Goal: Task Accomplishment & Management: Manage account settings

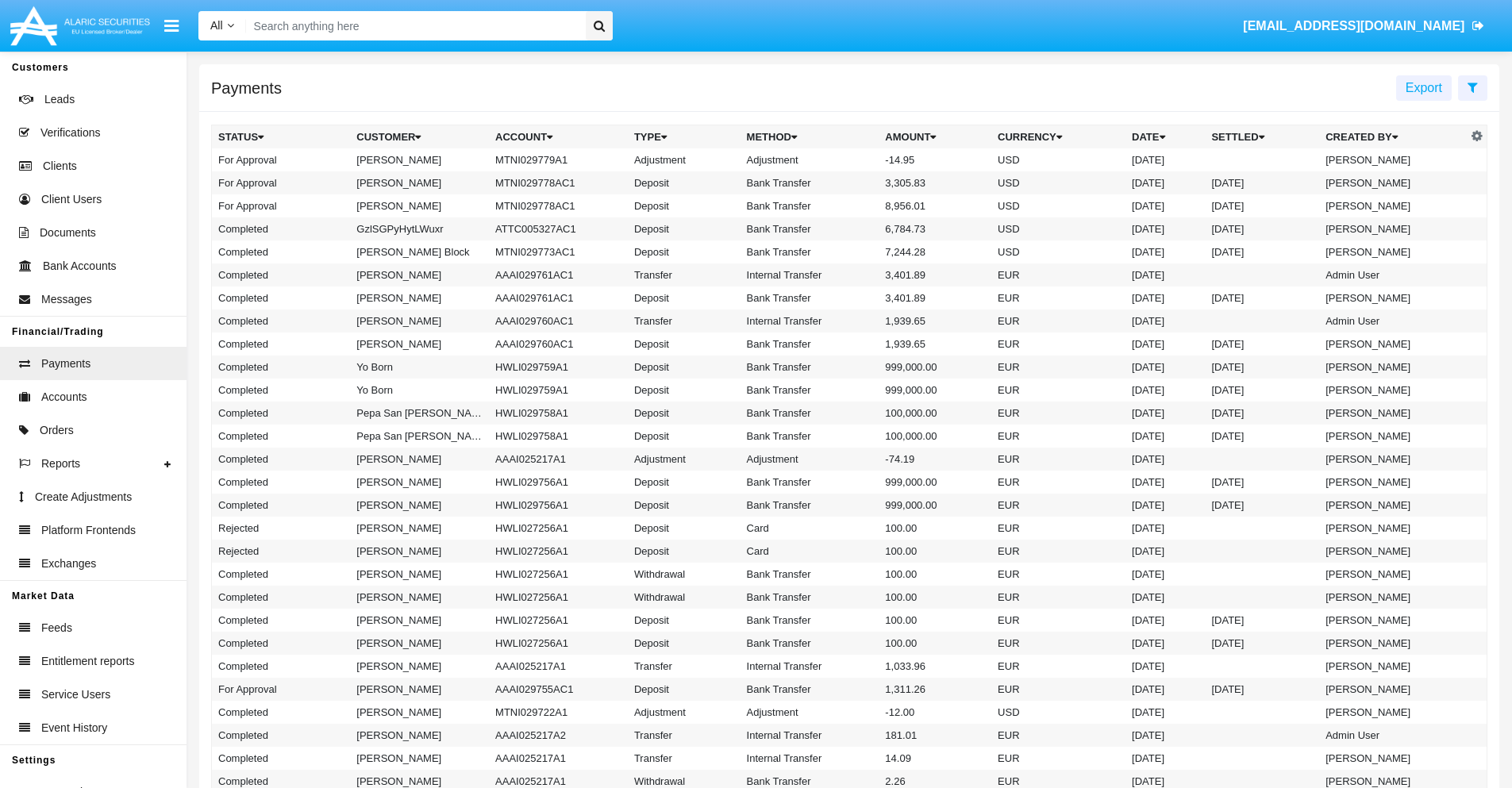
click at [550, 160] on td "MTNI029779A1" at bounding box center [558, 160] width 139 height 23
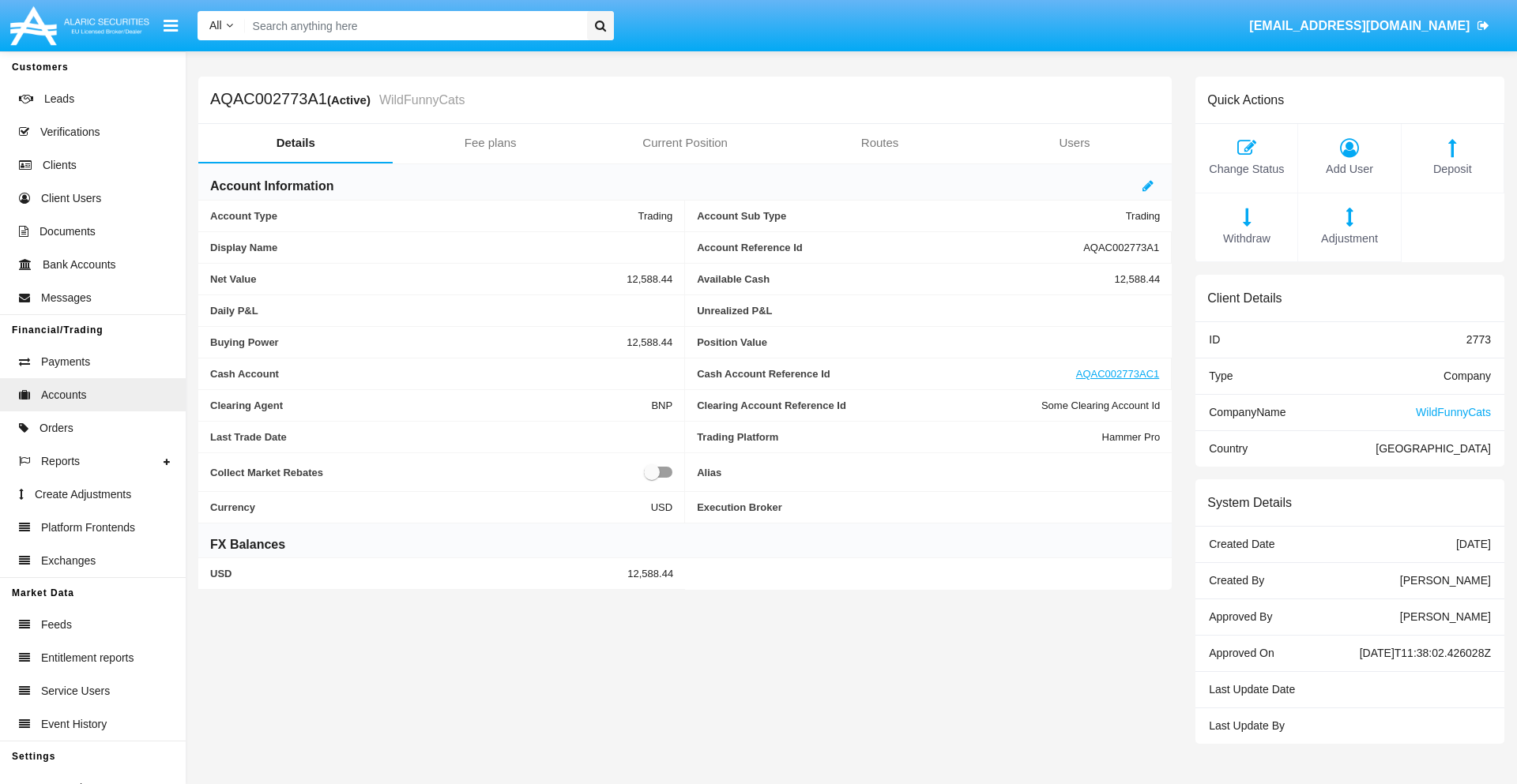
click at [1350, 238] on span "Adjustment" at bounding box center [1349, 238] width 86 height 17
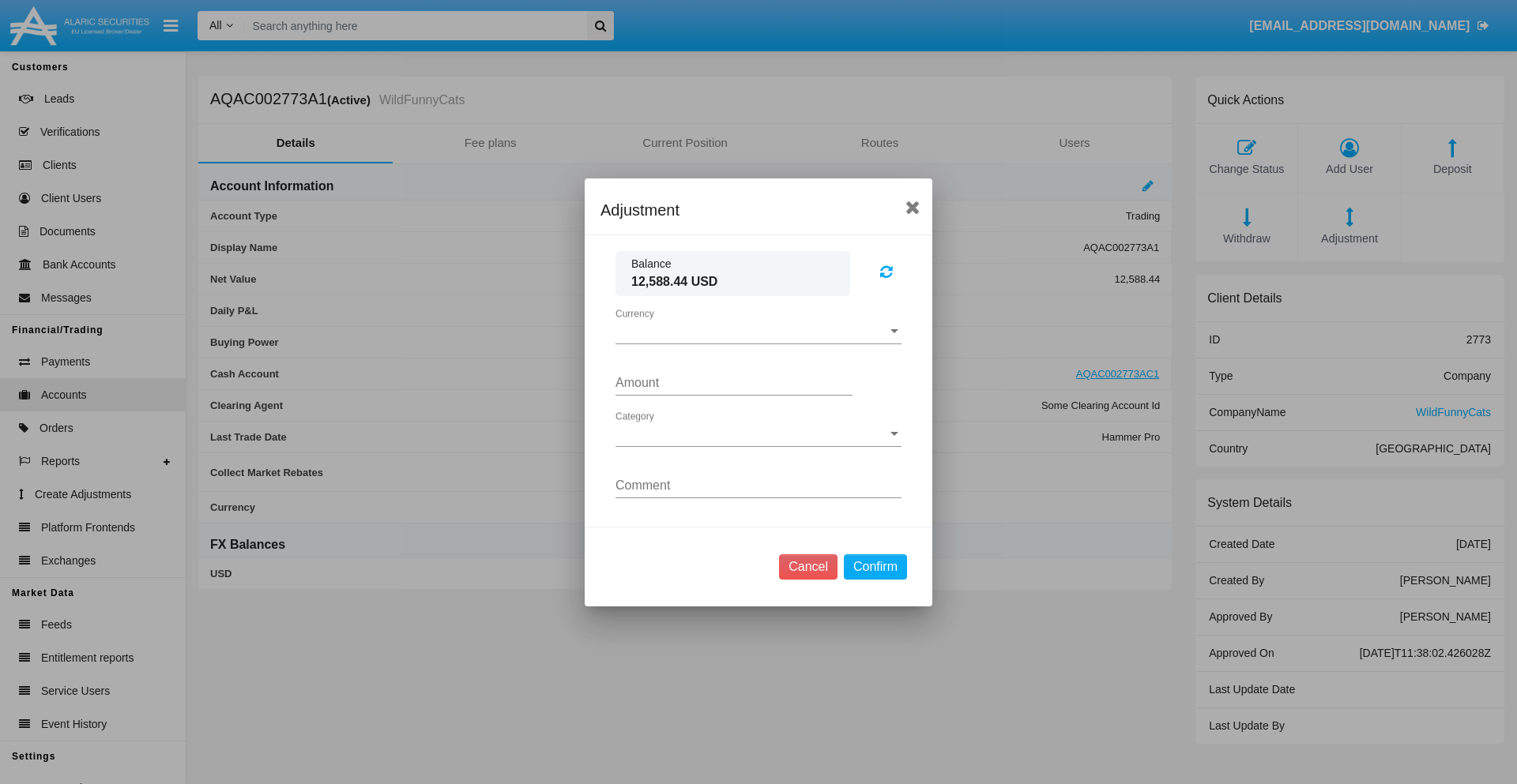
click at [758, 331] on span "Currency" at bounding box center [751, 331] width 272 height 14
click at [758, 343] on span "USD" at bounding box center [758, 343] width 286 height 38
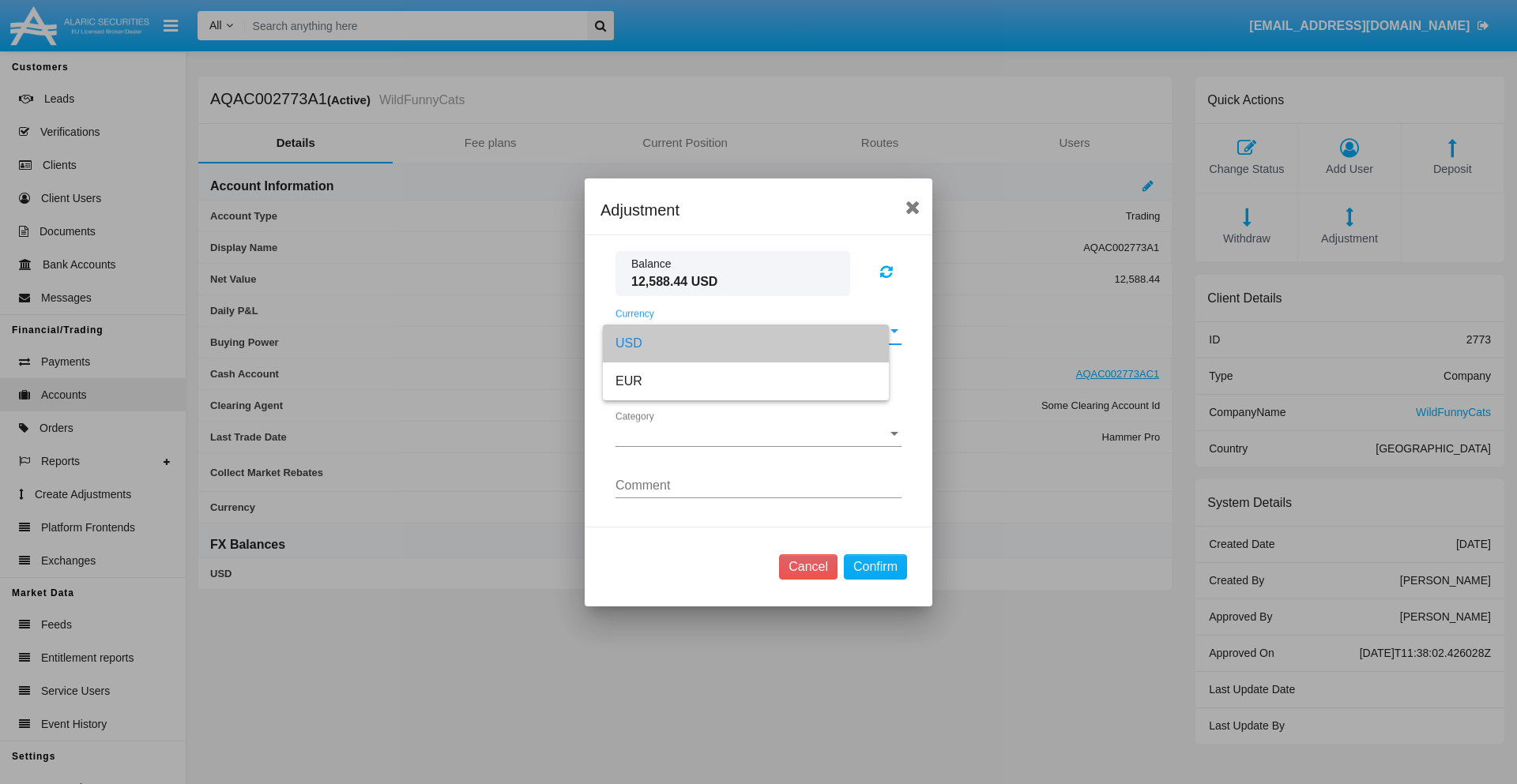
click at [758, 434] on span "Category" at bounding box center [751, 434] width 272 height 14
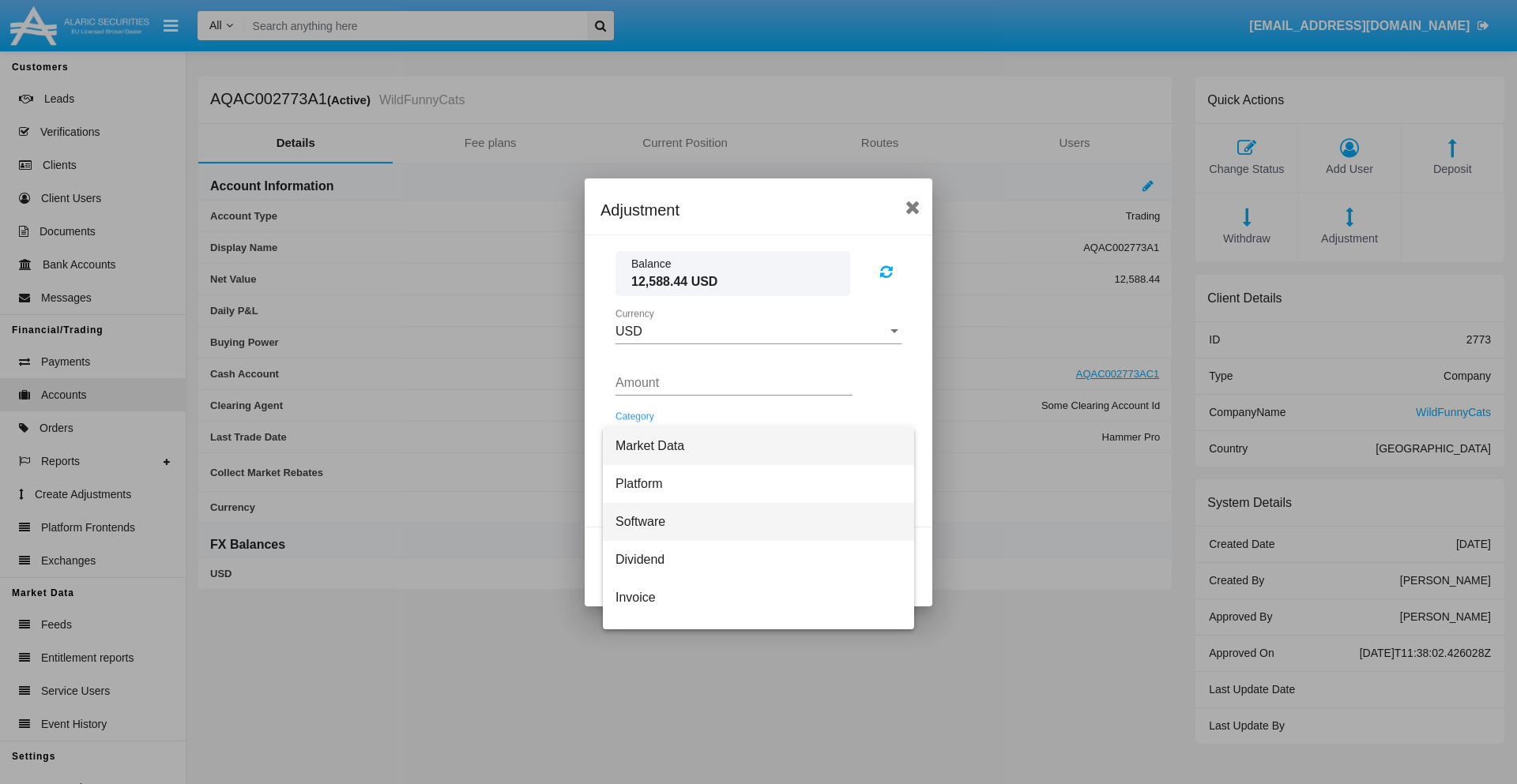
click at [752, 521] on span "Software" at bounding box center [758, 521] width 286 height 38
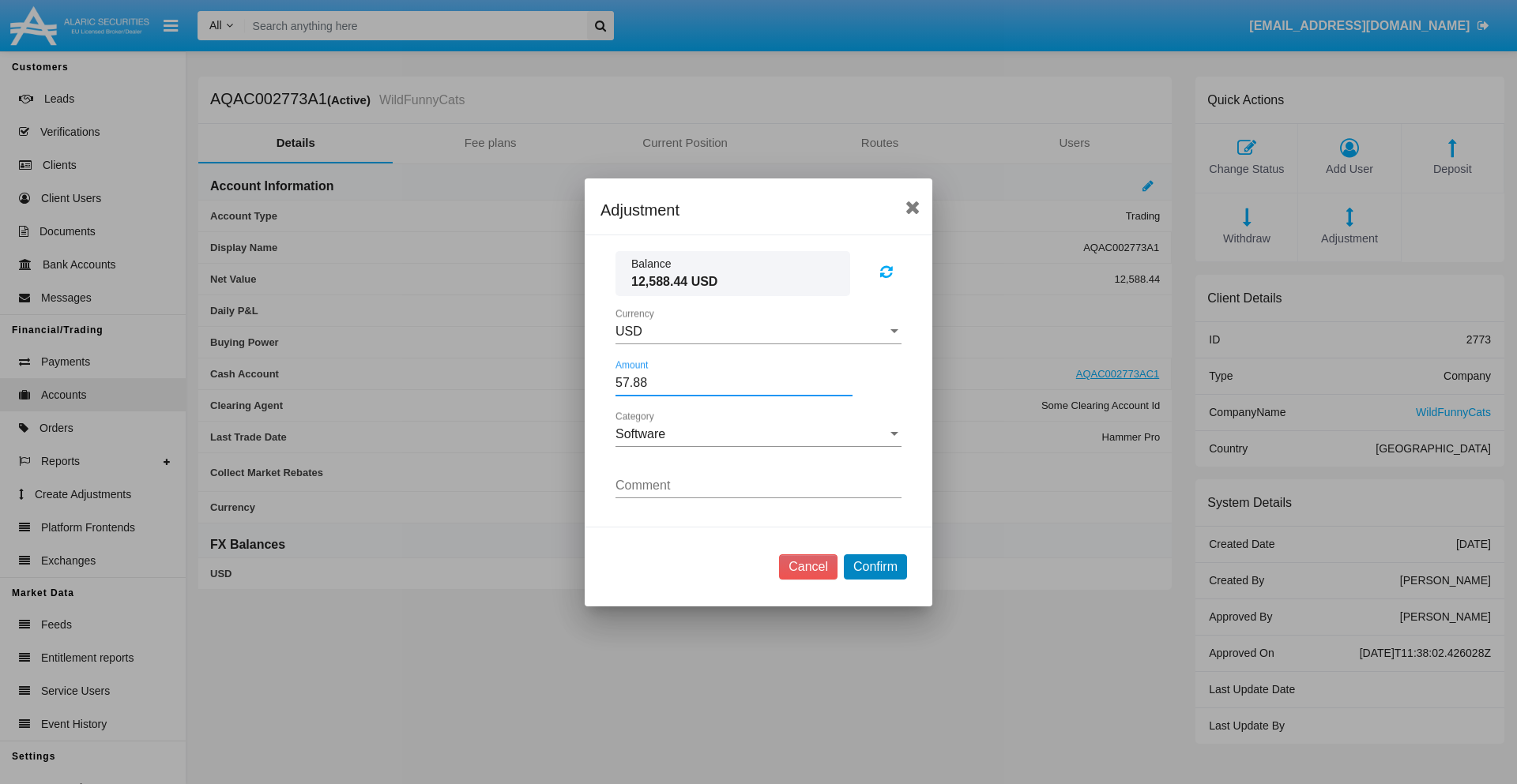
click at [875, 566] on button "Confirm" at bounding box center [876, 567] width 63 height 25
type input "57.8800"
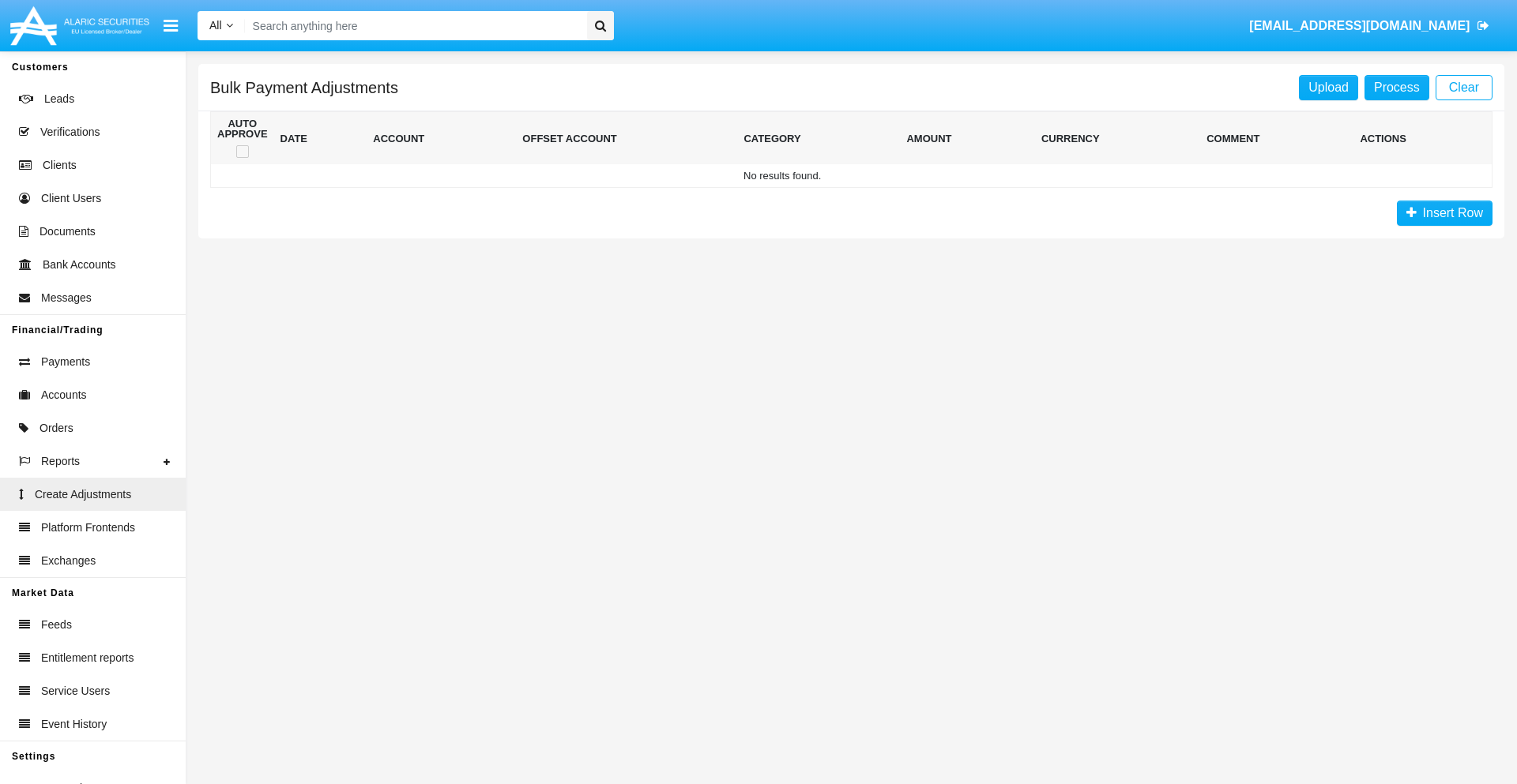
click at [1445, 213] on span "Insert Row" at bounding box center [1450, 213] width 66 height 13
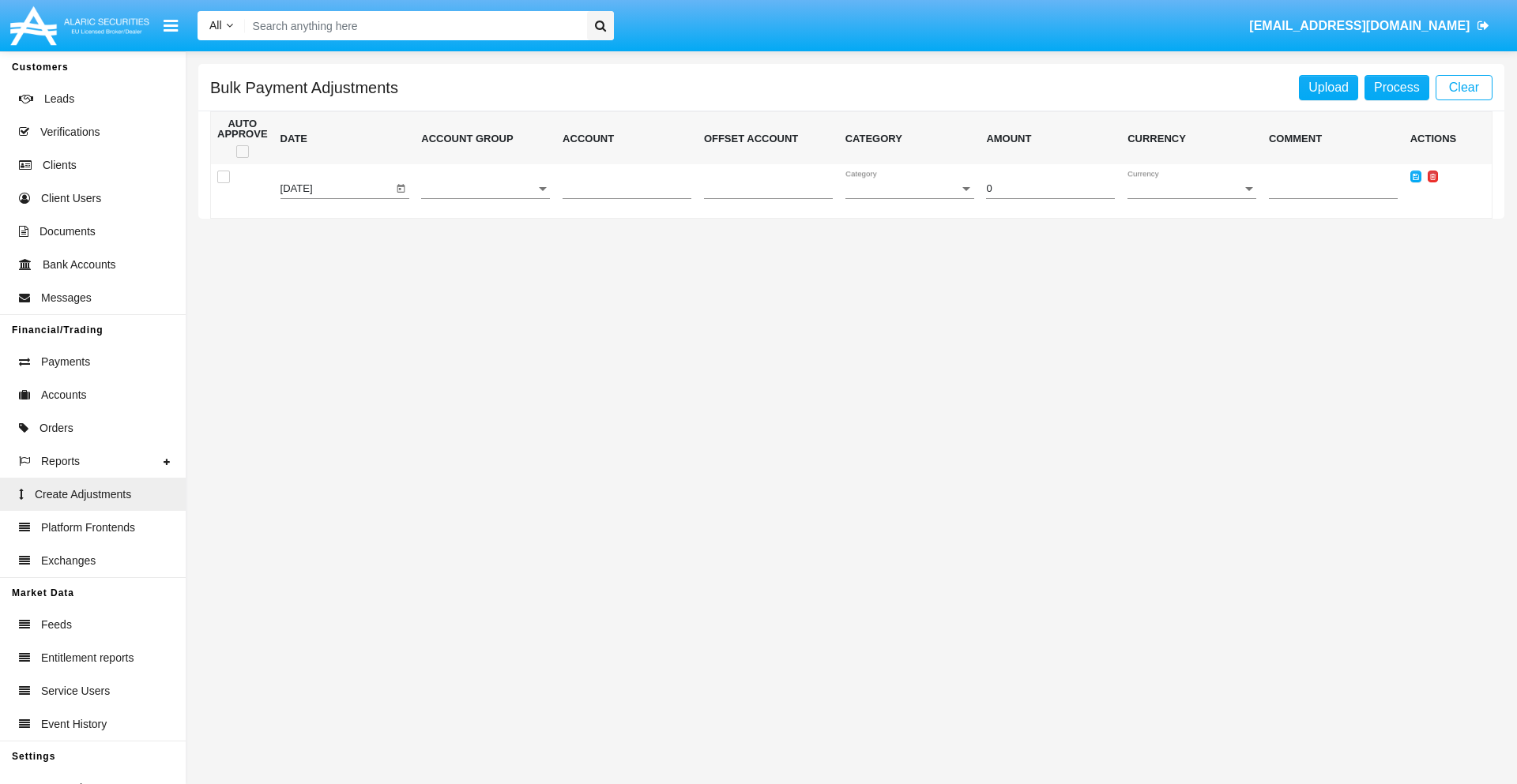
click at [1432, 176] on icon at bounding box center [1433, 177] width 5 height 7
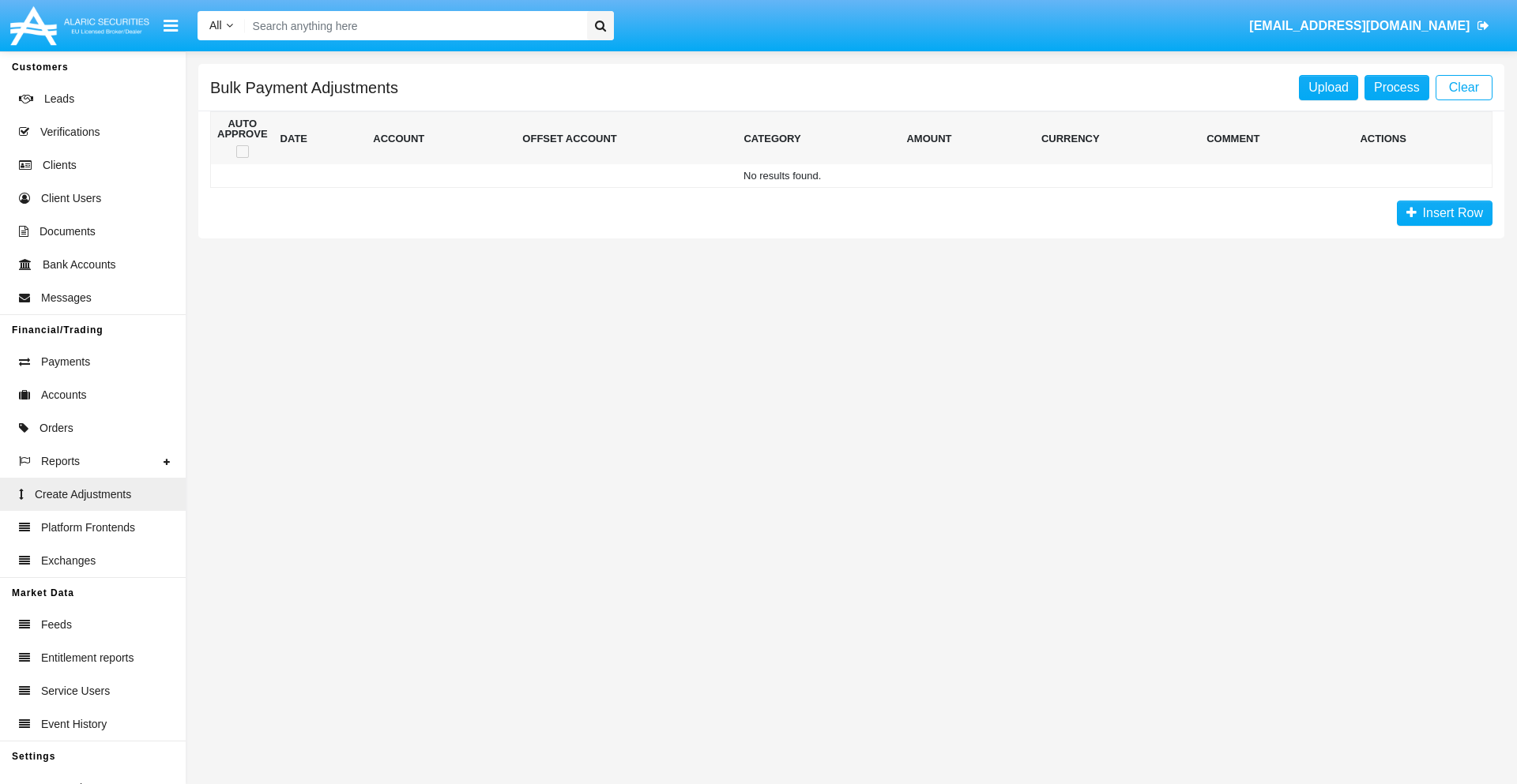
click at [1445, 213] on span "Insert Row" at bounding box center [1450, 213] width 66 height 13
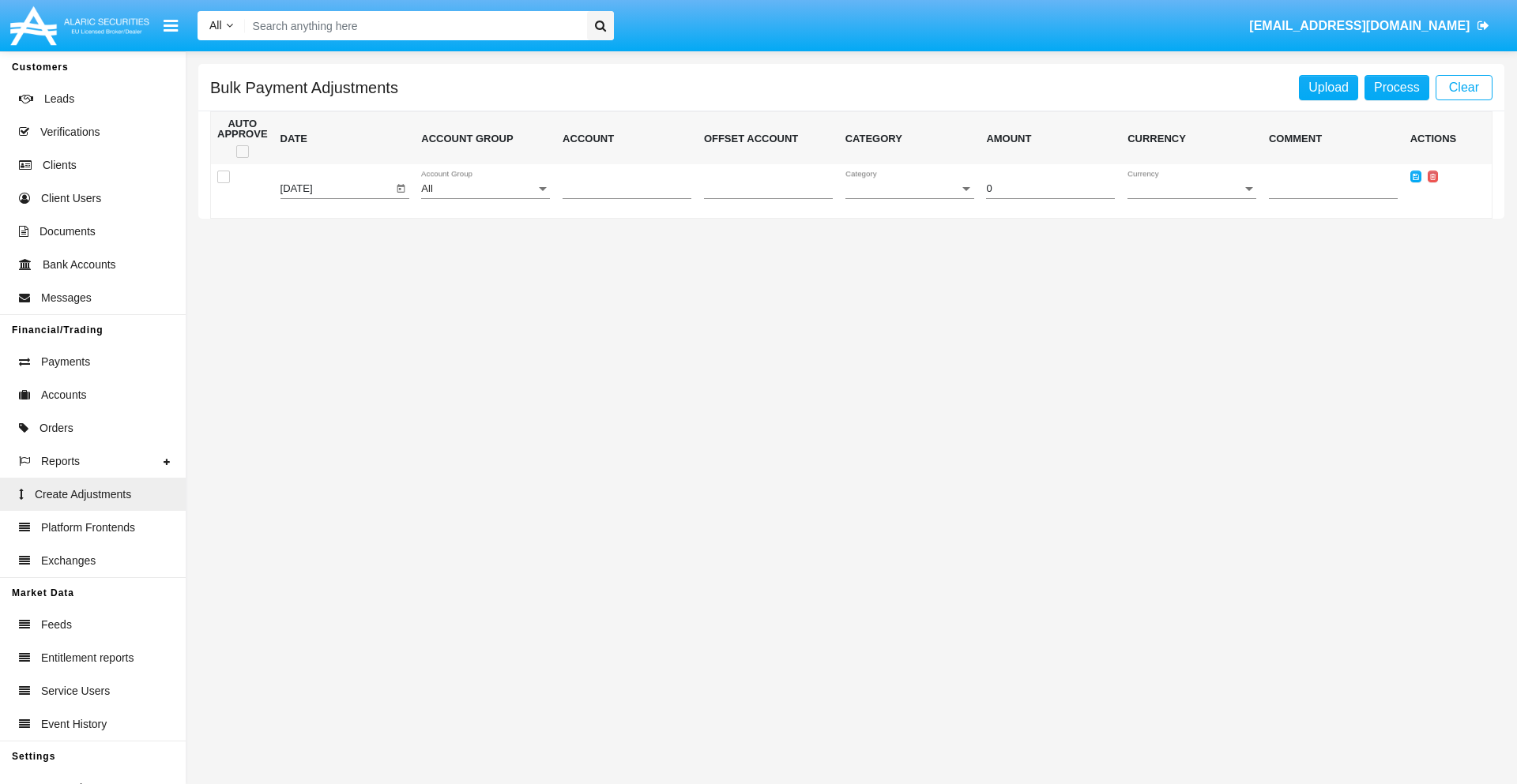
click at [485, 188] on div "All" at bounding box center [478, 188] width 114 height 12
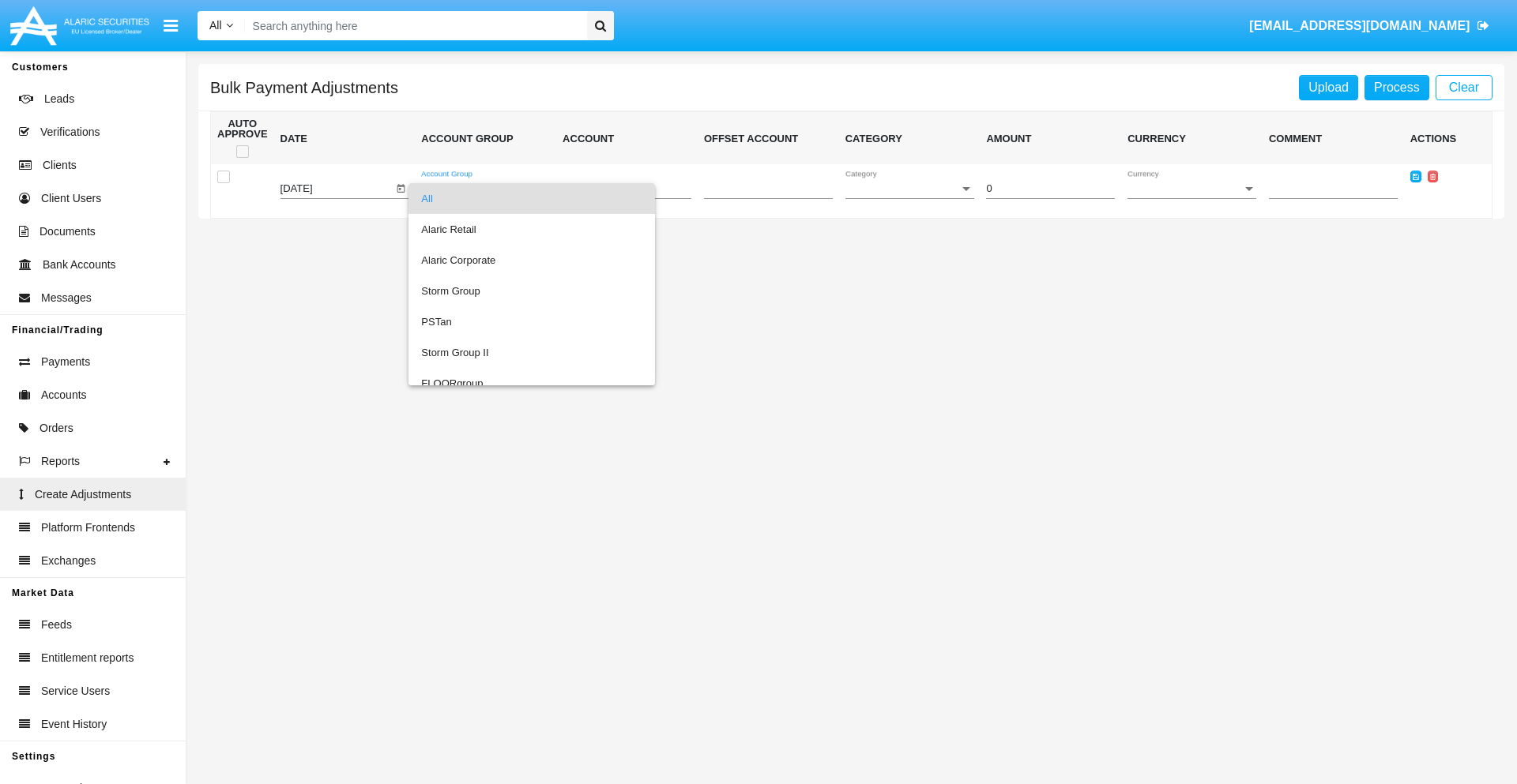
scroll to position [1492, 0]
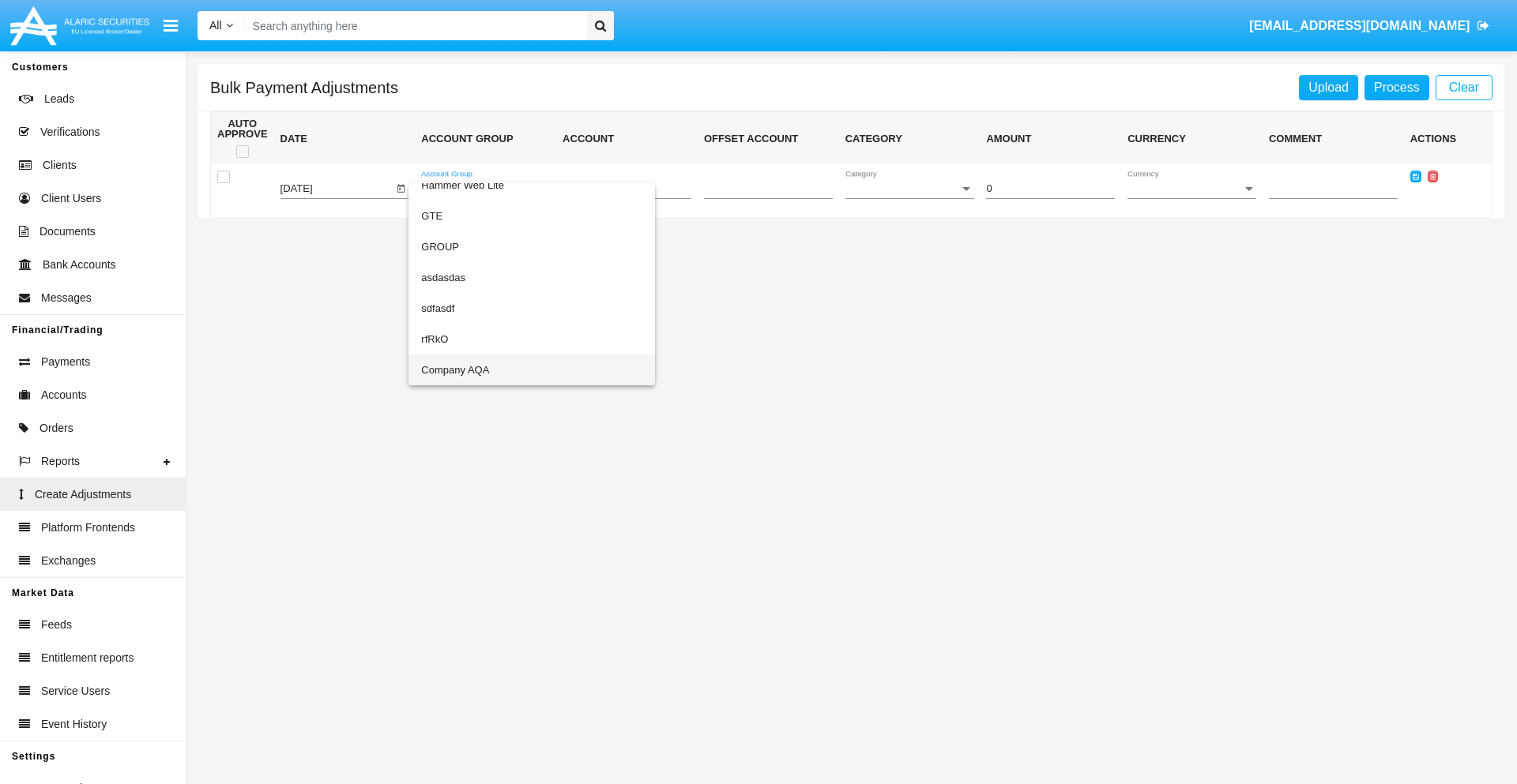
click at [499, 370] on span "Company AQA" at bounding box center [532, 370] width 222 height 30
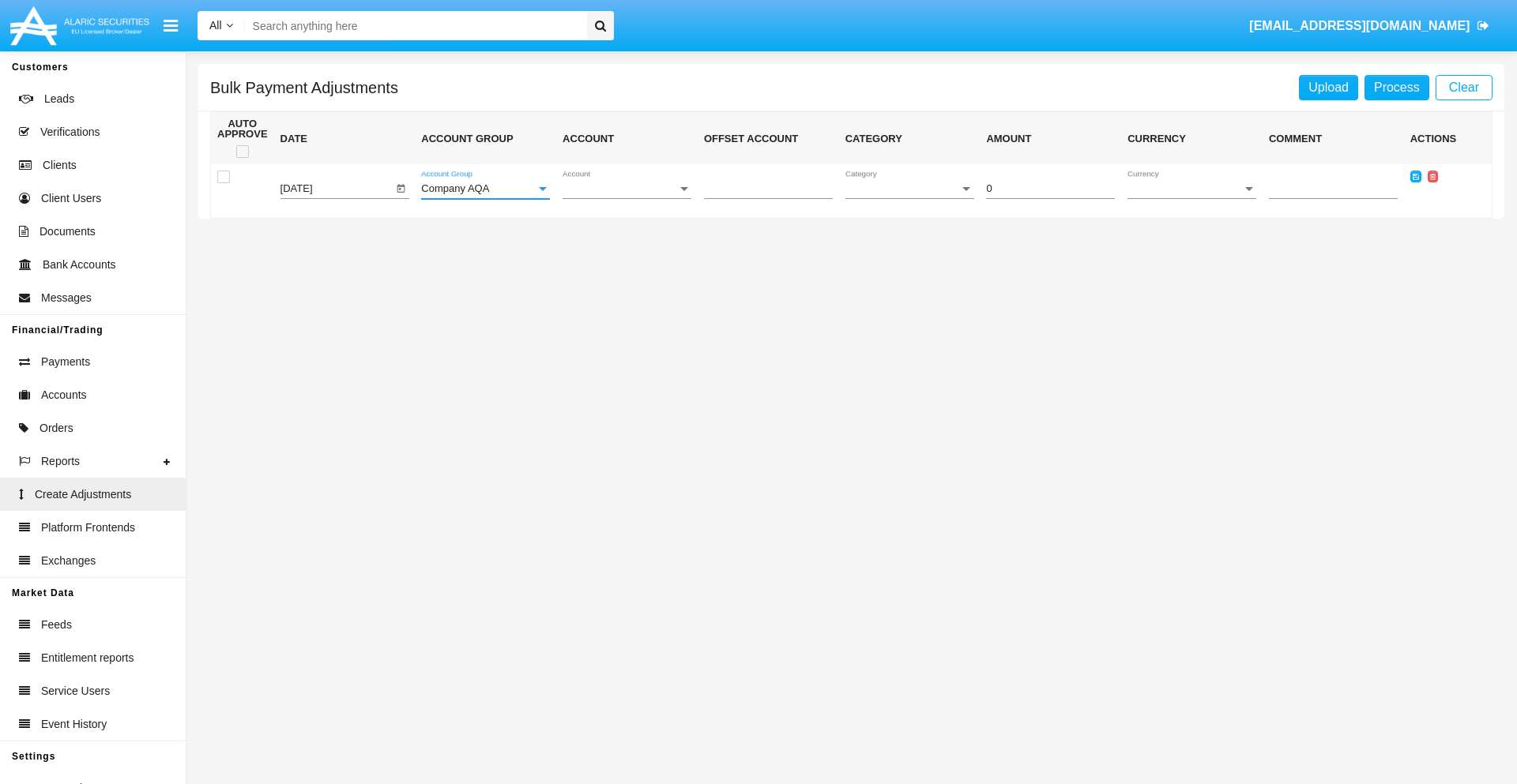
click at [626, 188] on span "Account" at bounding box center [620, 188] width 114 height 12
click at [620, 260] on span "AQAC002773A2" at bounding box center [627, 260] width 129 height 30
click at [909, 188] on span "Category" at bounding box center [902, 188] width 114 height 12
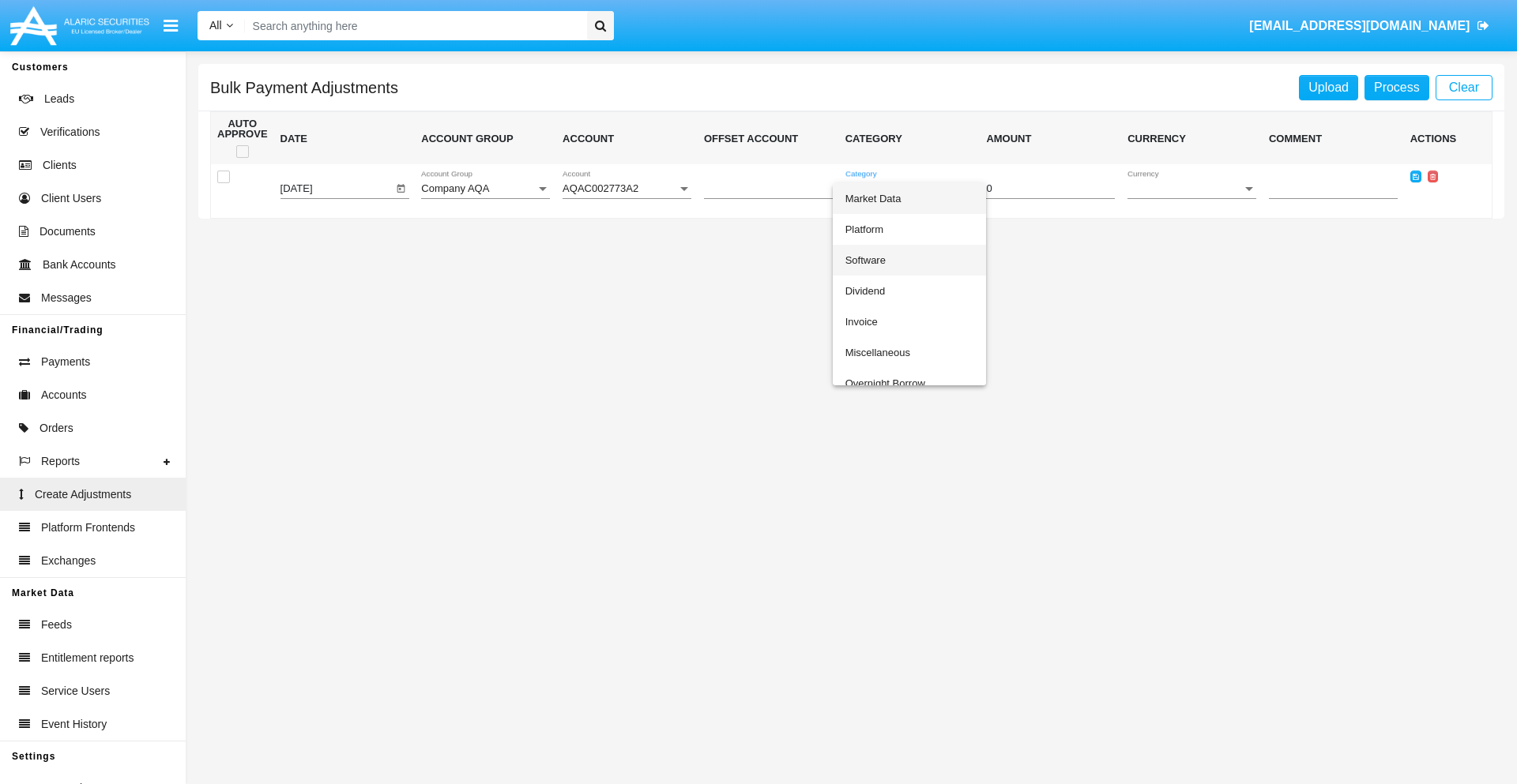
click at [906, 260] on span "Software" at bounding box center [909, 260] width 129 height 30
type input "-25.99"
click at [1192, 188] on span "Currency" at bounding box center [1185, 188] width 114 height 12
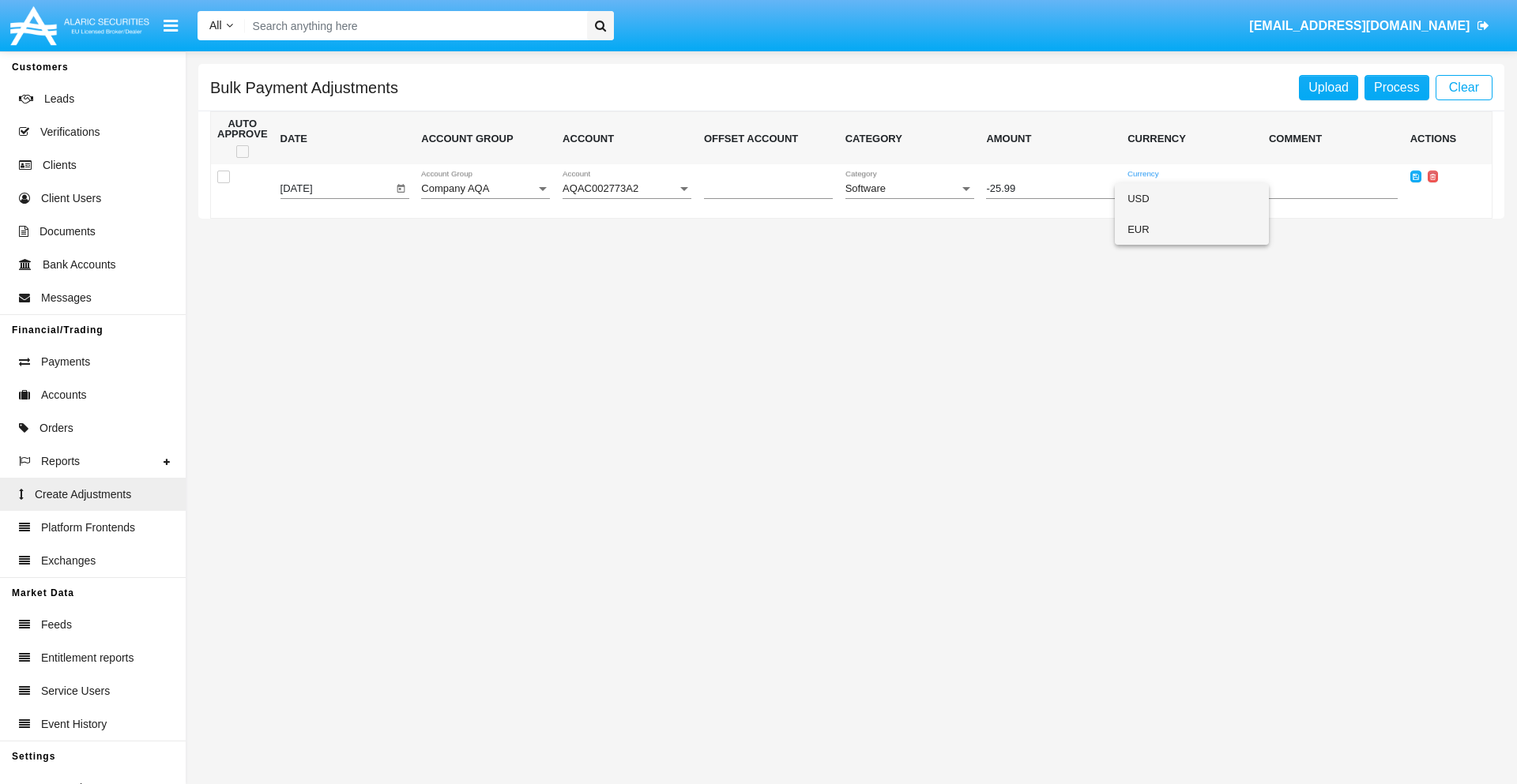
click at [1192, 229] on span "EUR" at bounding box center [1192, 229] width 129 height 30
click at [1415, 176] on icon at bounding box center [1415, 177] width 6 height 7
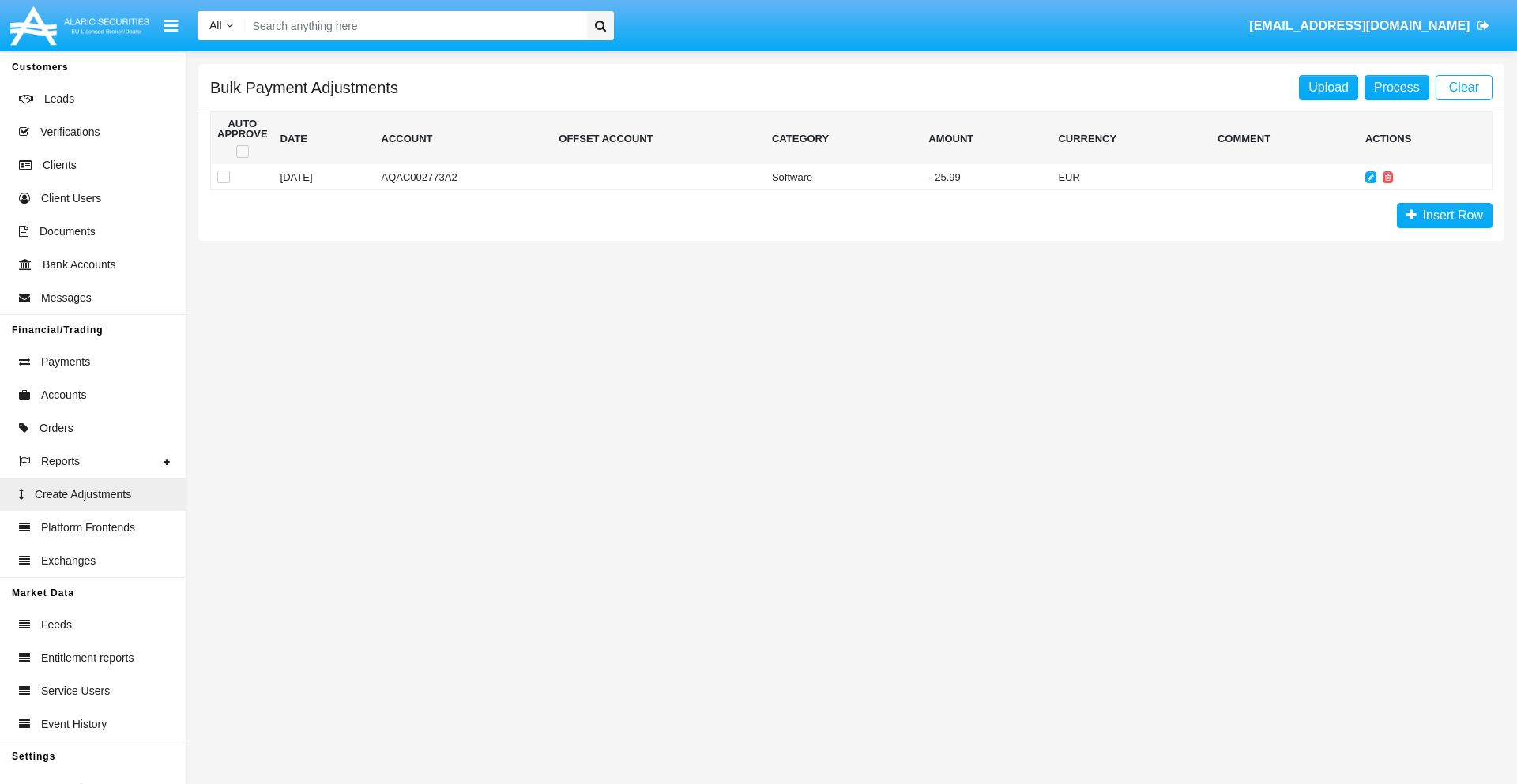
click at [242, 152] on span at bounding box center [242, 152] width 13 height 13
click at [242, 158] on input "checkbox" at bounding box center [242, 158] width 1 height 1
checkbox input "true"
click at [1396, 87] on link "Process" at bounding box center [1396, 88] width 65 height 25
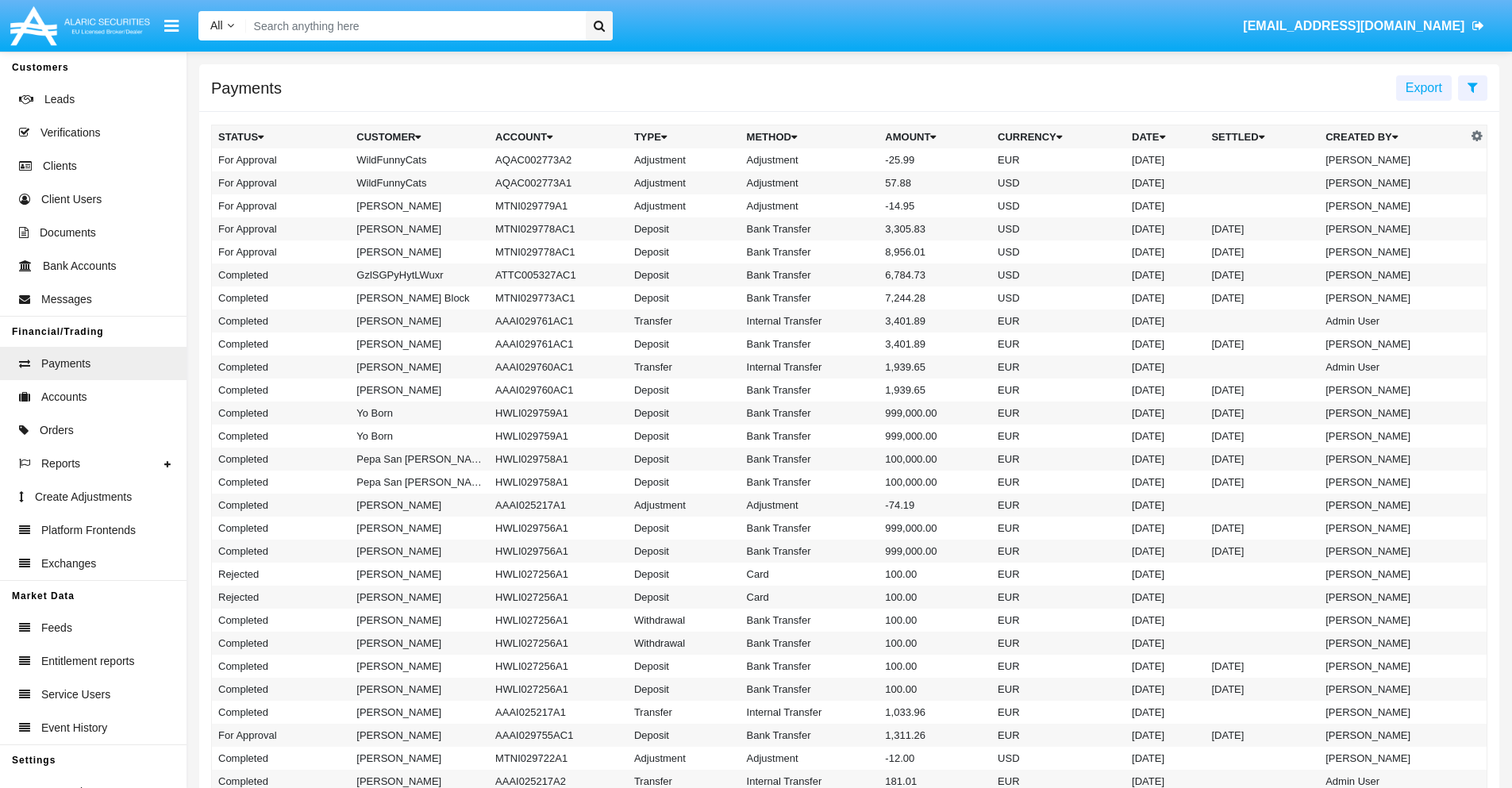
click at [849, 160] on td "Adjustment" at bounding box center [809, 160] width 139 height 23
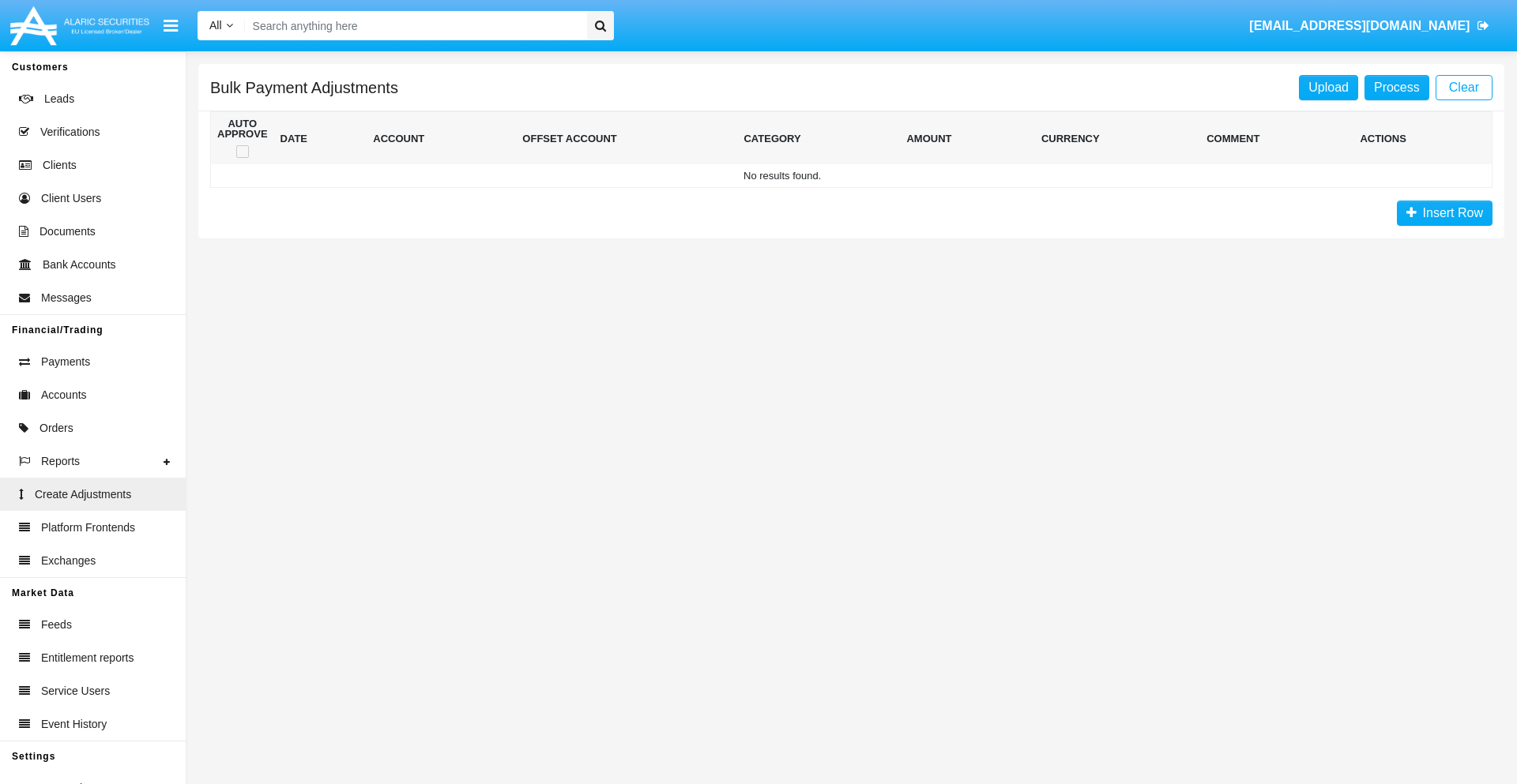
click at [1445, 213] on span "Insert Row" at bounding box center [1450, 213] width 66 height 13
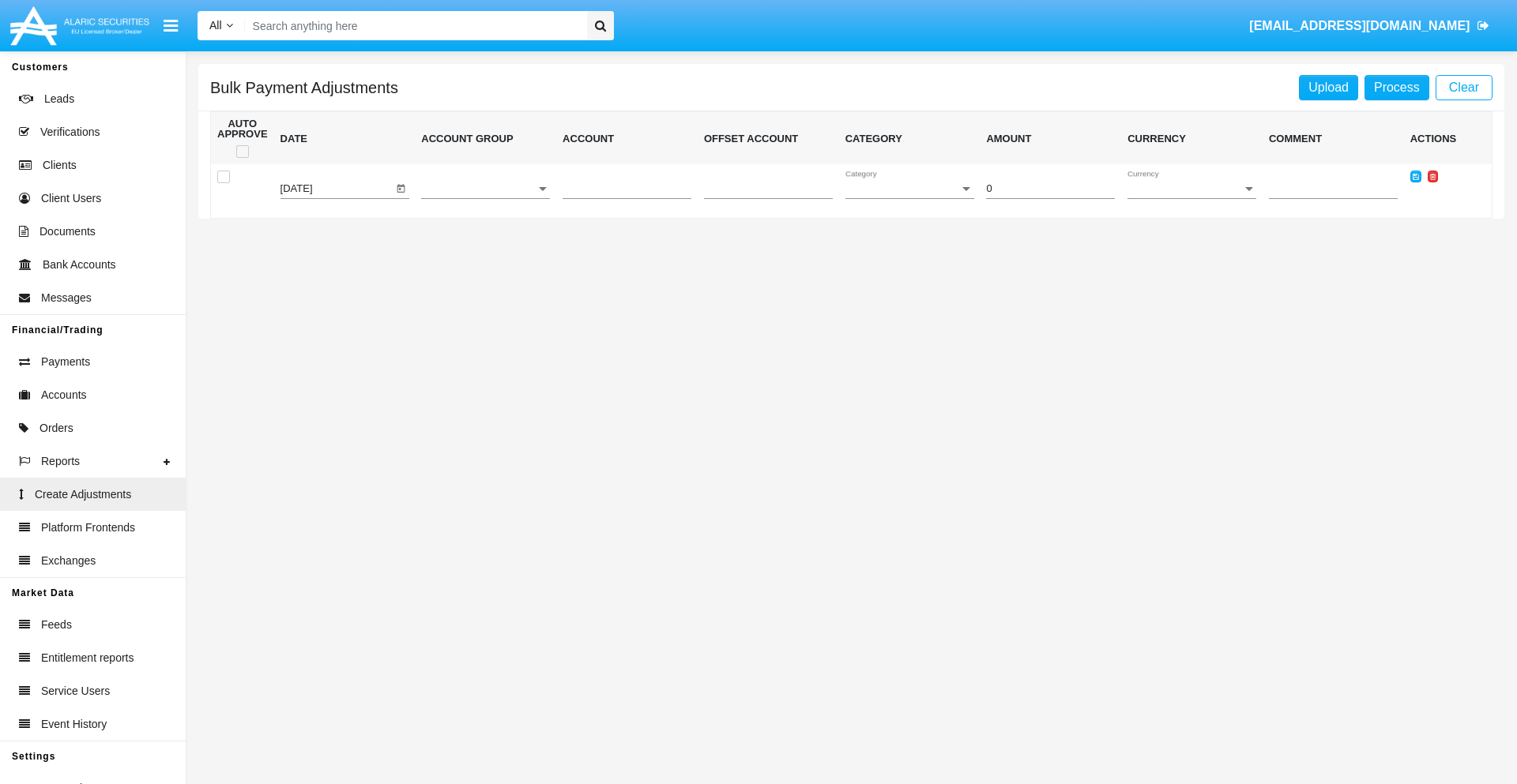
click at [1432, 176] on icon at bounding box center [1433, 177] width 5 height 7
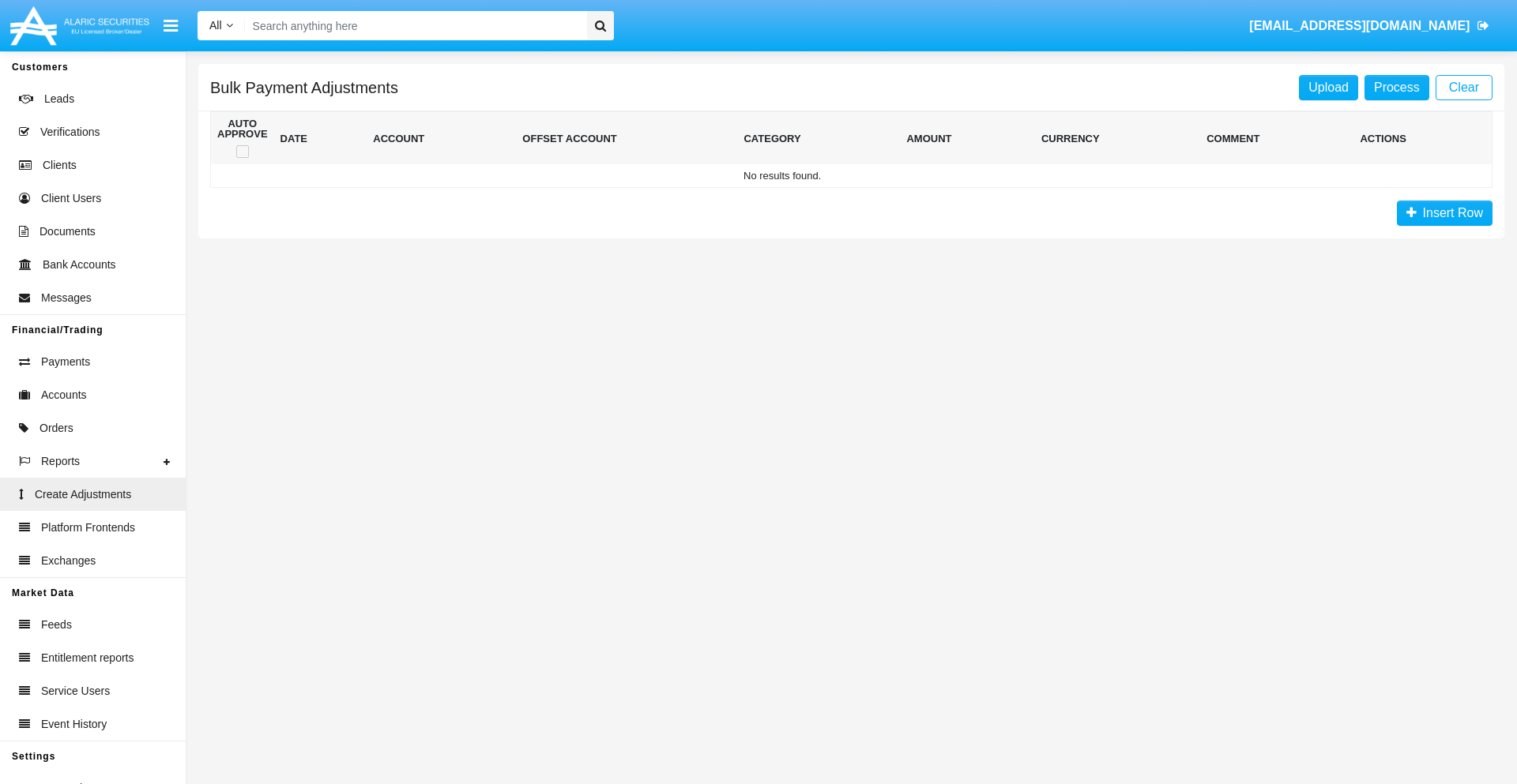
click at [1445, 213] on span "Insert Row" at bounding box center [1450, 213] width 66 height 13
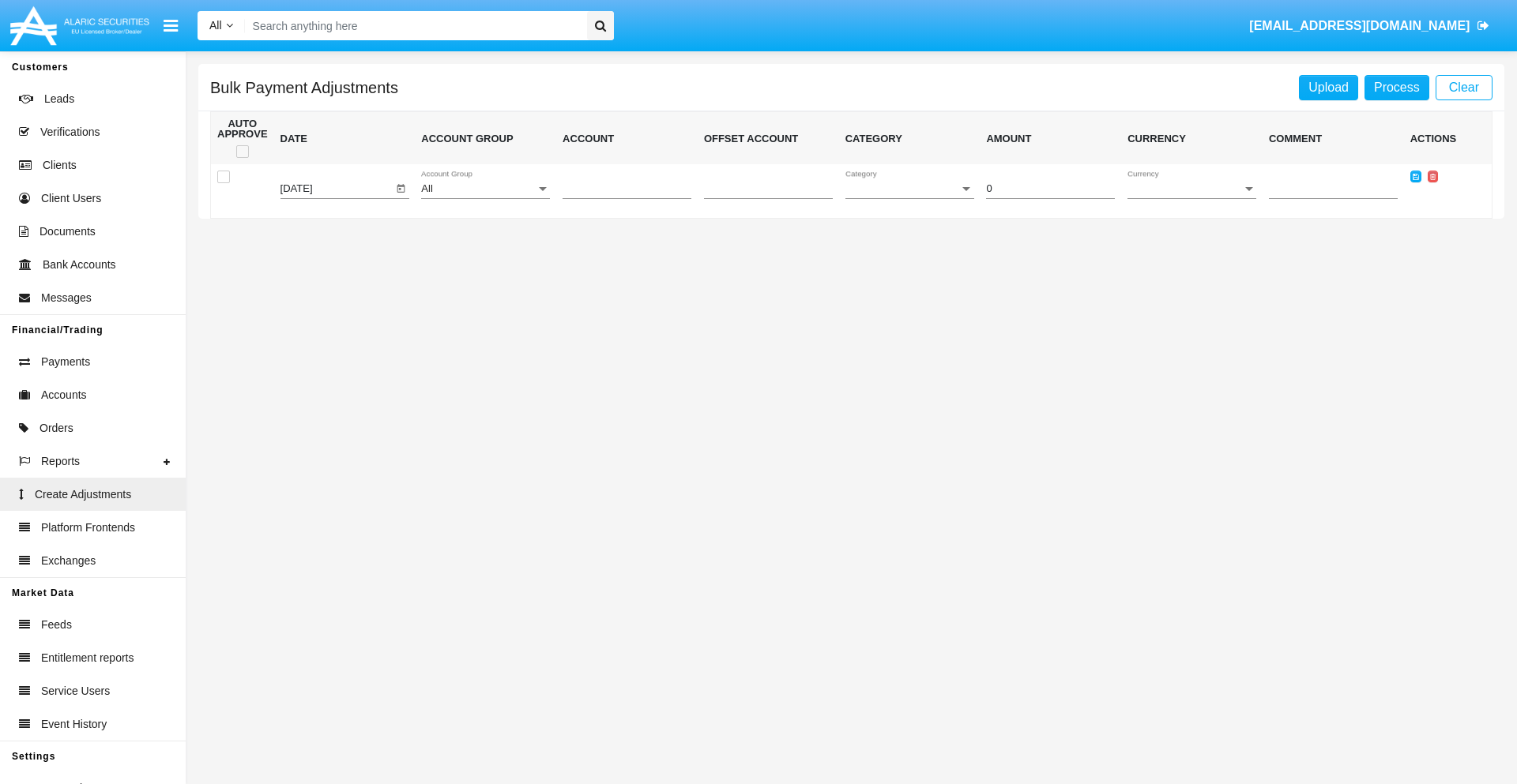
click at [485, 188] on div "All" at bounding box center [478, 188] width 114 height 12
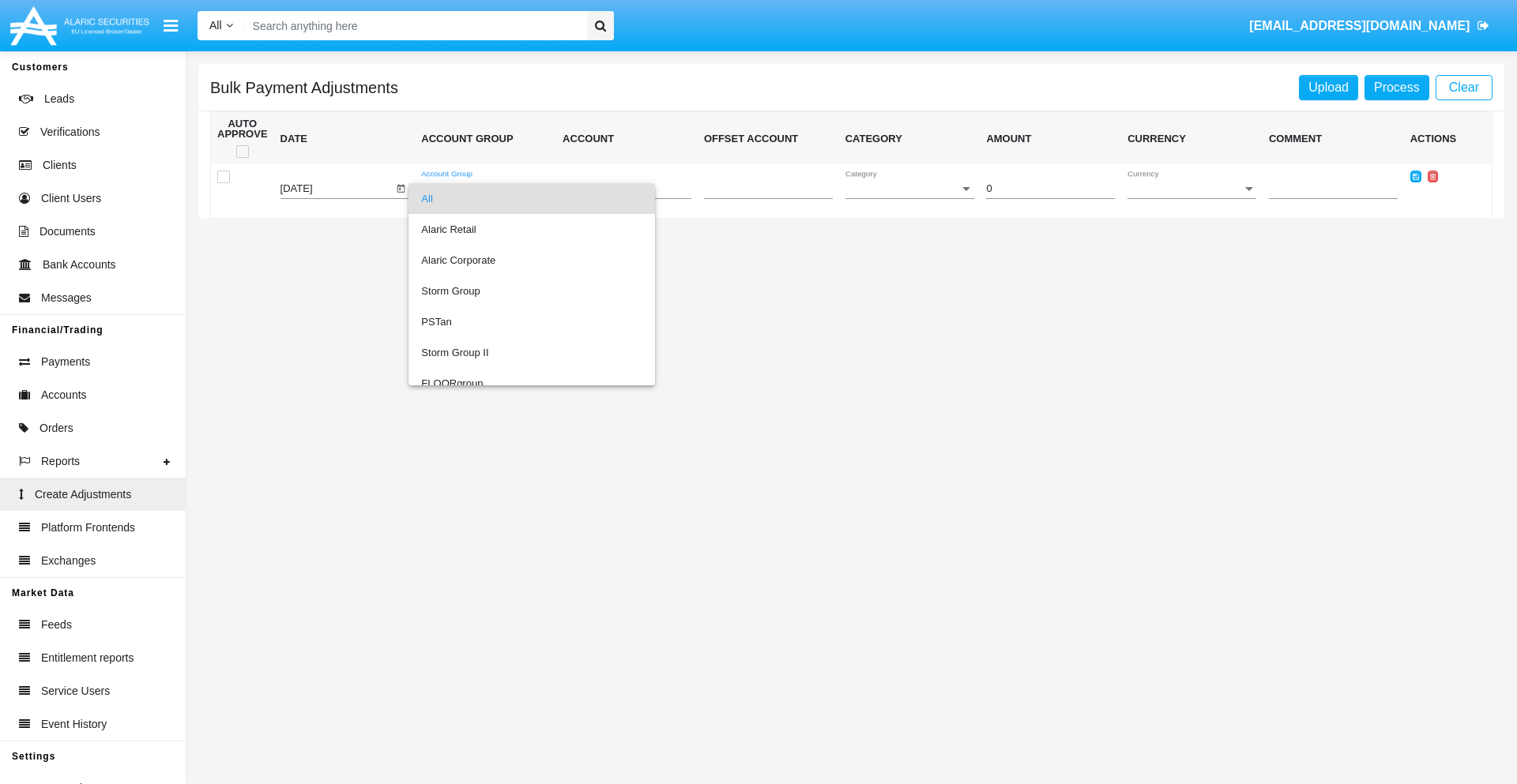
scroll to position [1492, 0]
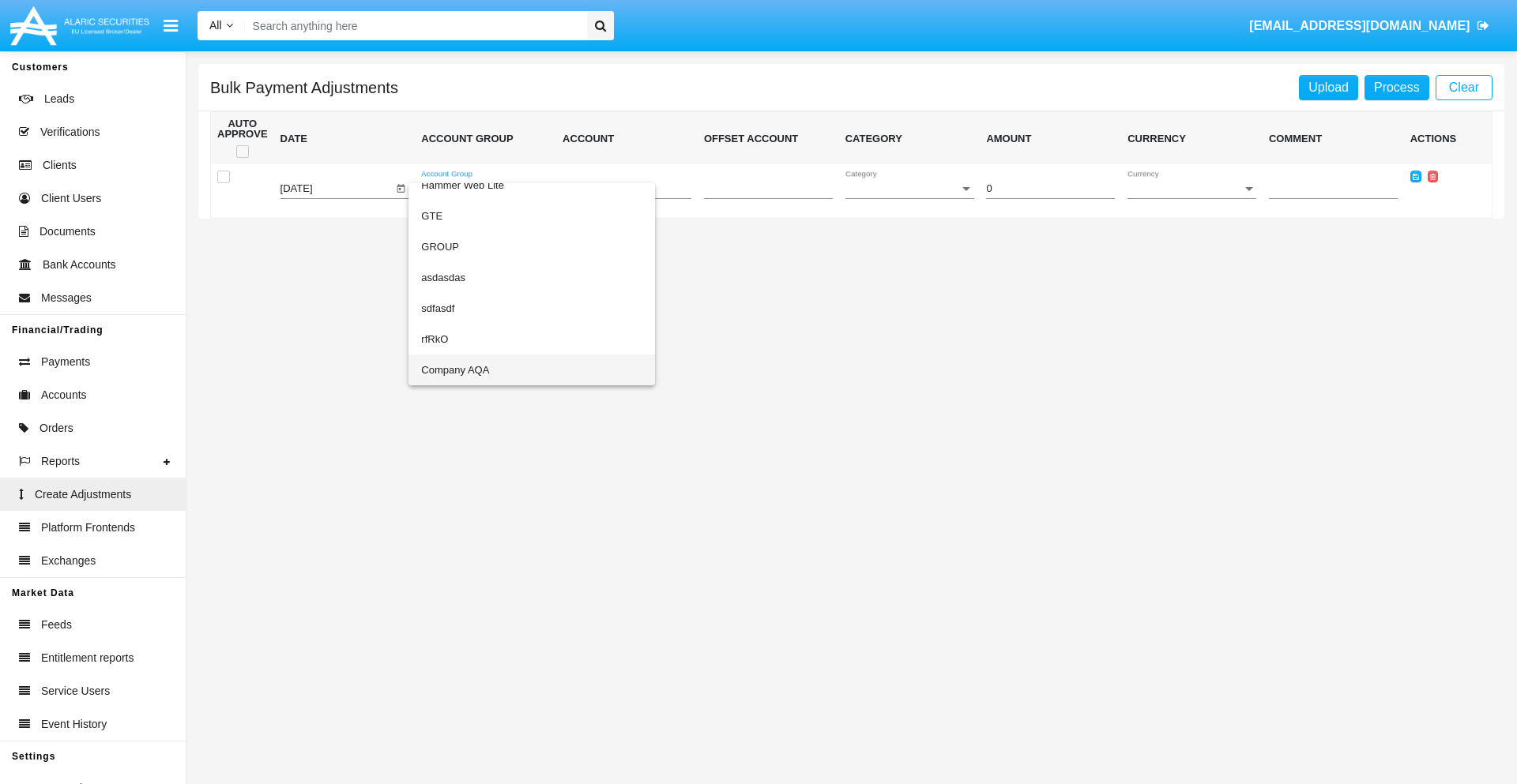
click at [499, 370] on span "Company AQA" at bounding box center [532, 370] width 222 height 30
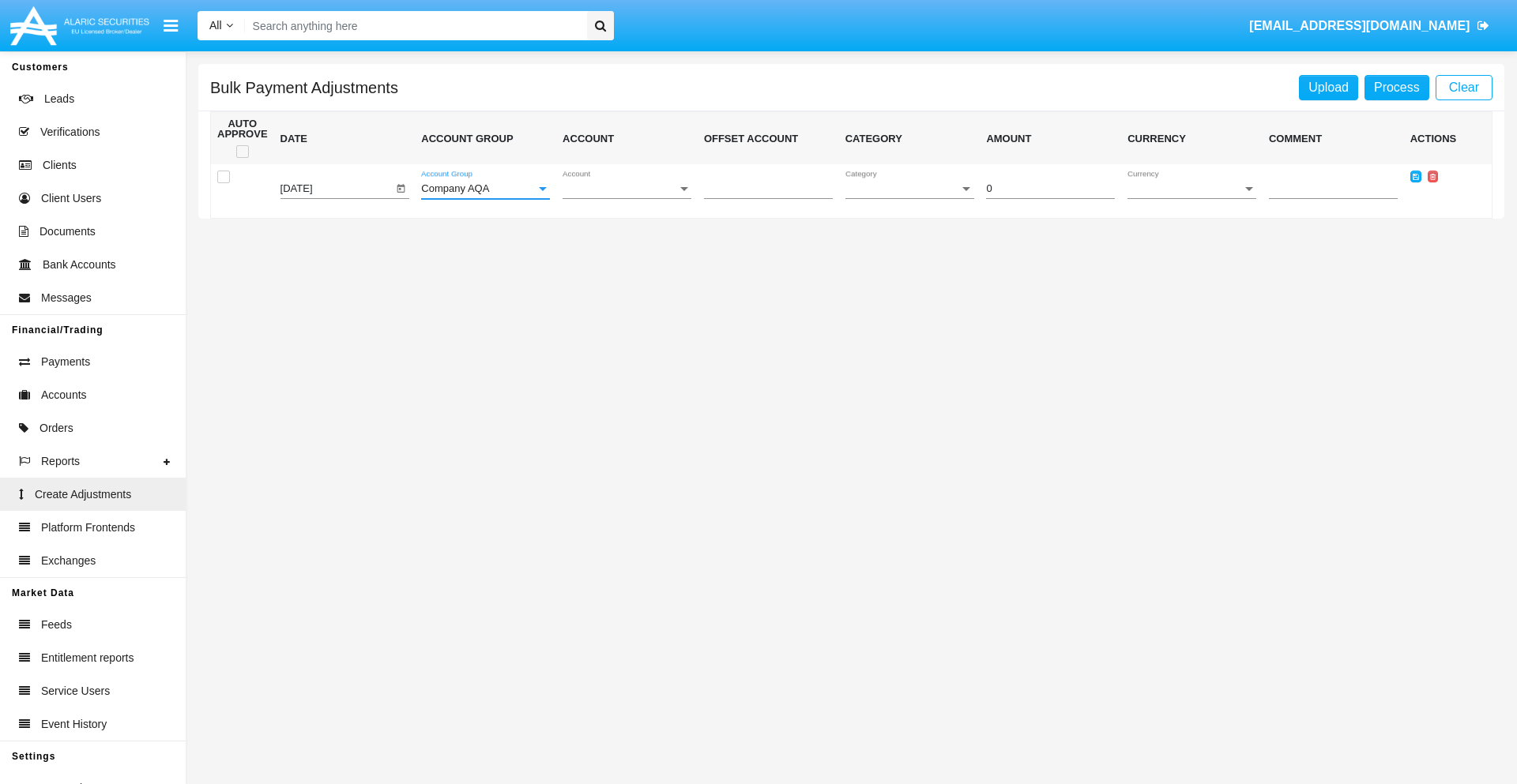
click at [626, 188] on span "Account" at bounding box center [620, 188] width 114 height 12
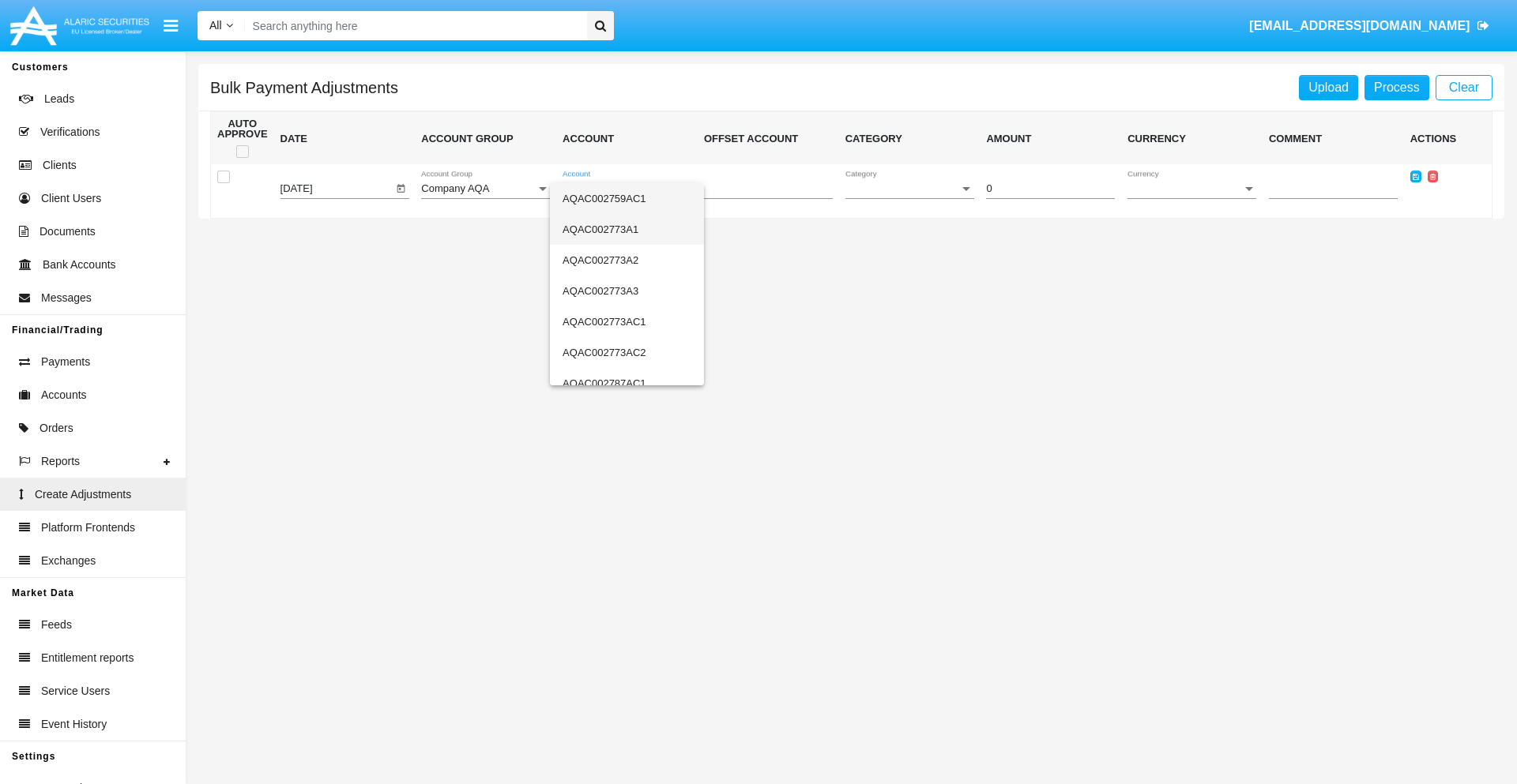
click at [620, 229] on span "AQAC002773A1" at bounding box center [627, 229] width 129 height 30
click at [909, 188] on span "Category" at bounding box center [902, 188] width 114 height 12
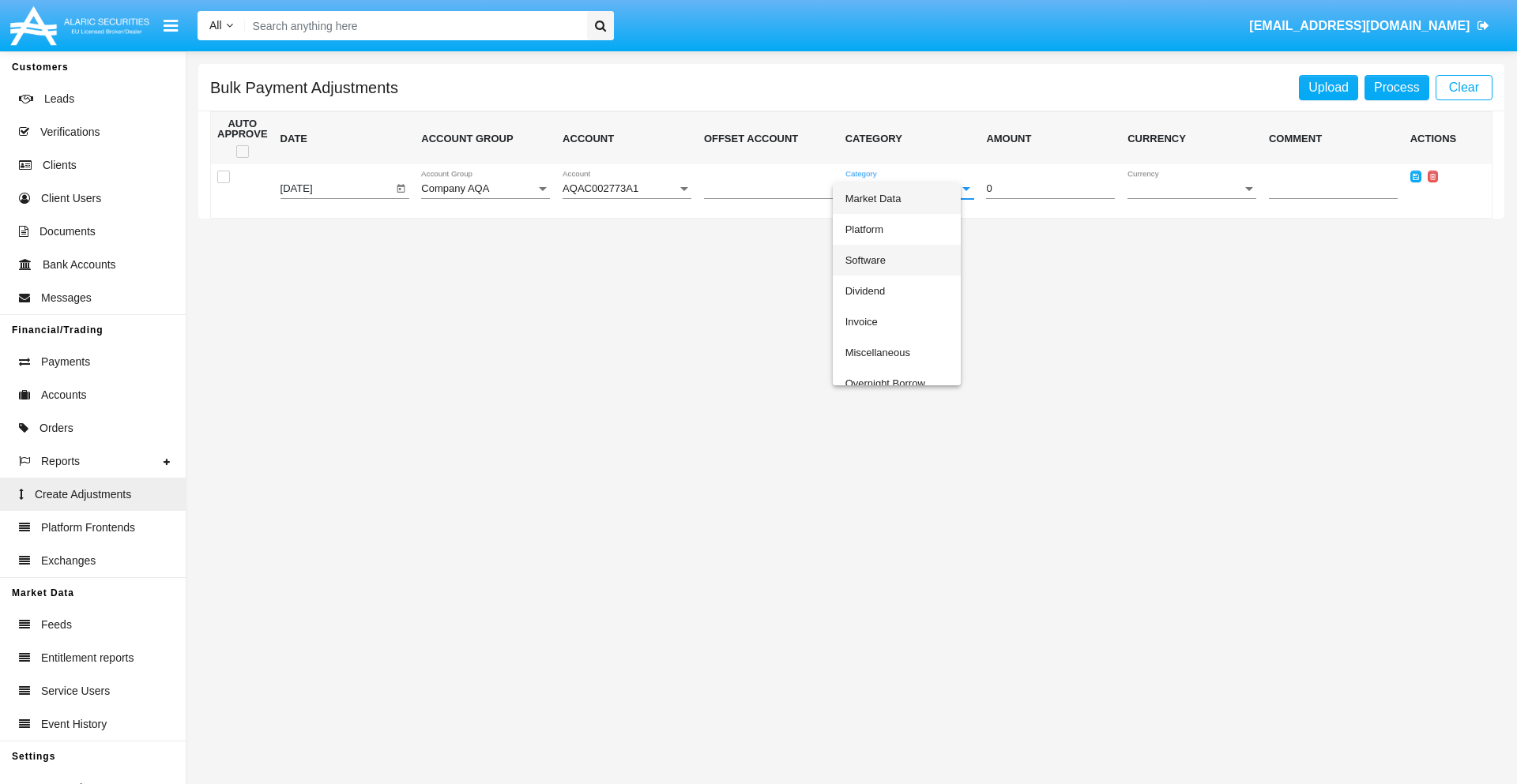
click at [906, 260] on span "Software" at bounding box center [897, 260] width 104 height 30
type input "-26.46"
click at [1192, 188] on span "Currency" at bounding box center [1185, 188] width 114 height 12
click at [1192, 198] on span "USD" at bounding box center [1192, 198] width 129 height 30
click at [1415, 176] on icon at bounding box center [1415, 177] width 6 height 7
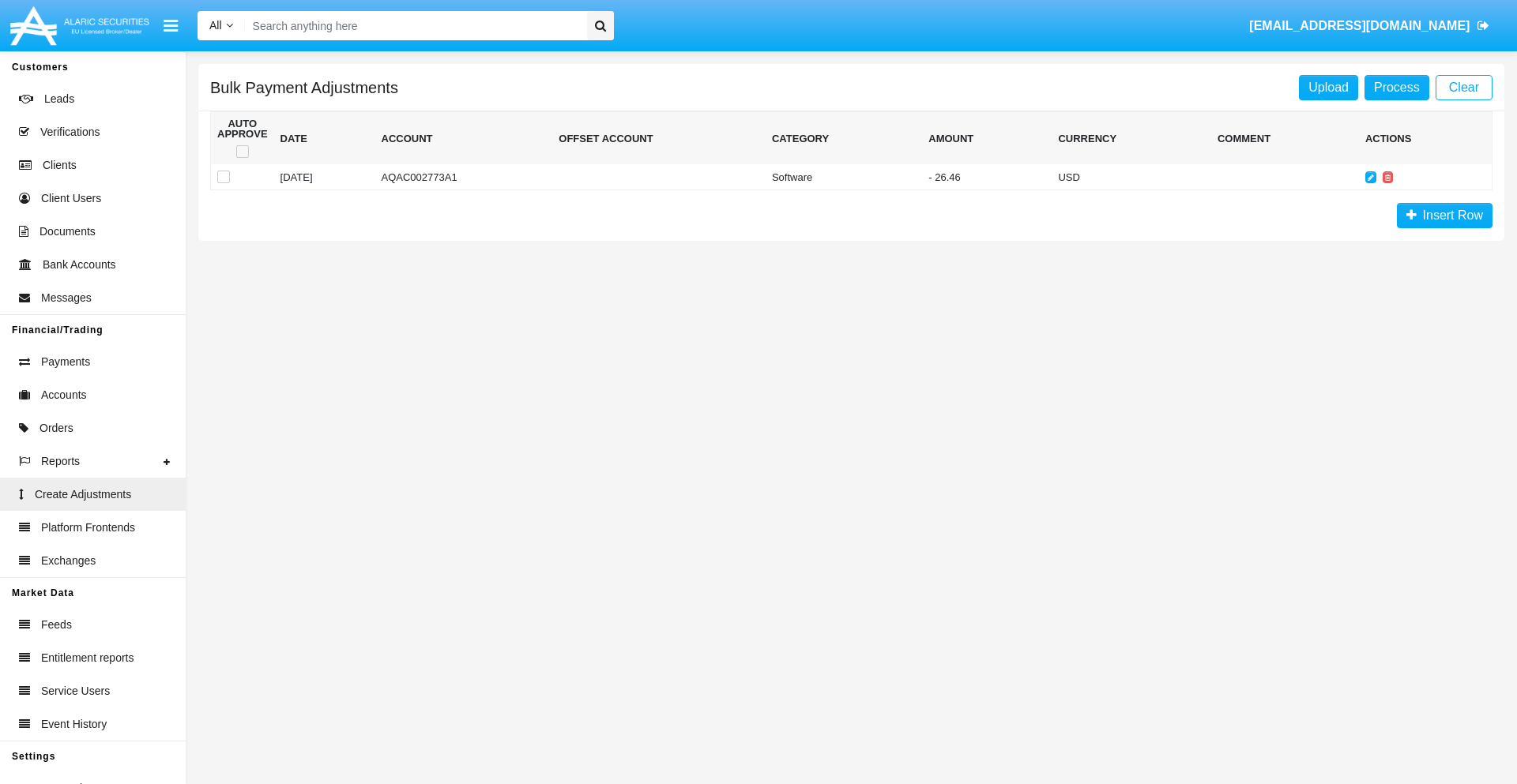
click at [242, 152] on span at bounding box center [242, 152] width 13 height 13
click at [242, 158] on input "checkbox" at bounding box center [242, 158] width 1 height 1
checkbox input "true"
click at [1396, 87] on link "Process" at bounding box center [1396, 88] width 65 height 25
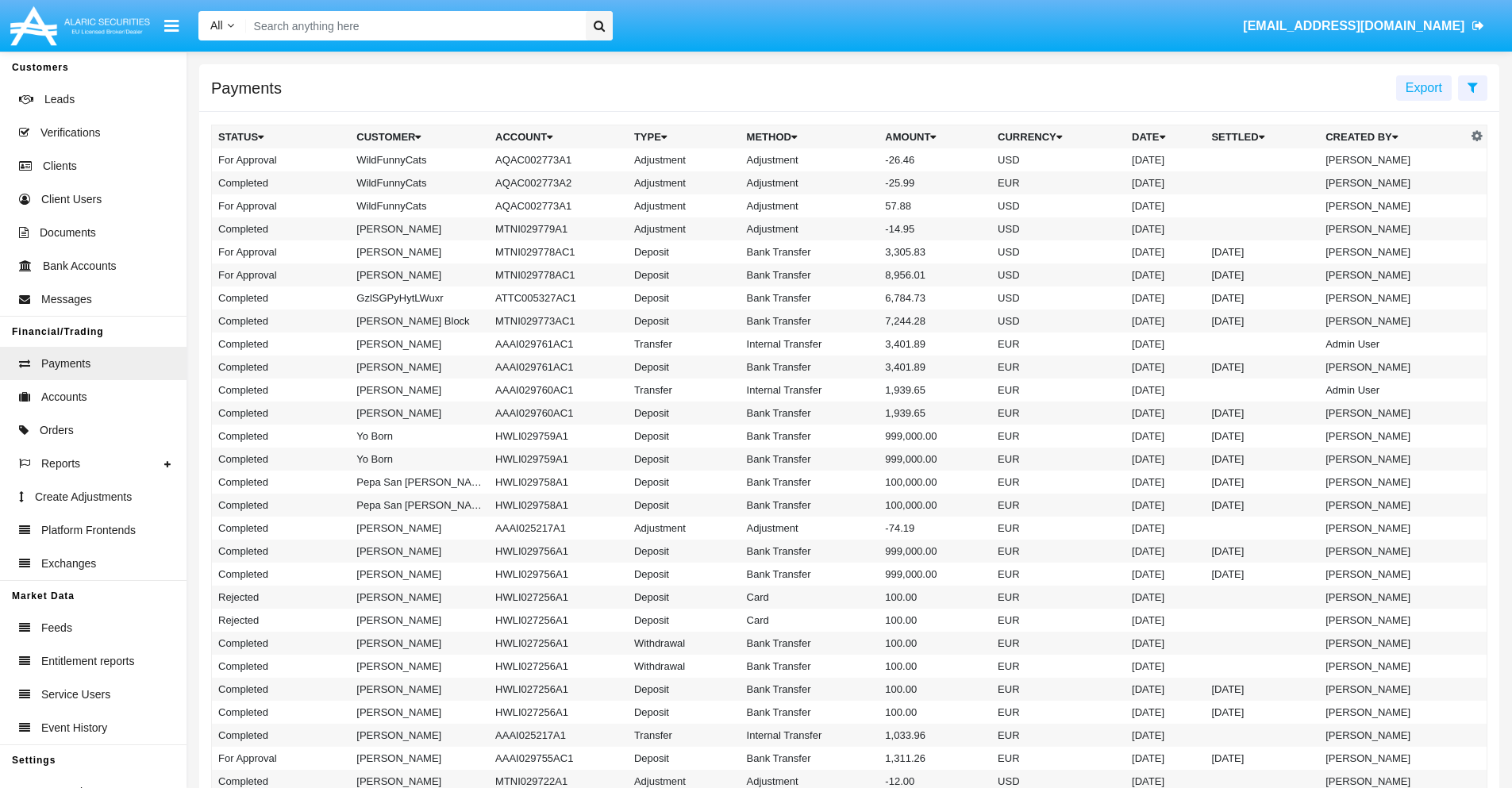
click at [849, 160] on td "Adjustment" at bounding box center [809, 160] width 139 height 23
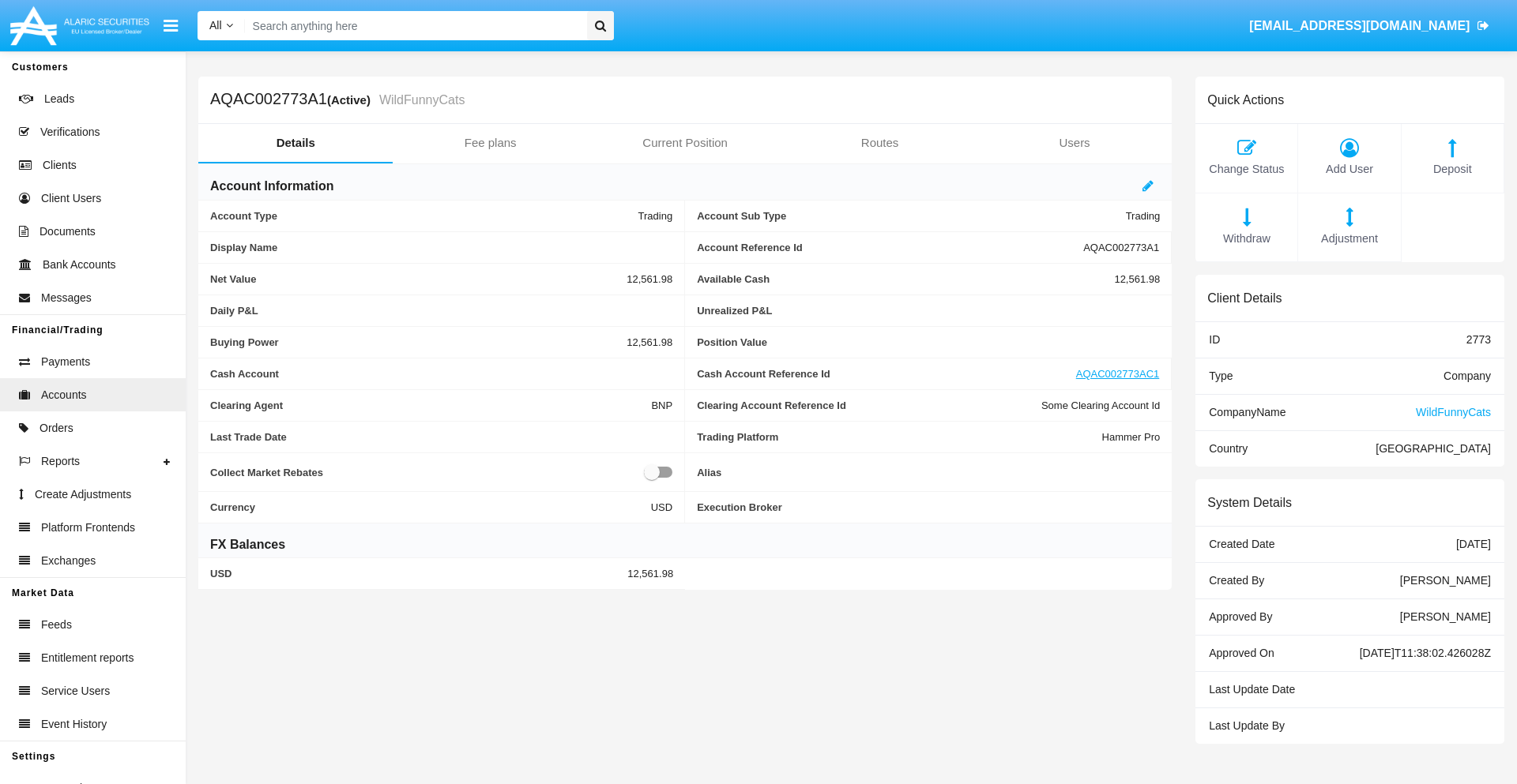
click at [1453, 169] on span "Deposit" at bounding box center [1453, 169] width 86 height 17
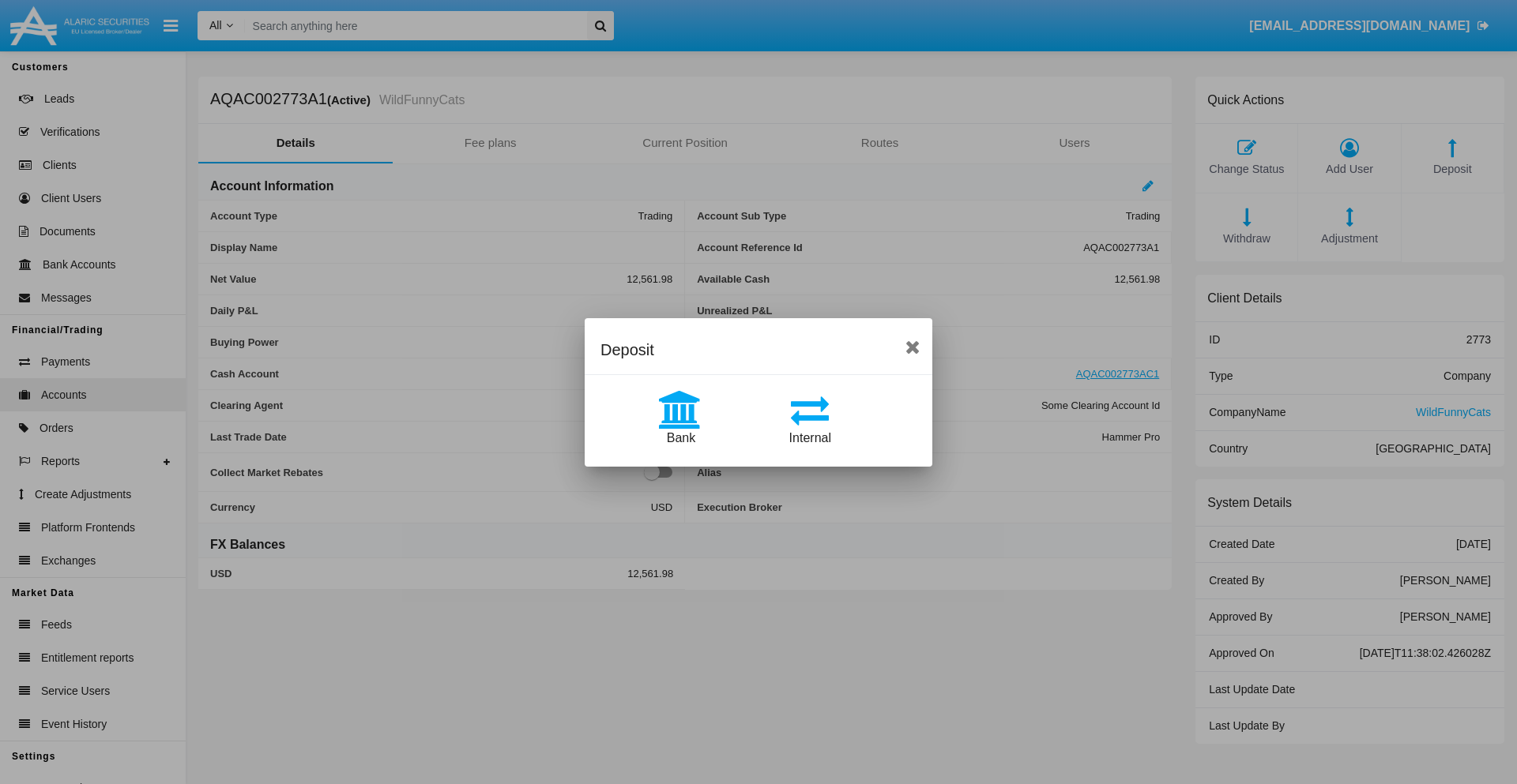
click at [680, 438] on span "Bank" at bounding box center [681, 438] width 29 height 13
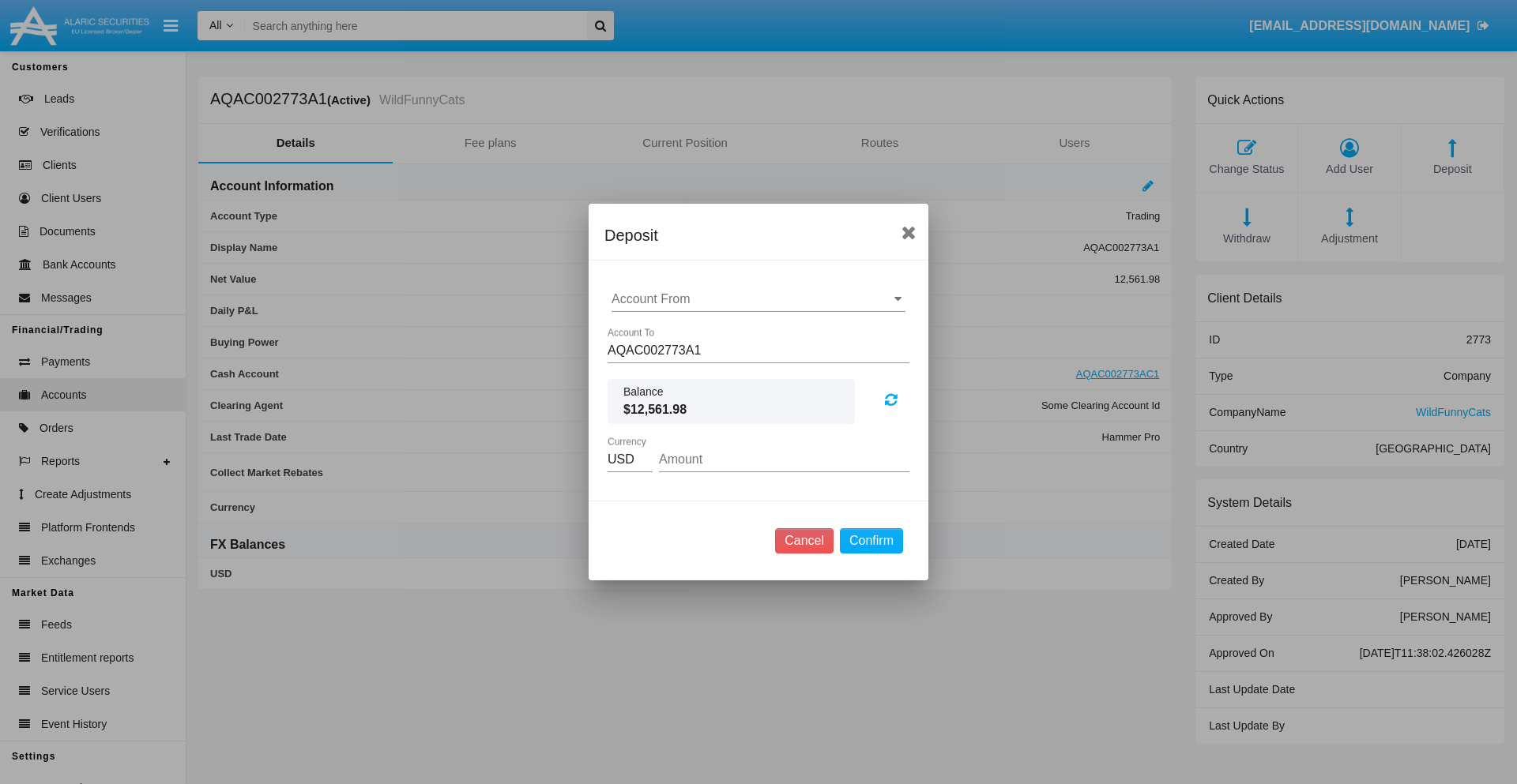
click at [758, 299] on input "Account From" at bounding box center [758, 299] width 294 height 14
click at [646, 330] on span "ACDC" at bounding box center [646, 330] width 36 height 13
type input "ACDC"
type input "67.96"
click at [871, 541] on button "Confirm" at bounding box center [871, 541] width 63 height 25
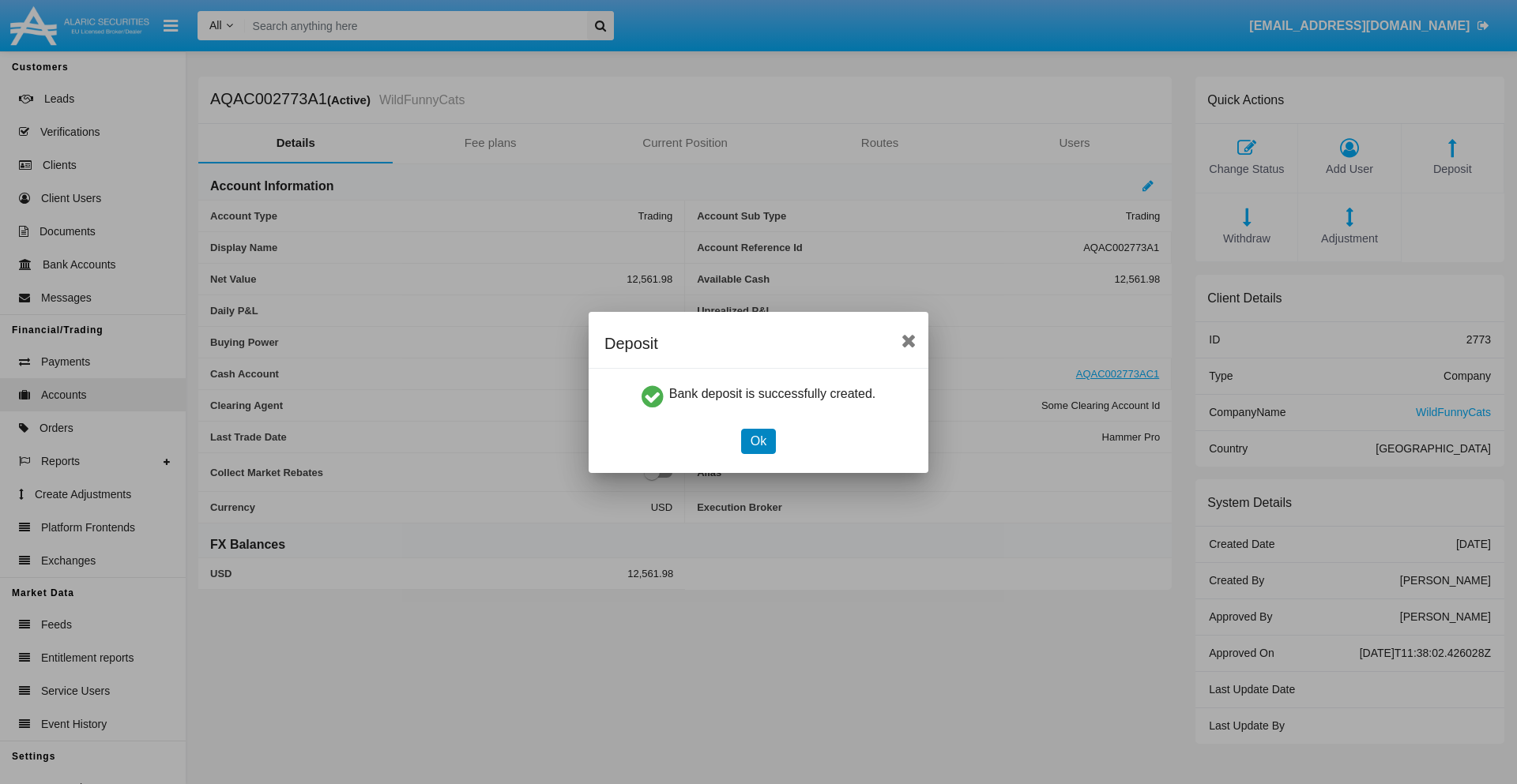
click at [758, 440] on button "Ok" at bounding box center [758, 441] width 35 height 25
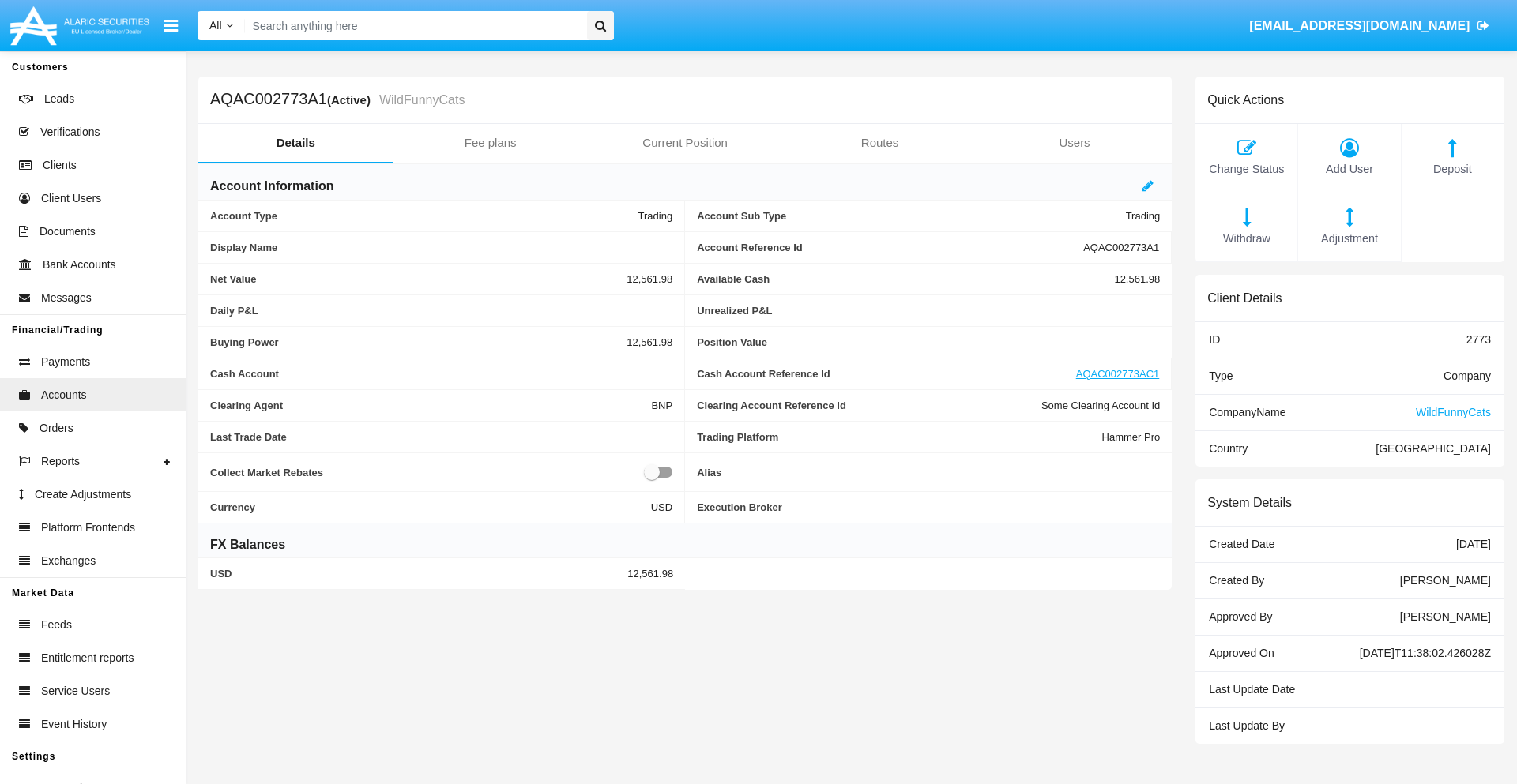
click at [1453, 169] on span "Deposit" at bounding box center [1453, 169] width 86 height 17
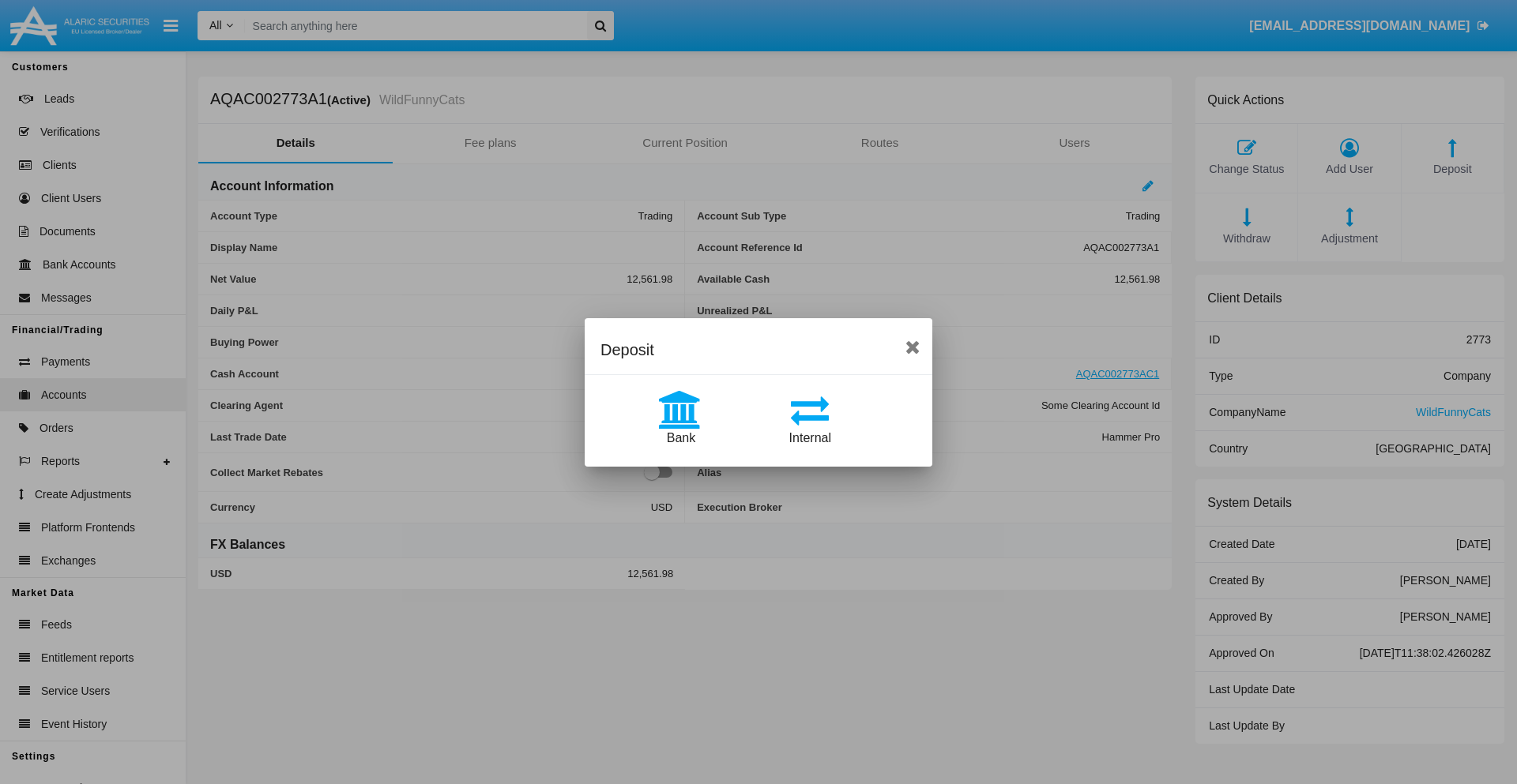
click at [810, 438] on span "Internal" at bounding box center [810, 438] width 42 height 13
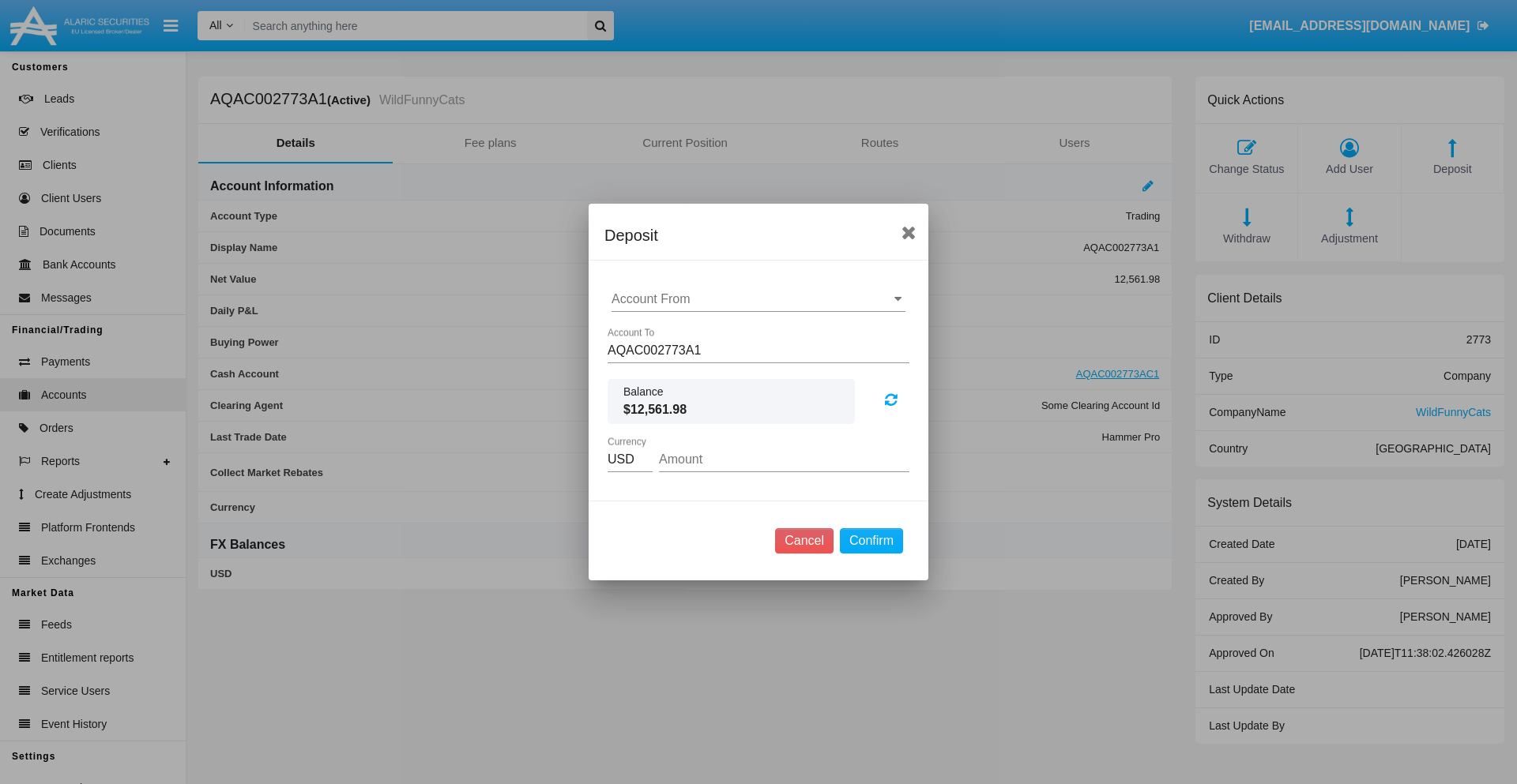
click at [758, 299] on input "Account From" at bounding box center [758, 299] width 294 height 14
click at [679, 368] on span "AQAC002773AC1" at bounding box center [679, 368] width 103 height 13
type input "AQAC002773AC1"
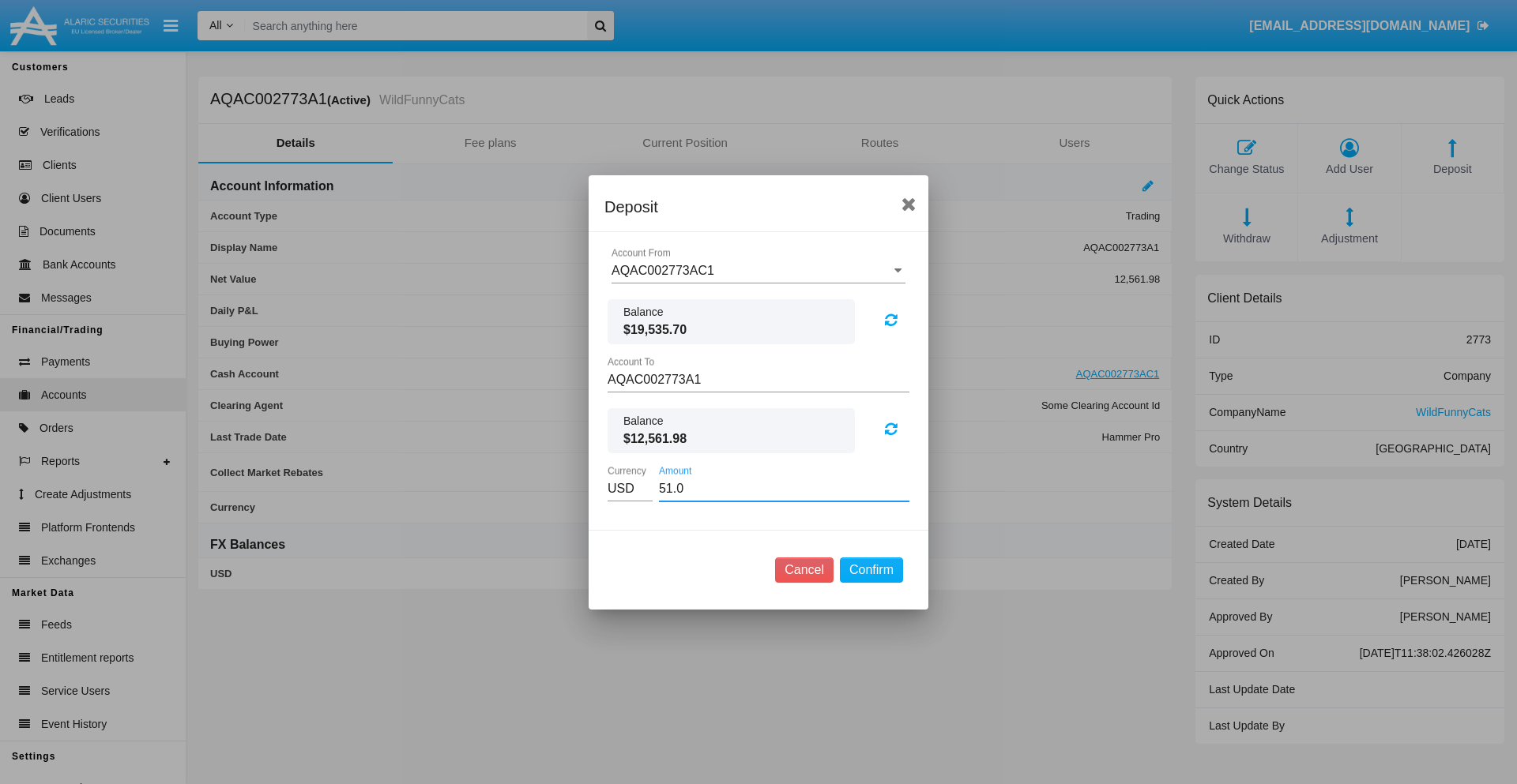
type input "51.09"
click at [871, 570] on button "Confirm" at bounding box center [871, 570] width 63 height 25
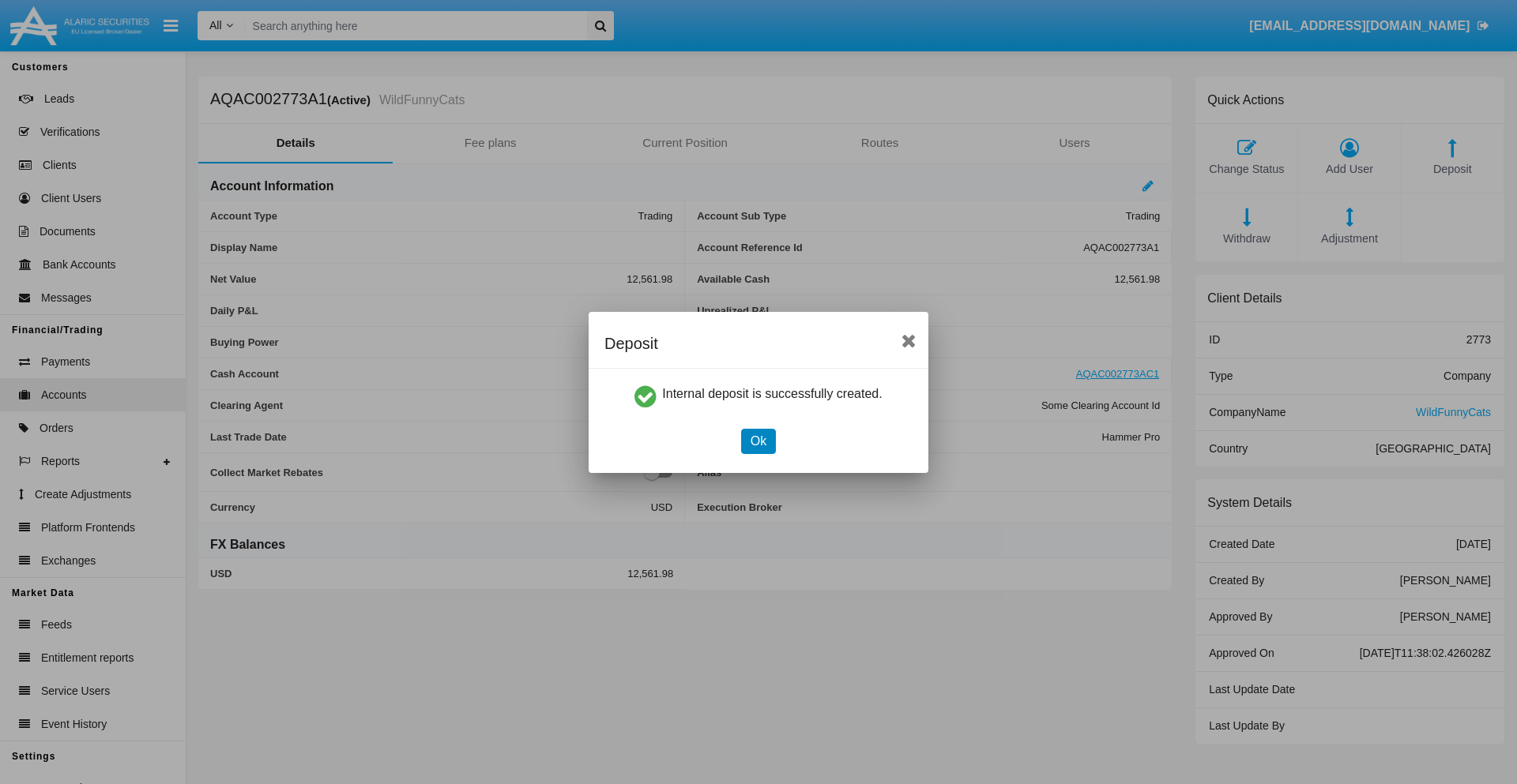
click at [758, 440] on button "Ok" at bounding box center [758, 441] width 35 height 25
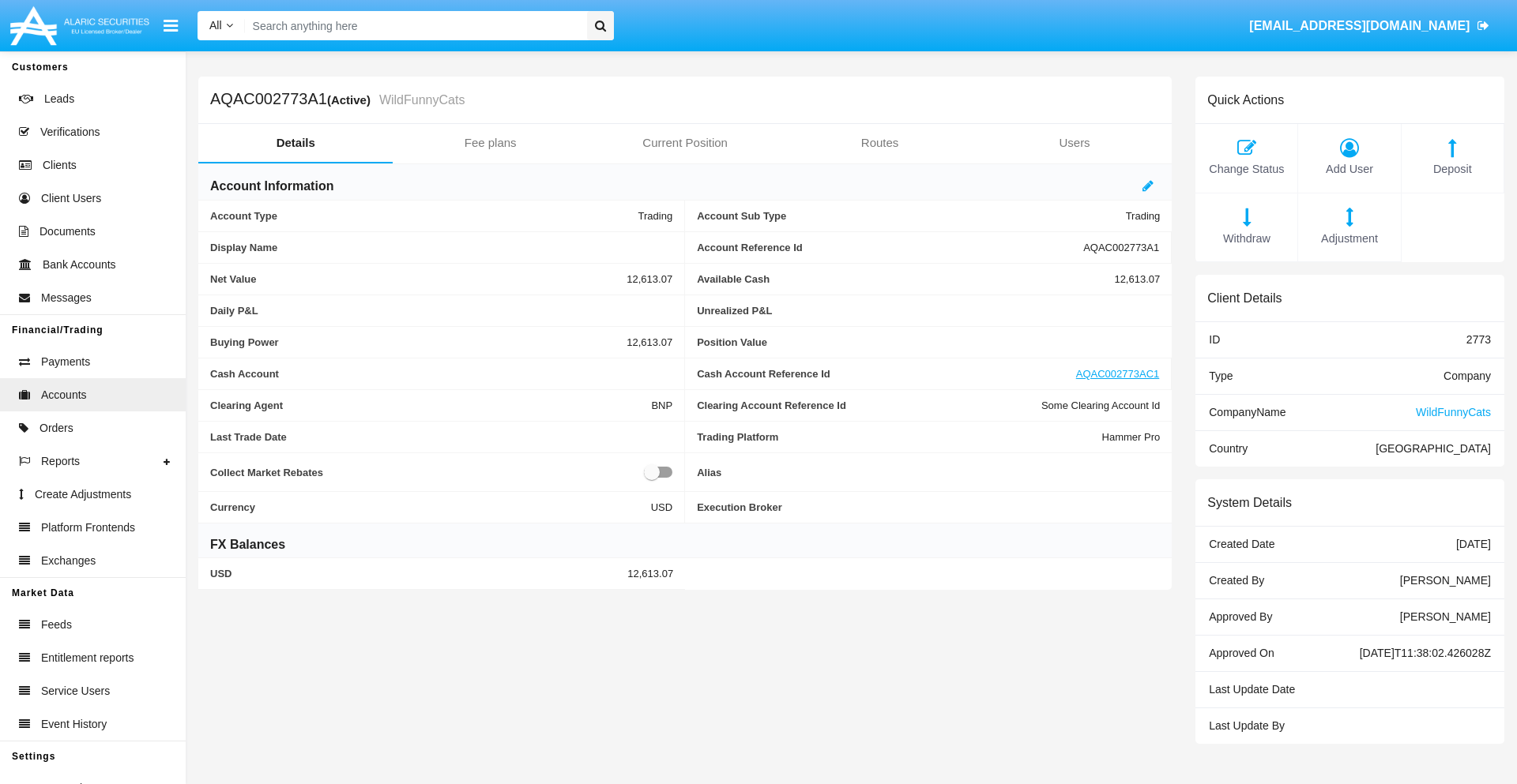
click at [1246, 238] on span "Withdraw" at bounding box center [1246, 238] width 86 height 17
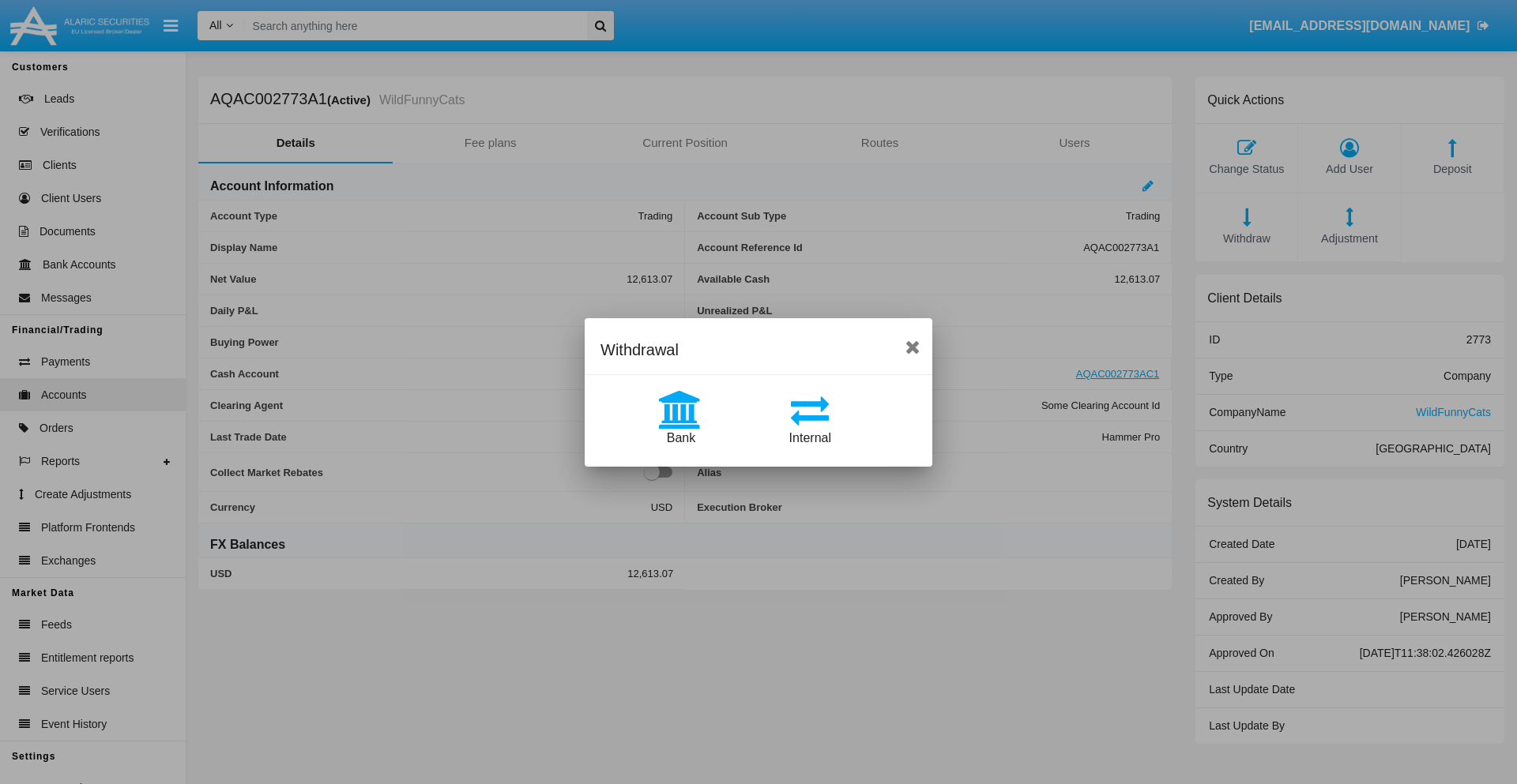
click at [810, 438] on span "Internal" at bounding box center [810, 438] width 42 height 13
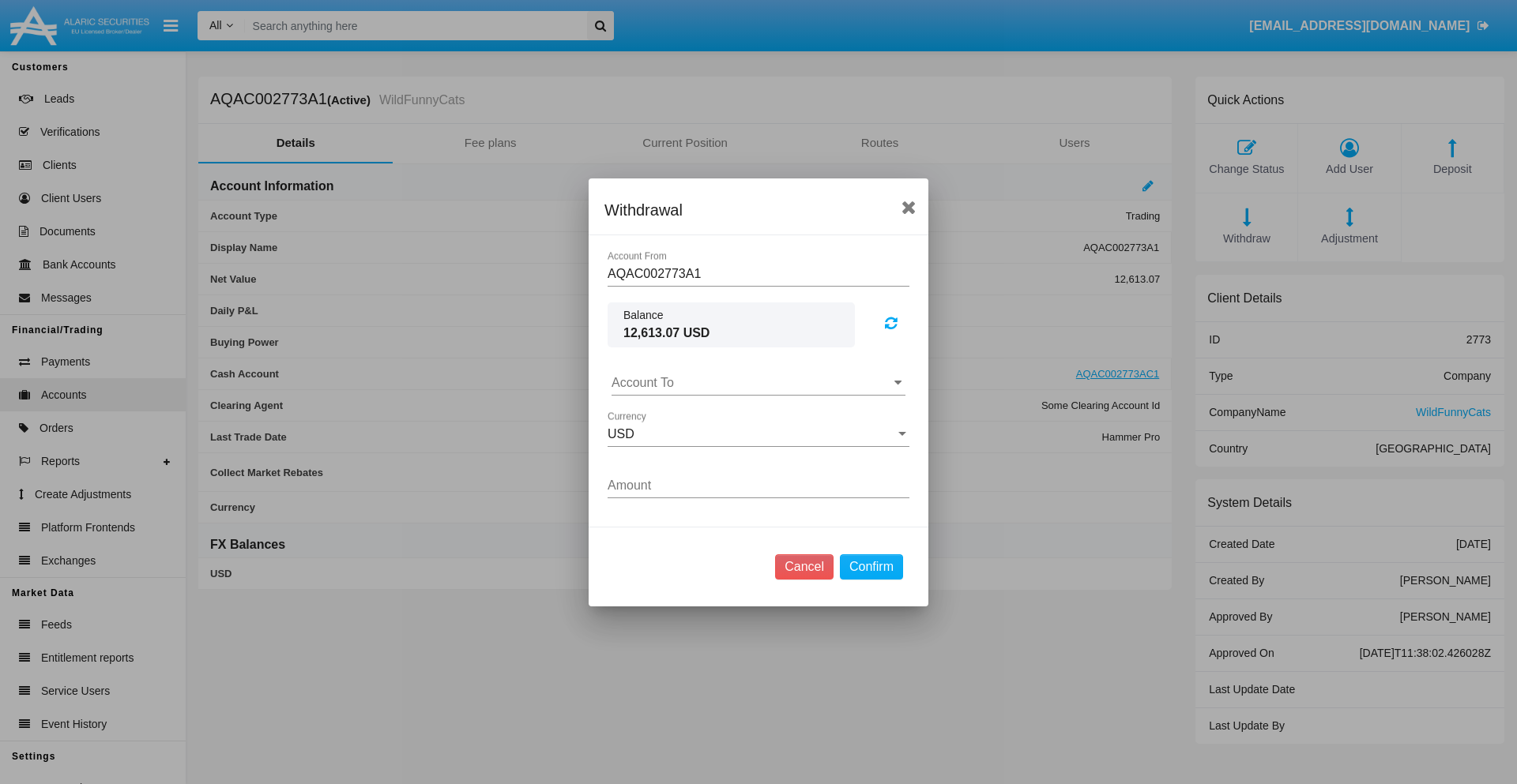
click at [758, 382] on input "Account To" at bounding box center [758, 383] width 294 height 14
click at [679, 452] on span "AQAC002773AC1" at bounding box center [679, 452] width 103 height 13
type input "AQAC002773AC1"
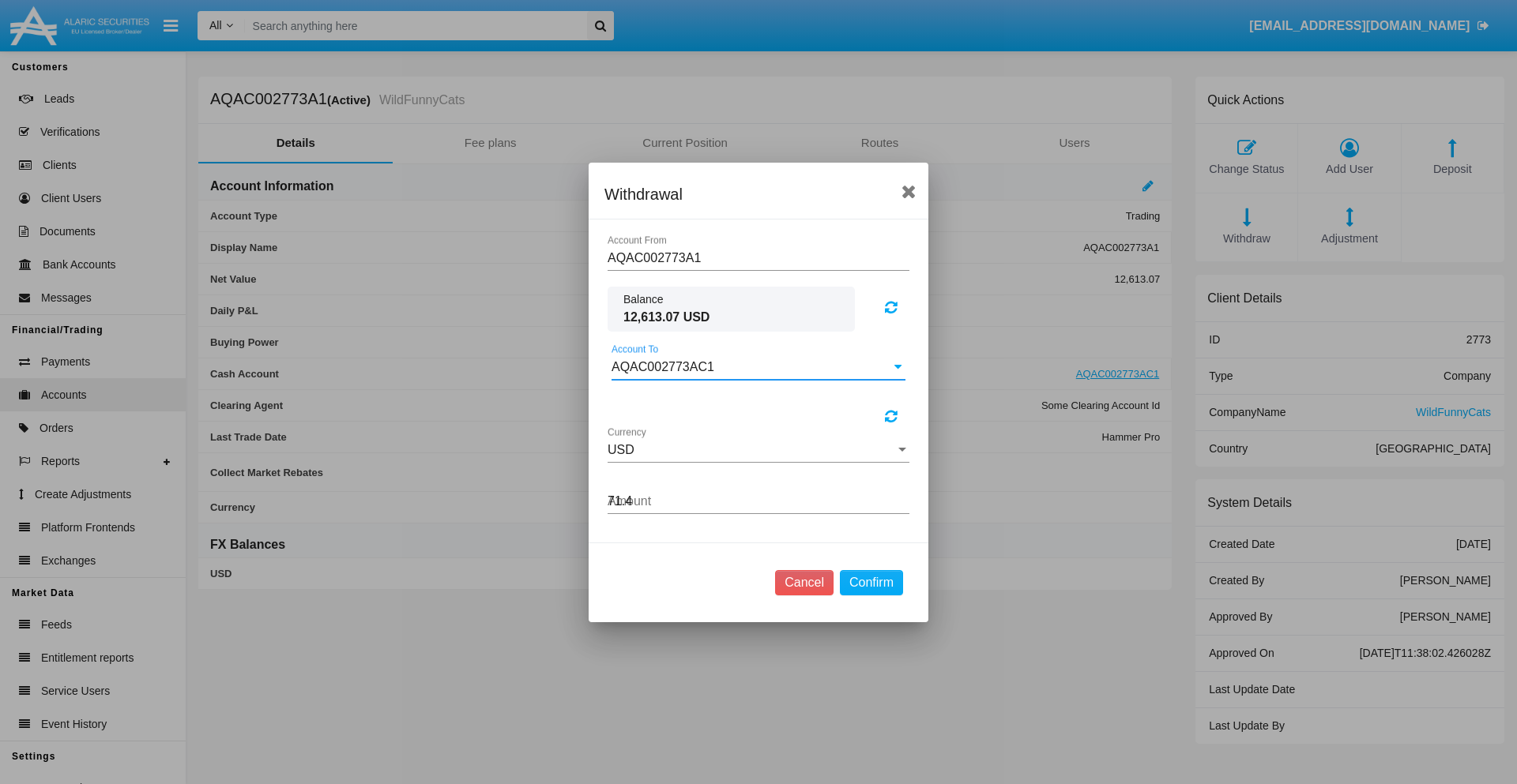
type input "71.47"
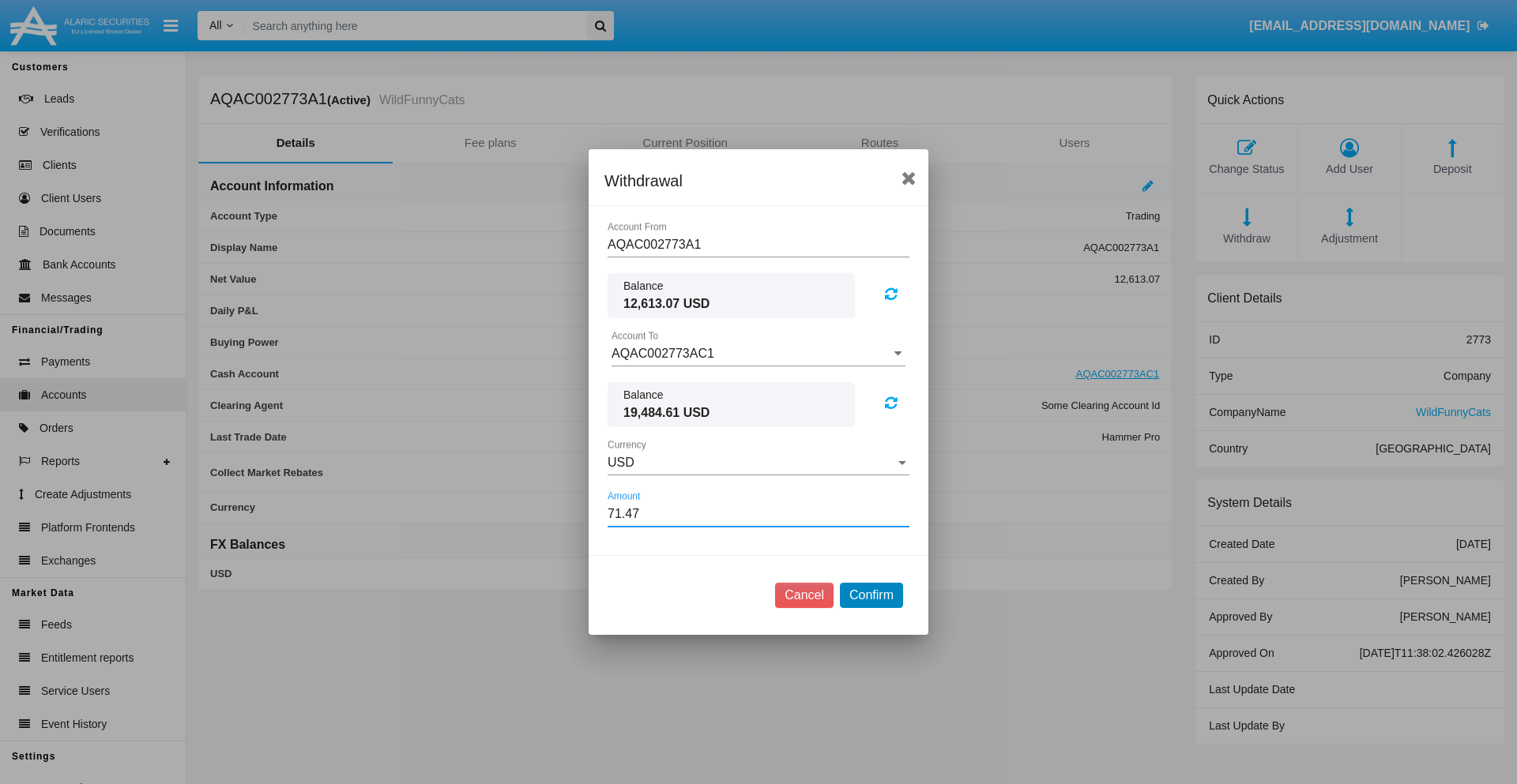
click at [871, 596] on button "Confirm" at bounding box center [871, 596] width 63 height 25
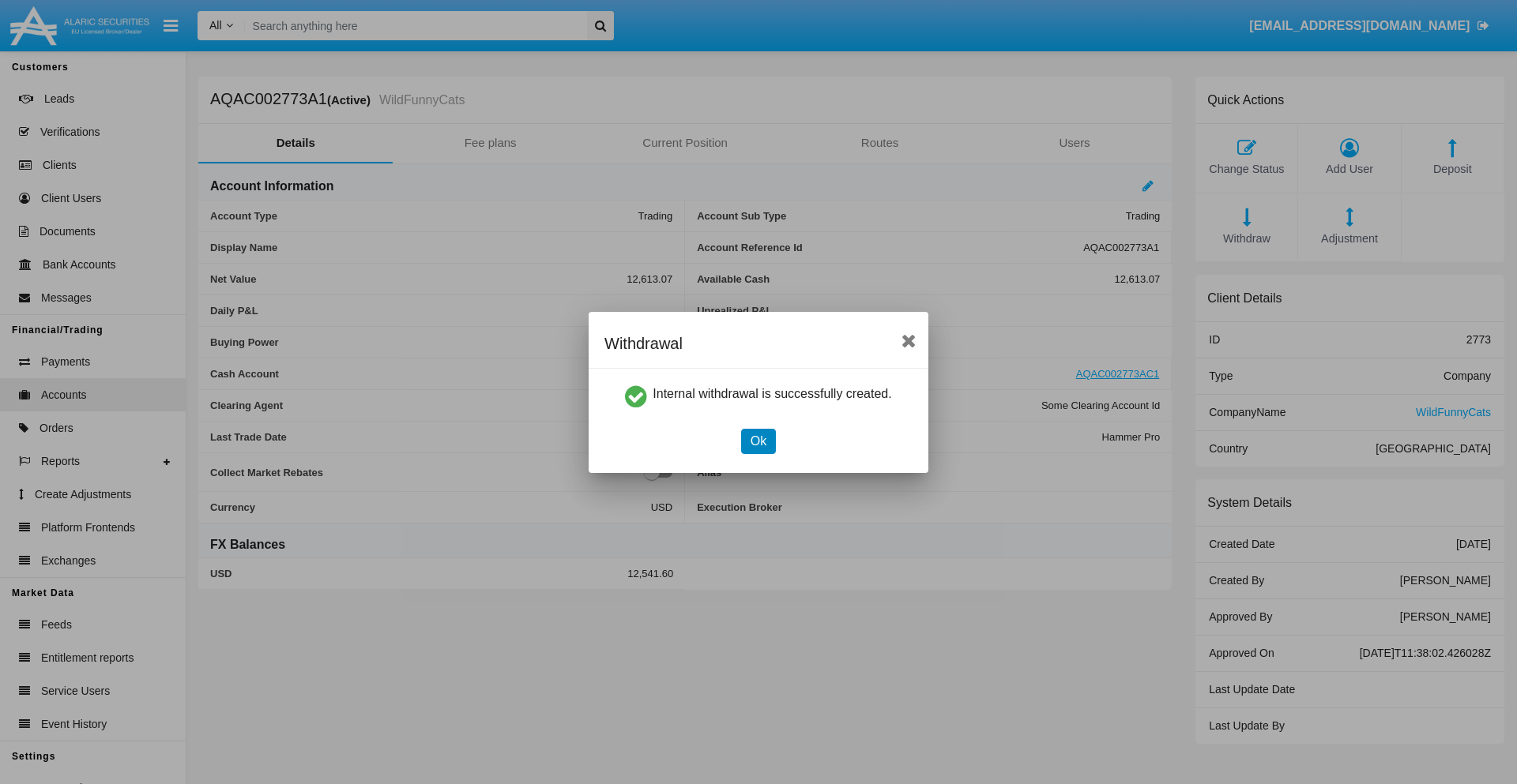
click at [758, 440] on button "Ok" at bounding box center [758, 441] width 35 height 25
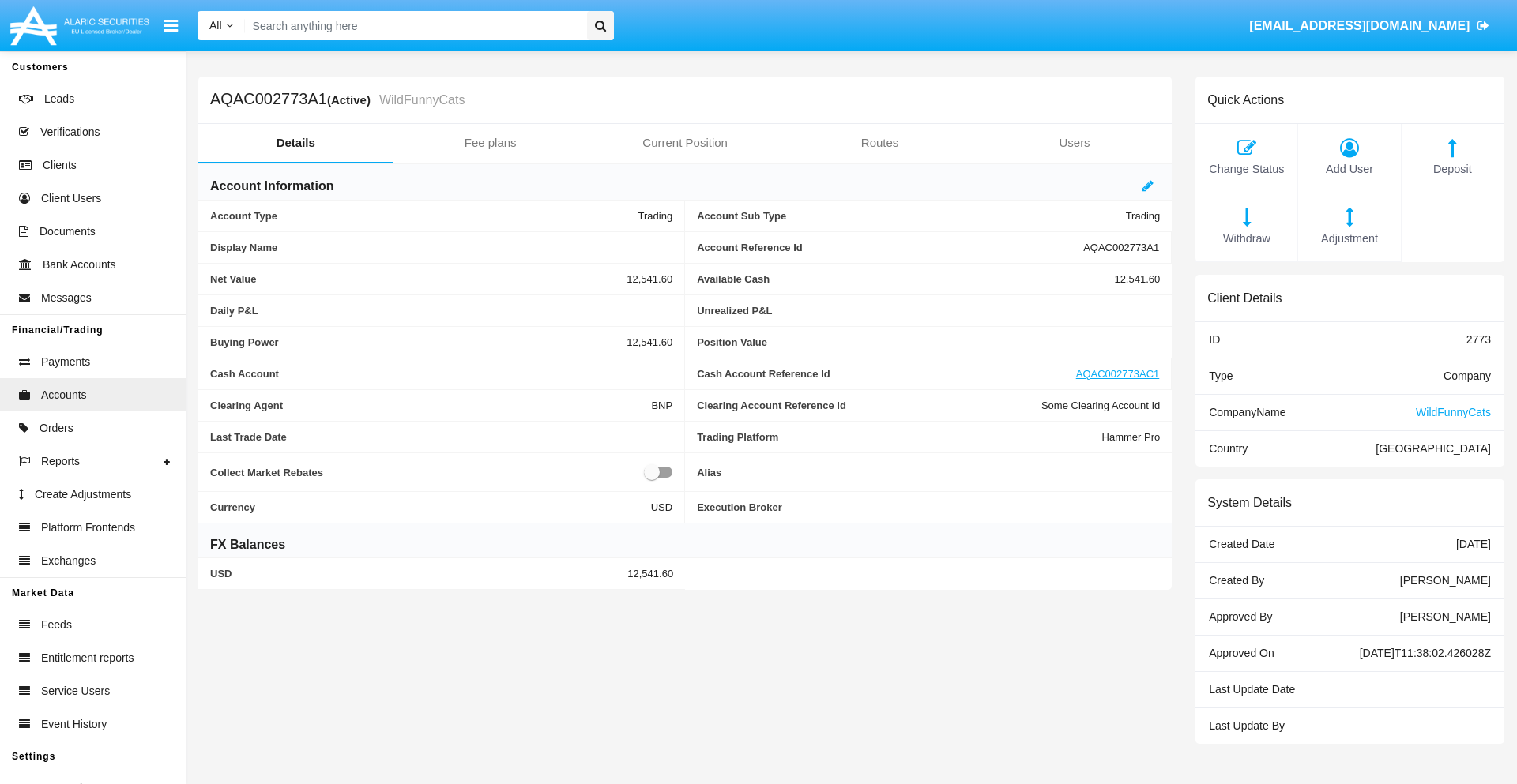
click at [1246, 238] on span "Withdraw" at bounding box center [1246, 238] width 86 height 17
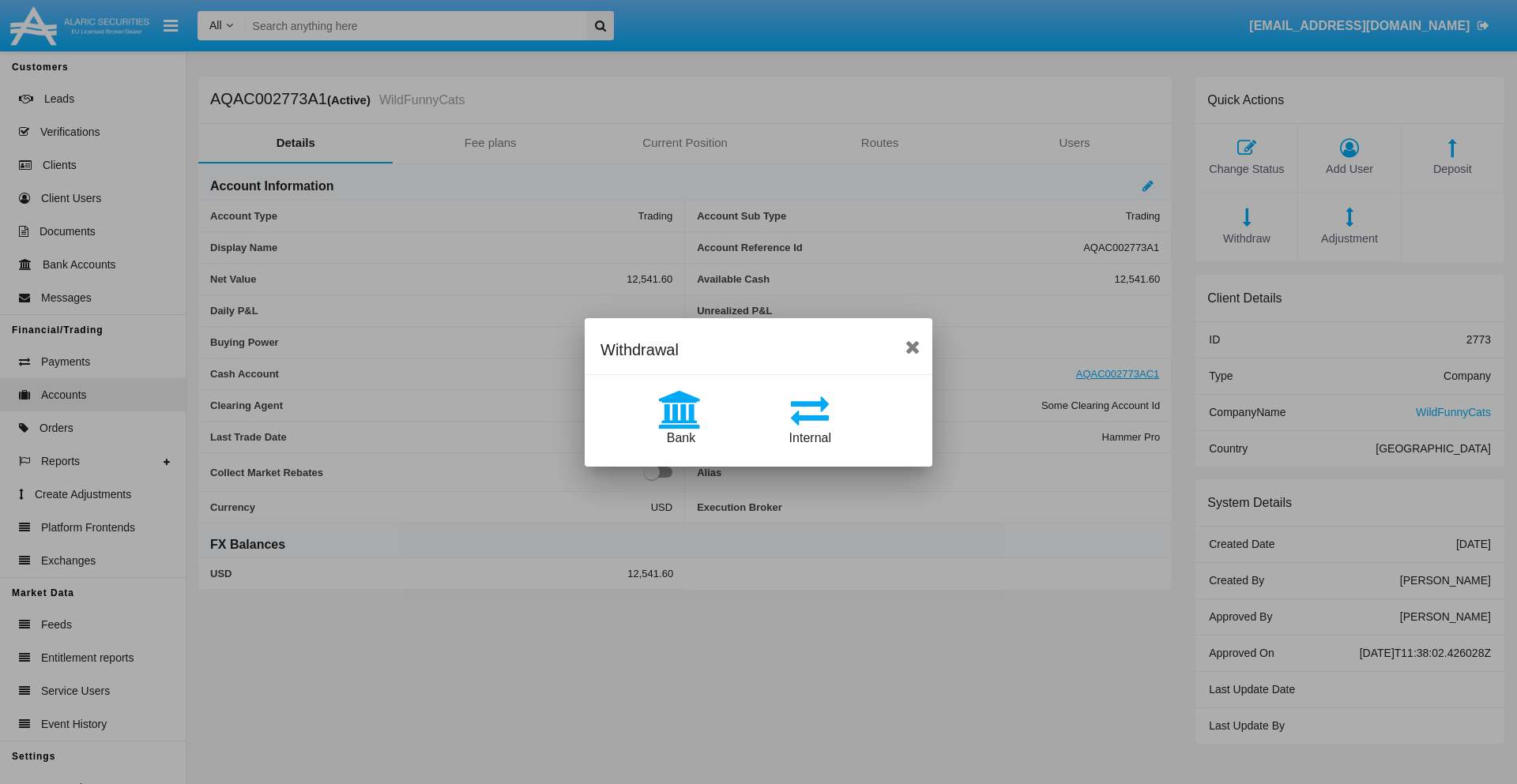
click at [680, 438] on span "Bank" at bounding box center [681, 438] width 29 height 13
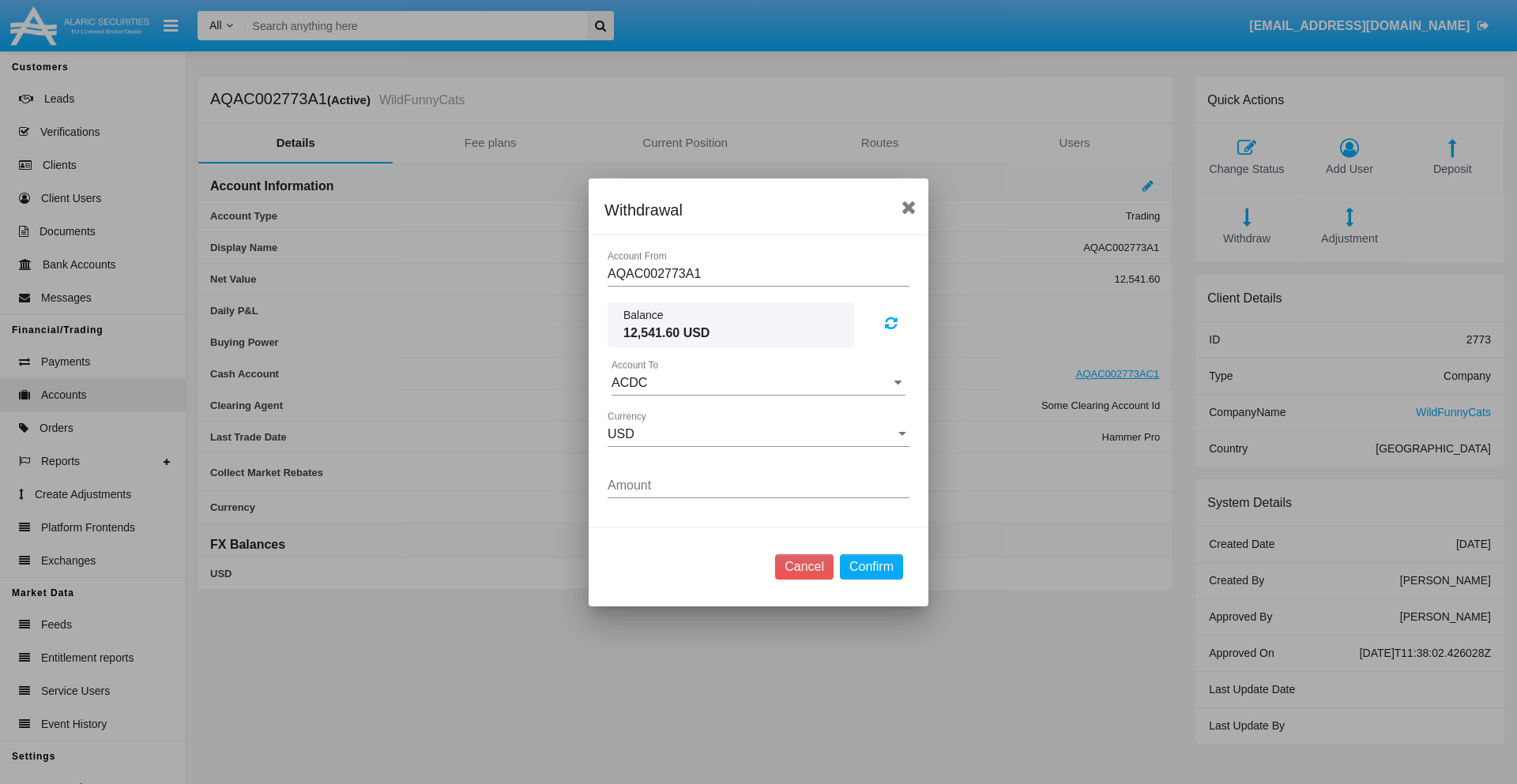
click at [758, 382] on input "ACDC" at bounding box center [758, 383] width 294 height 14
click at [646, 413] on span "ACDC" at bounding box center [646, 413] width 36 height 13
type input "ACDC"
type input "65.31"
click at [871, 566] on button "Confirm" at bounding box center [871, 567] width 63 height 25
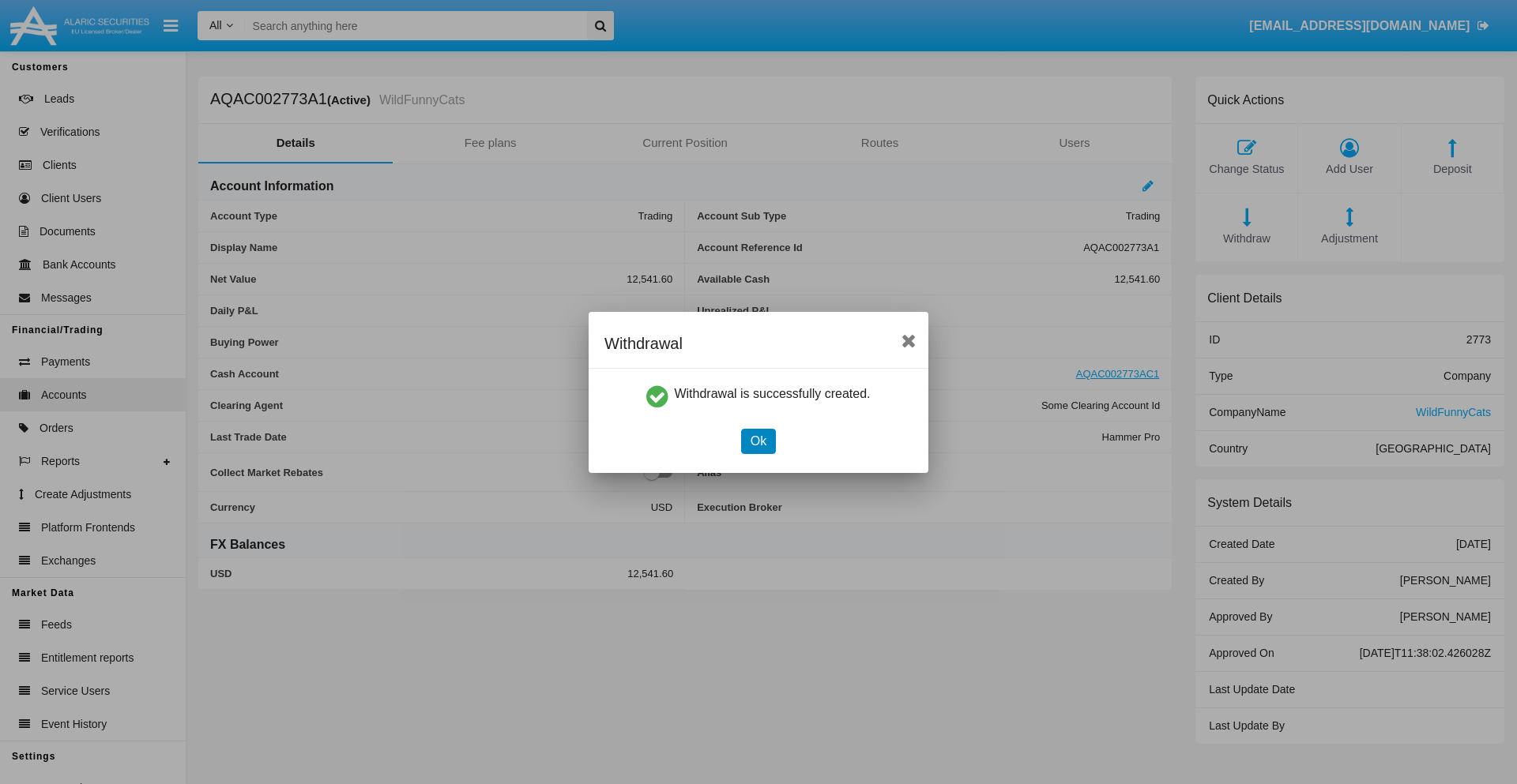
click at [758, 440] on button "Ok" at bounding box center [758, 441] width 35 height 25
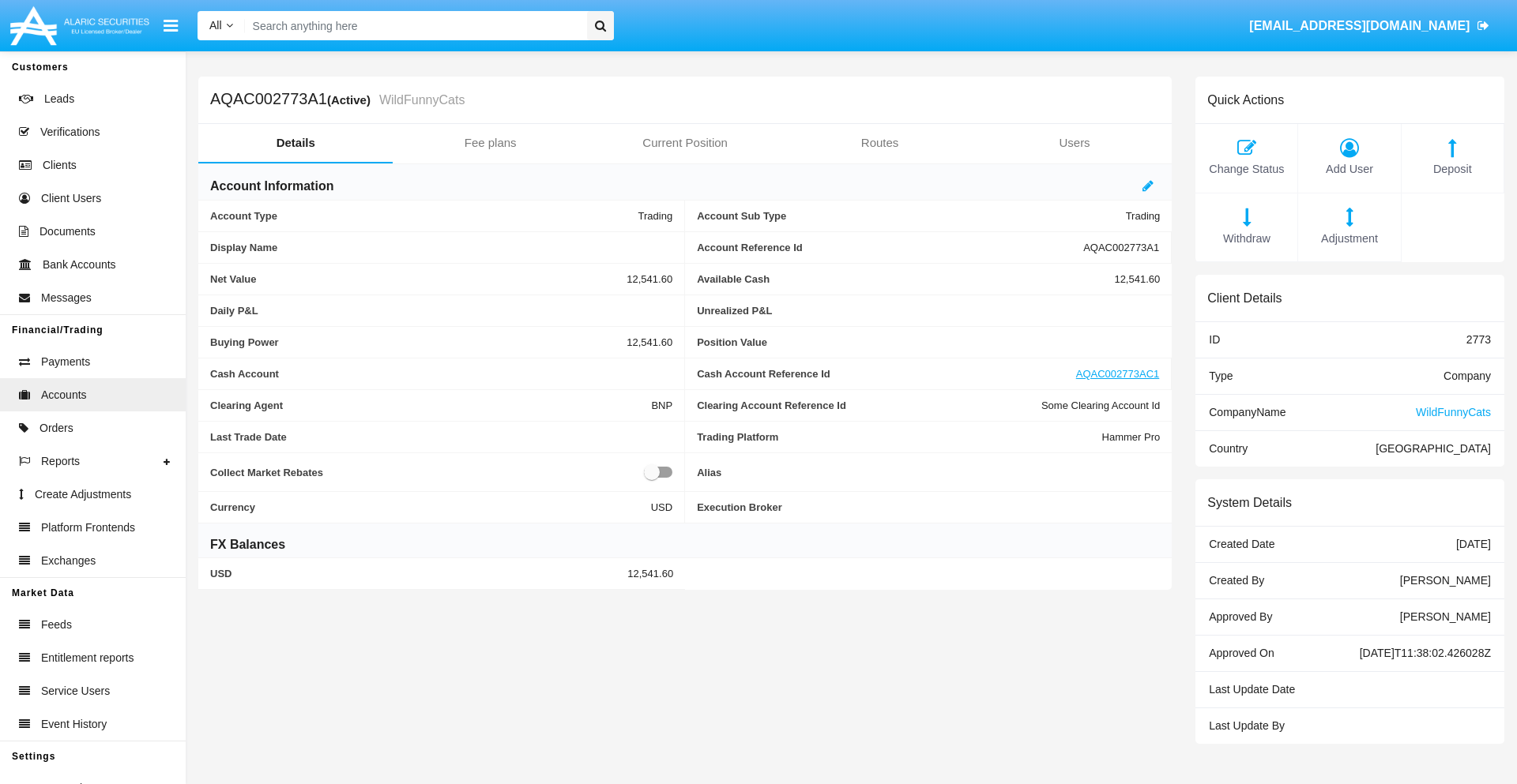
click at [1350, 238] on span "Adjustment" at bounding box center [1349, 238] width 86 height 17
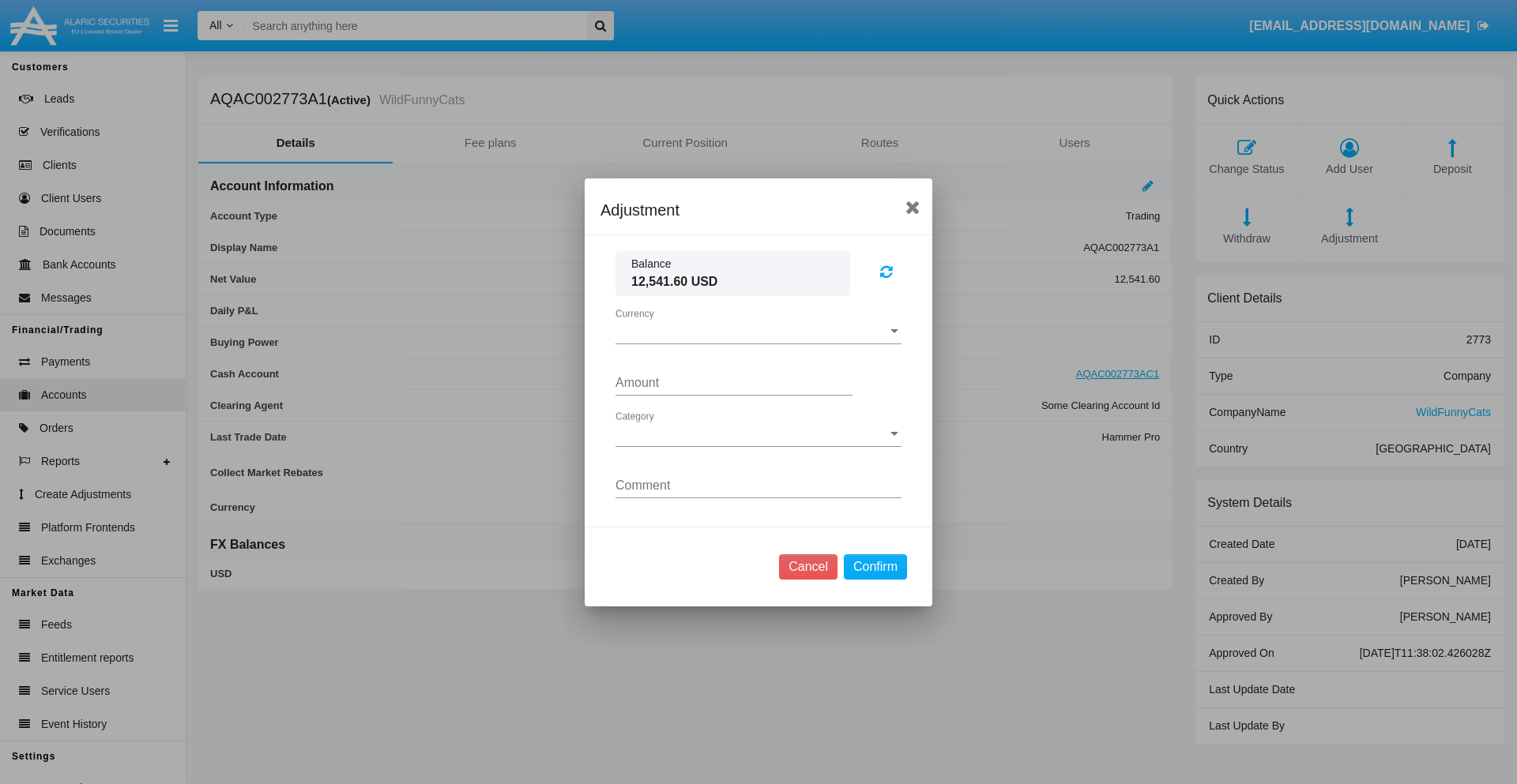
click at [758, 331] on span "Currency" at bounding box center [751, 331] width 272 height 14
click at [758, 343] on span "USD" at bounding box center [758, 343] width 286 height 38
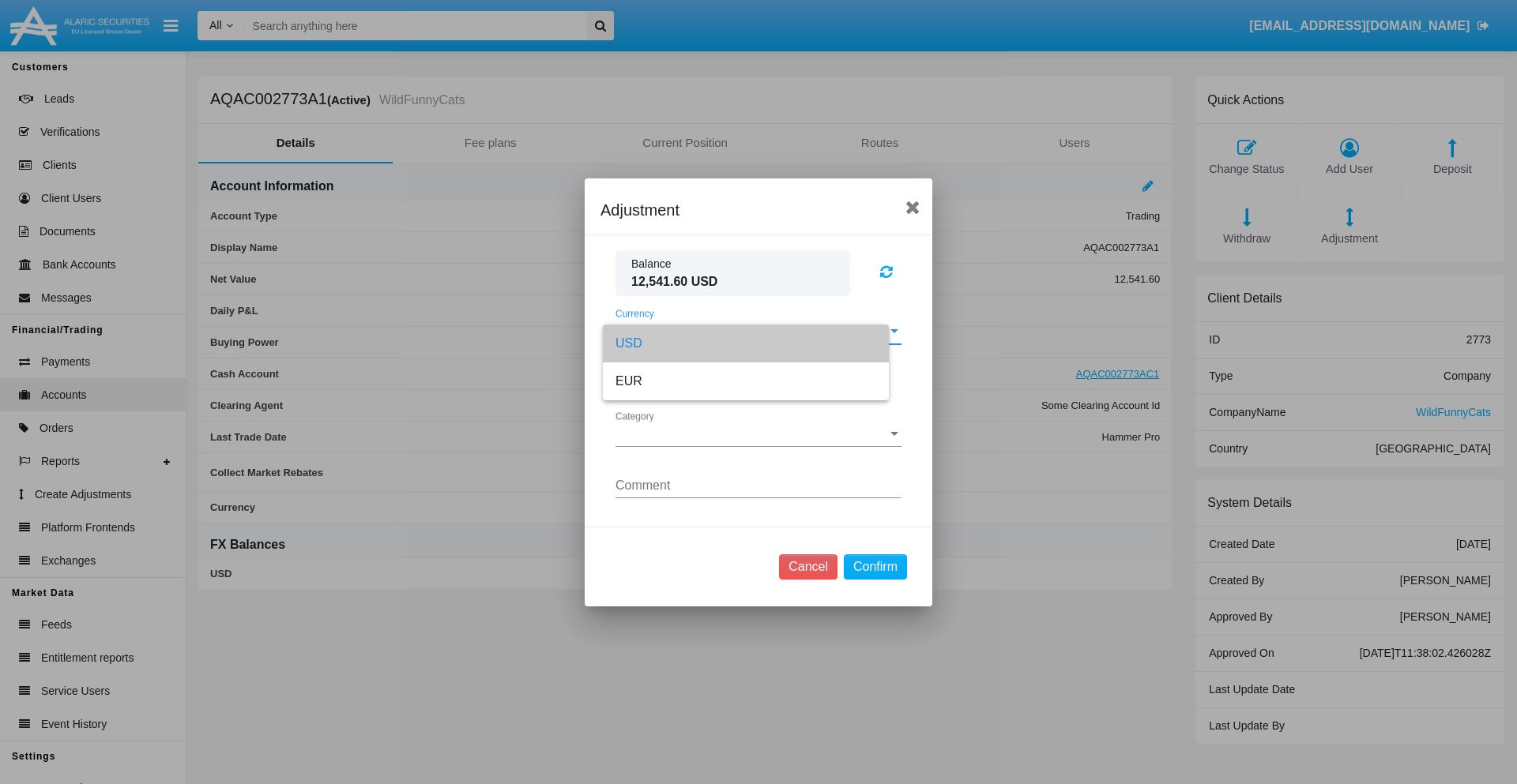
click at [758, 434] on span "Category" at bounding box center [751, 434] width 272 height 14
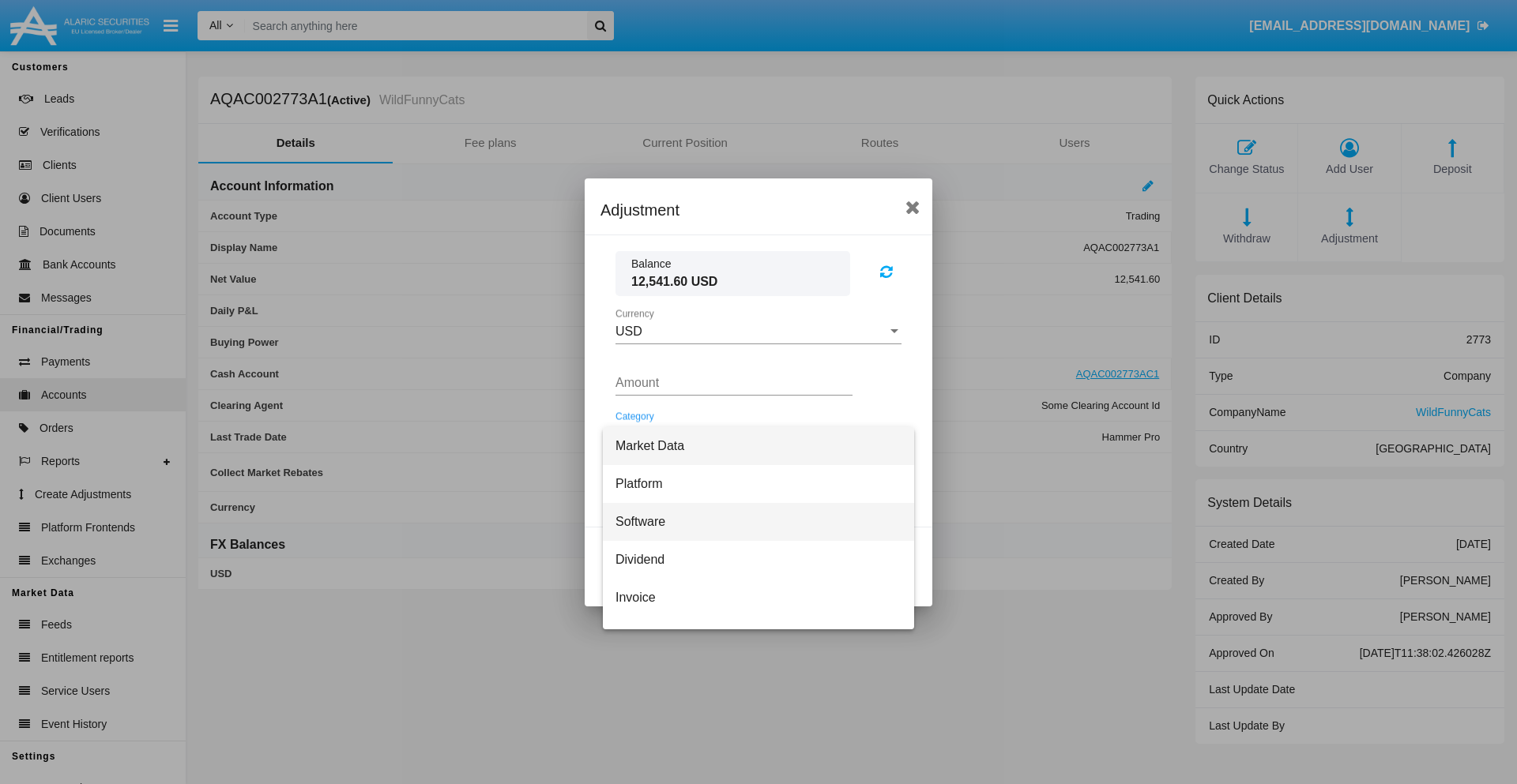
click at [752, 521] on span "Software" at bounding box center [758, 521] width 286 height 38
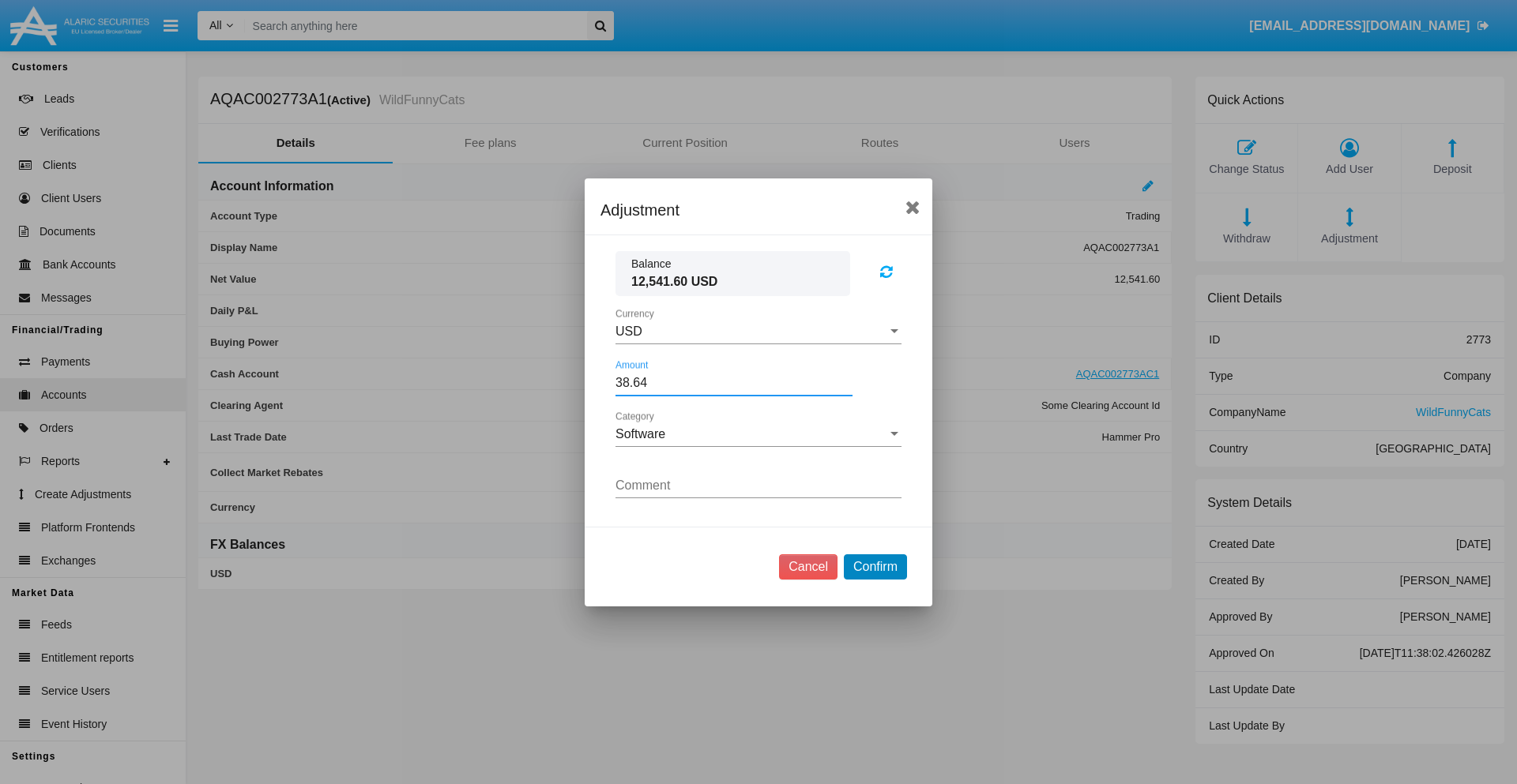
click at [875, 566] on button "Confirm" at bounding box center [876, 567] width 63 height 25
type input "38.6400"
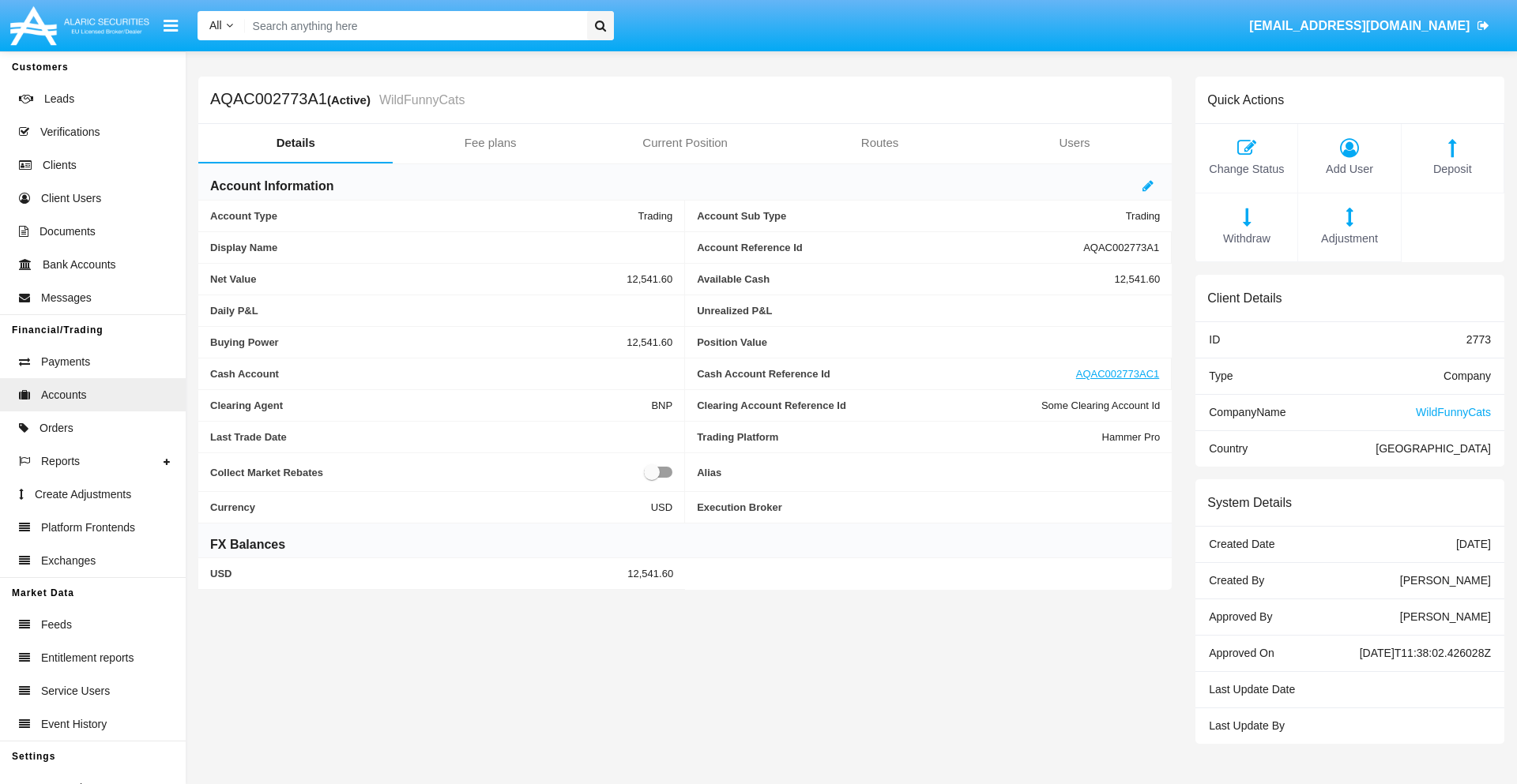
click at [1453, 169] on span "Deposit" at bounding box center [1453, 169] width 86 height 17
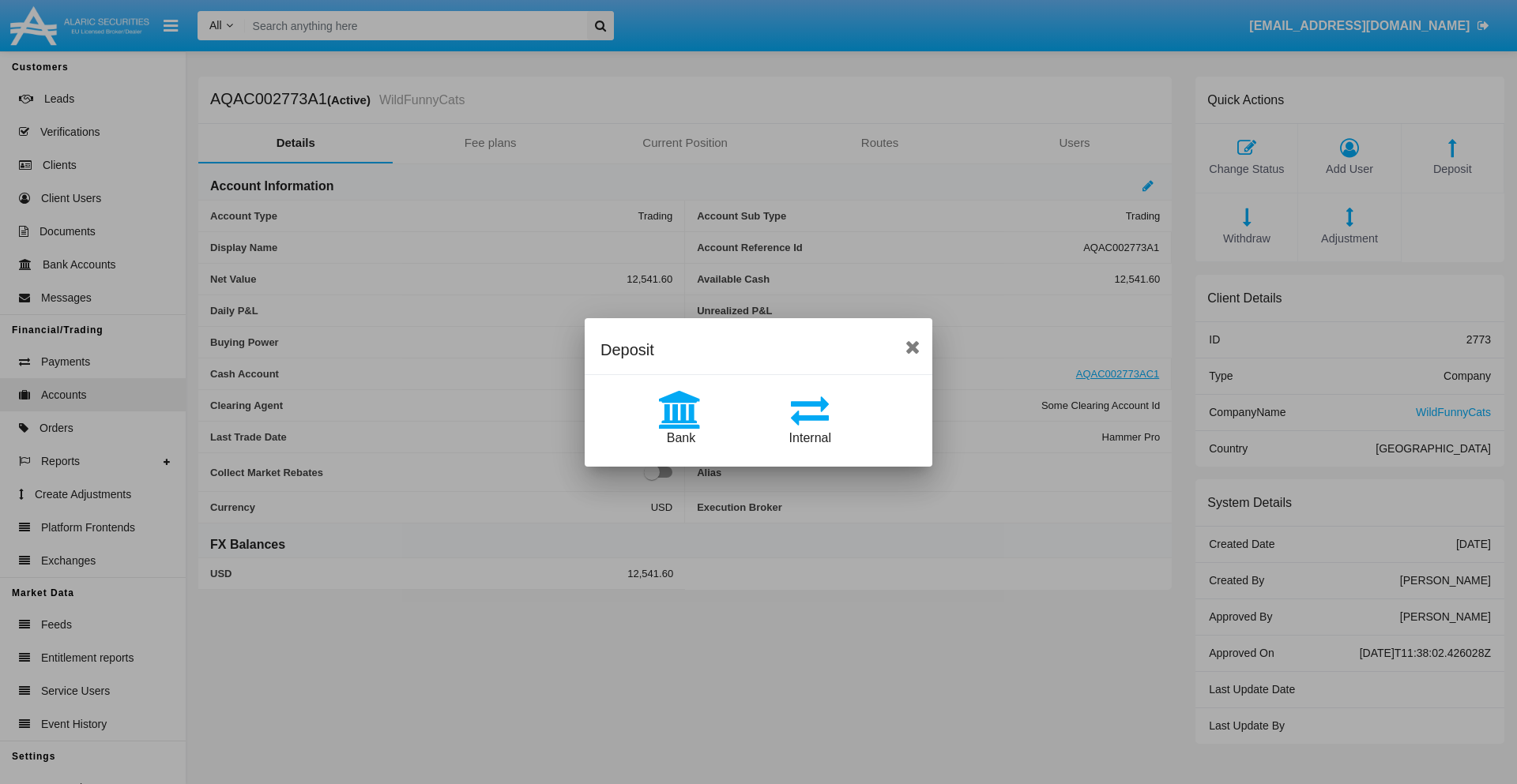
click at [680, 438] on span "Bank" at bounding box center [681, 438] width 29 height 13
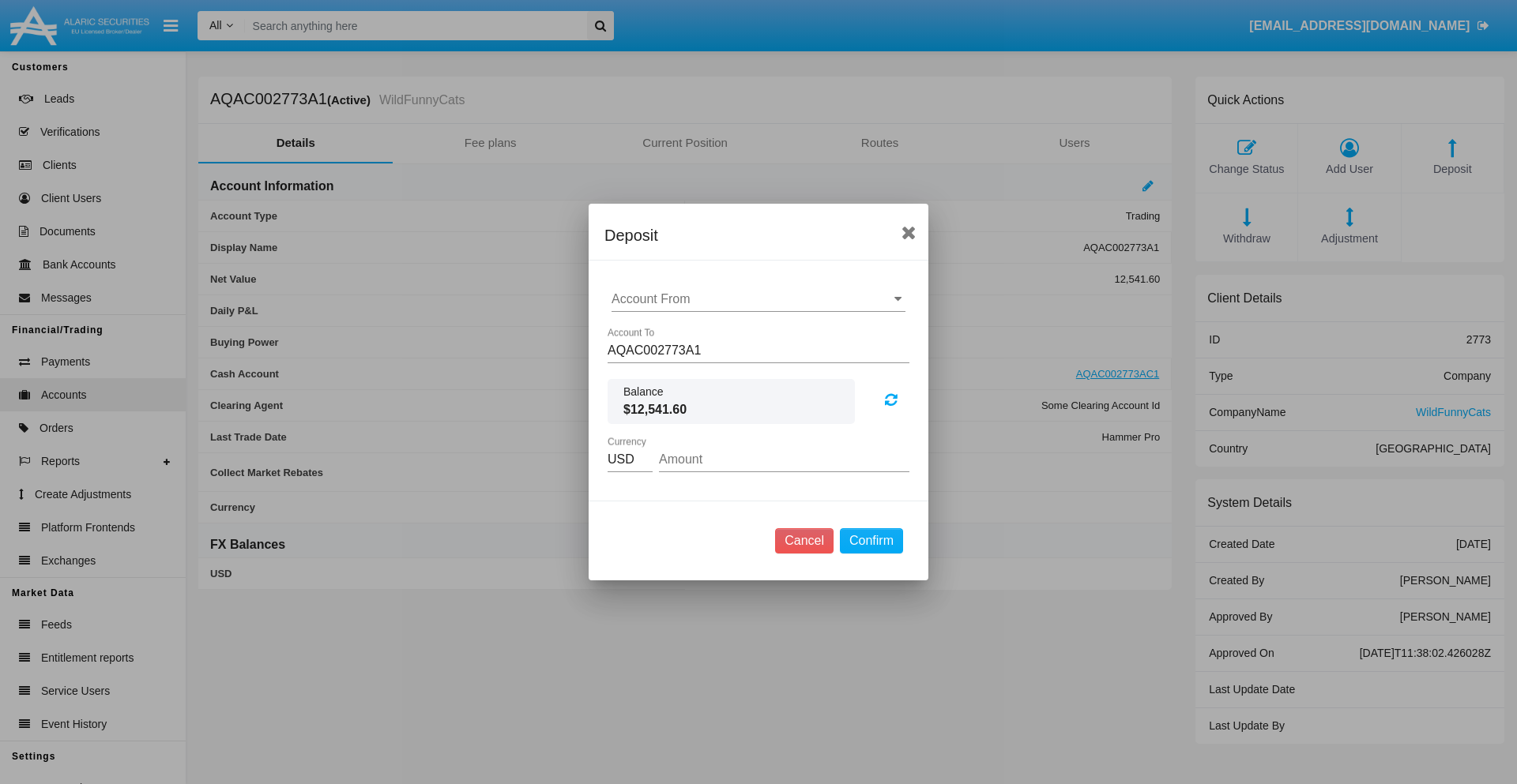
click at [758, 299] on input "Account From" at bounding box center [758, 299] width 294 height 14
click at [646, 330] on span "ACDC" at bounding box center [646, 330] width 36 height 13
type input "ACDC"
type input "41.39"
click at [871, 541] on button "Confirm" at bounding box center [871, 541] width 63 height 25
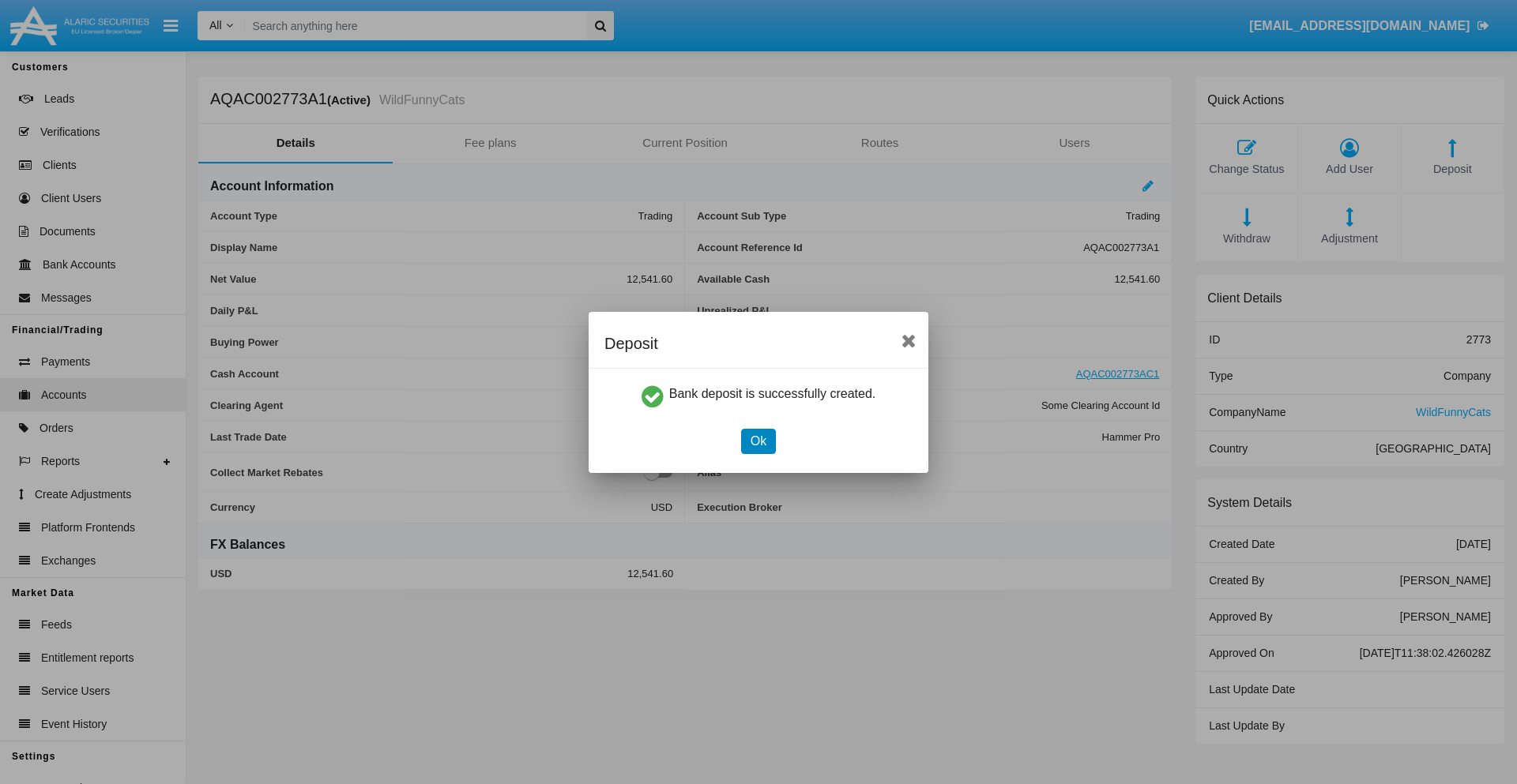
click at [758, 440] on button "Ok" at bounding box center [758, 441] width 35 height 25
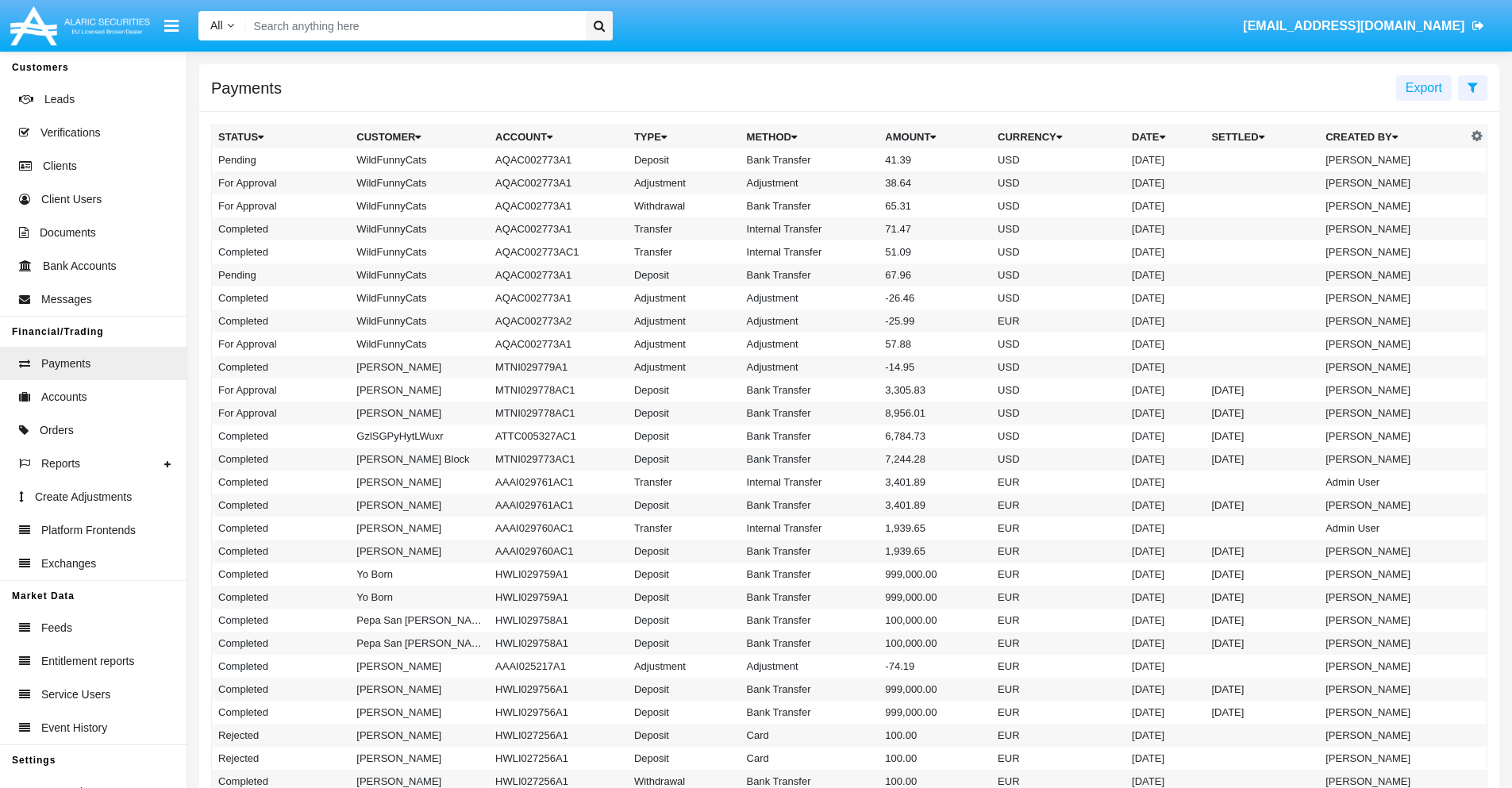
click at [849, 160] on td "Bank Transfer" at bounding box center [809, 160] width 139 height 23
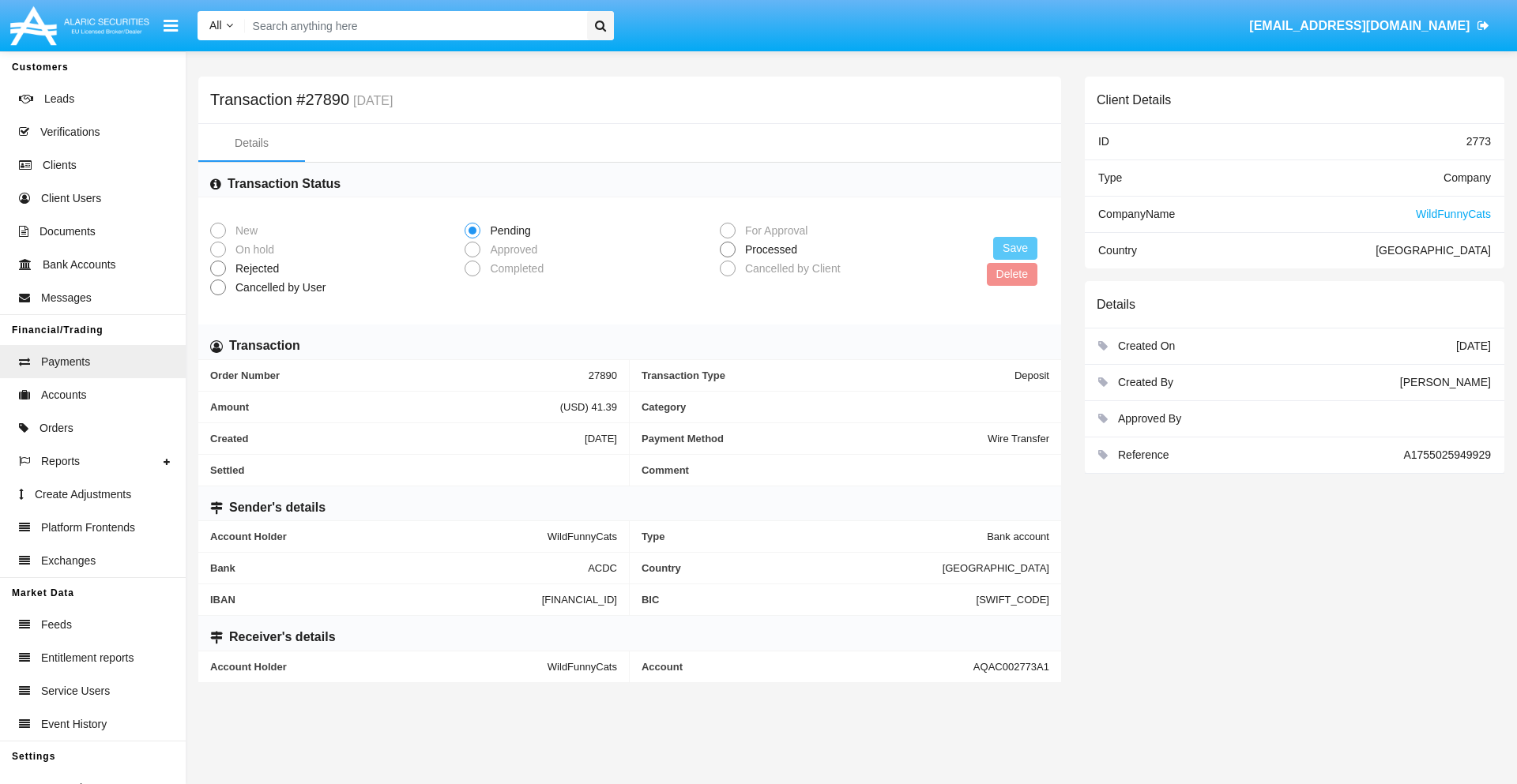
click at [768, 249] on span "Processed" at bounding box center [767, 250] width 65 height 17
click at [728, 257] on input "Processed" at bounding box center [727, 257] width 1 height 1
radio input "true"
click at [1015, 248] on button "Save" at bounding box center [1016, 248] width 45 height 23
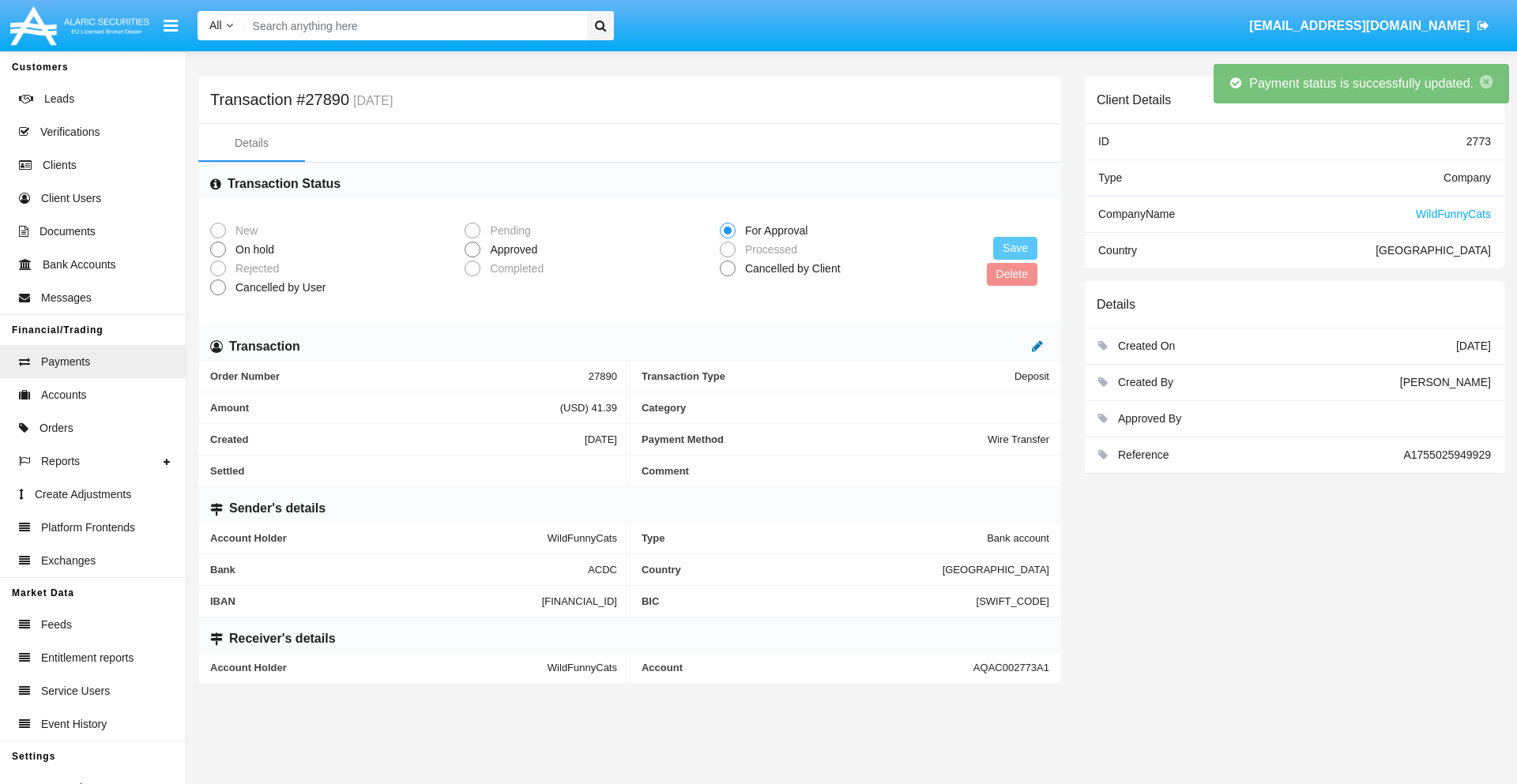
click at [1037, 346] on icon at bounding box center [1037, 346] width 11 height 13
